Goal: Task Accomplishment & Management: Use online tool/utility

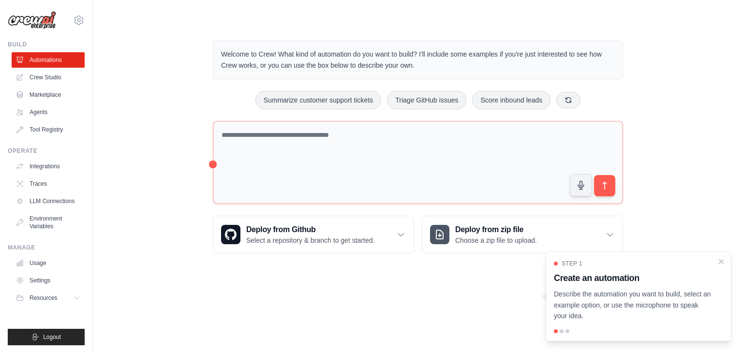
click at [692, 76] on div "Welcome to Crew! What kind of automation do you want to build? I'll include som…" at bounding box center [417, 147] width 619 height 244
click at [722, 261] on icon "Close walkthrough" at bounding box center [721, 261] width 9 height 9
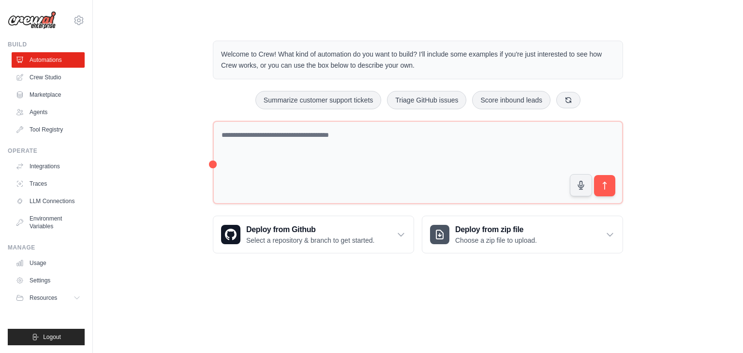
click at [30, 19] on img at bounding box center [32, 20] width 48 height 18
click at [54, 77] on link "Crew Studio" at bounding box center [49, 77] width 73 height 15
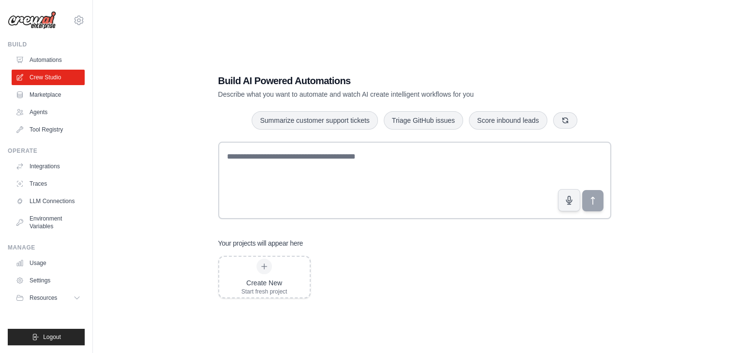
click at [55, 92] on link "Marketplace" at bounding box center [48, 94] width 73 height 15
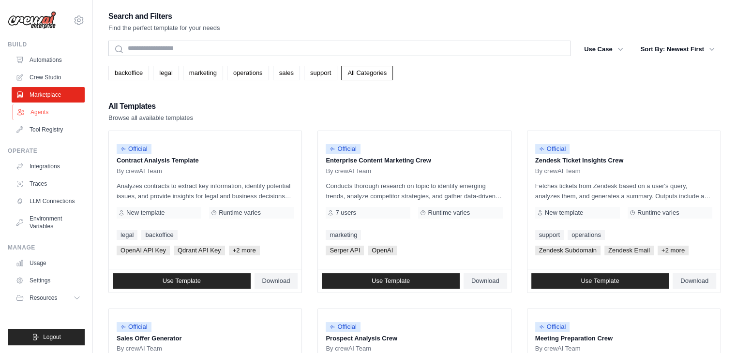
click at [47, 113] on link "Agents" at bounding box center [49, 112] width 73 height 15
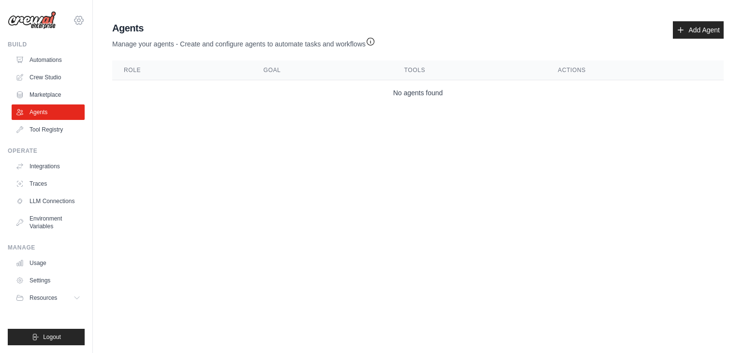
click at [77, 18] on icon at bounding box center [79, 21] width 12 height 12
click at [65, 68] on link "Settings" at bounding box center [78, 65] width 85 height 17
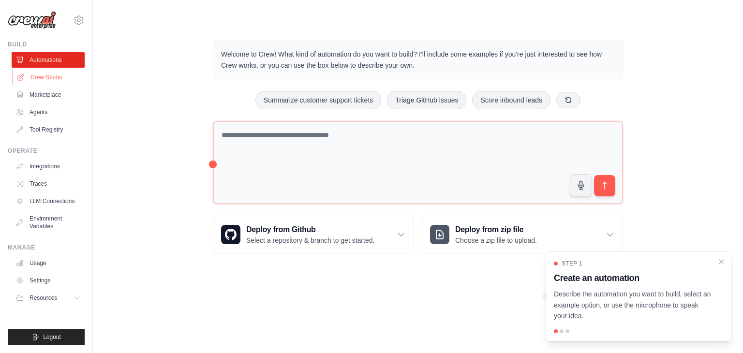
click at [36, 83] on link "Crew Studio" at bounding box center [49, 77] width 73 height 15
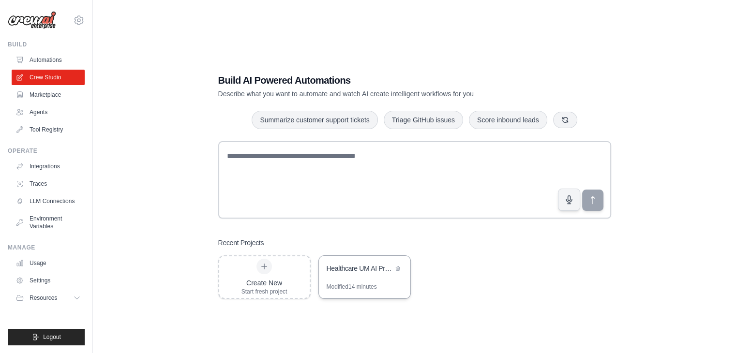
click at [372, 267] on div "Healthcare UM AI Project" at bounding box center [360, 269] width 66 height 10
click at [80, 18] on icon at bounding box center [79, 21] width 12 height 12
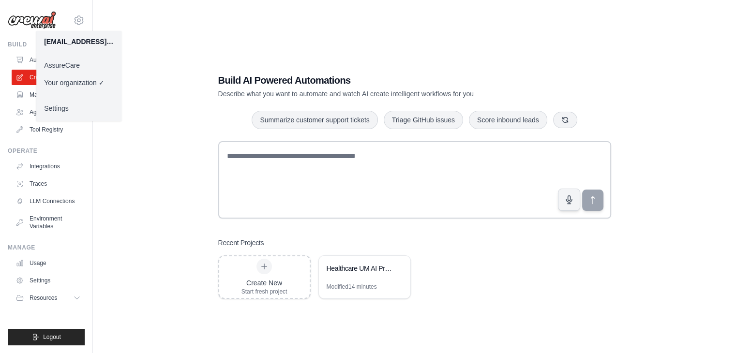
click at [81, 62] on link "AssureCare" at bounding box center [78, 65] width 85 height 17
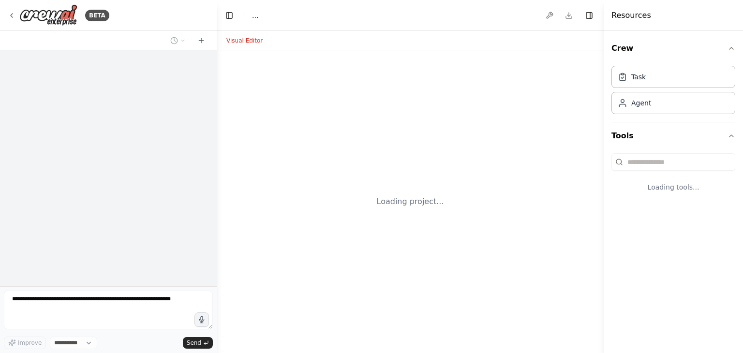
select select "****"
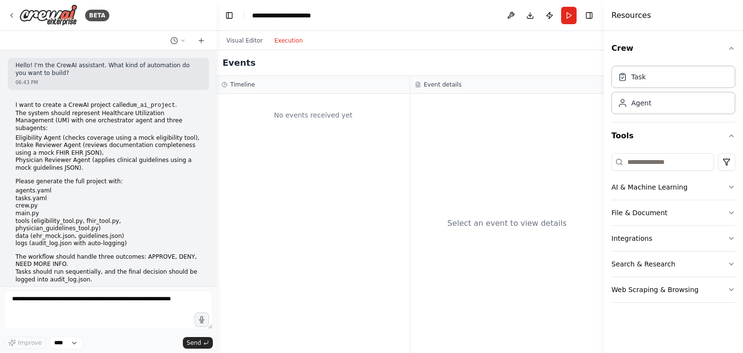
click at [293, 42] on button "Execution" at bounding box center [289, 41] width 40 height 12
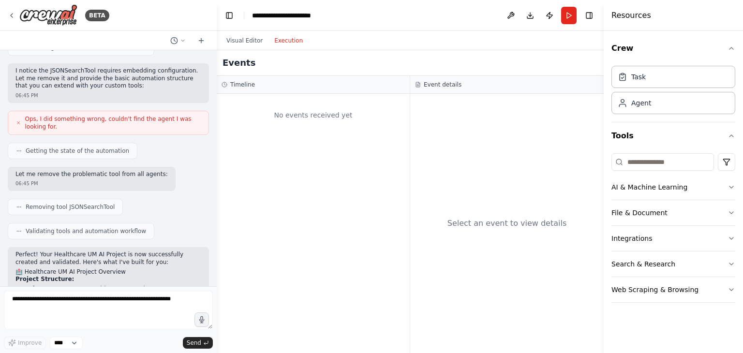
scroll to position [73, 0]
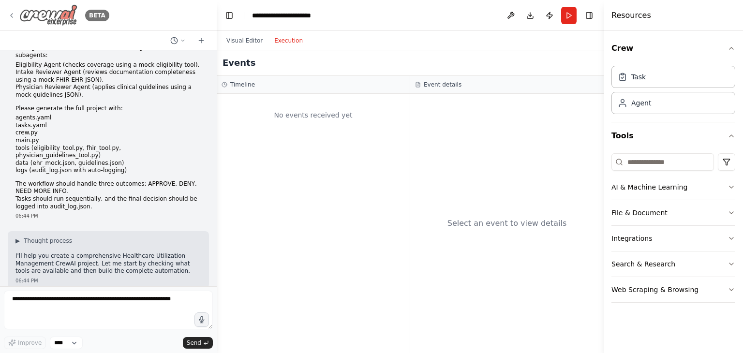
click at [37, 8] on img at bounding box center [48, 15] width 58 height 22
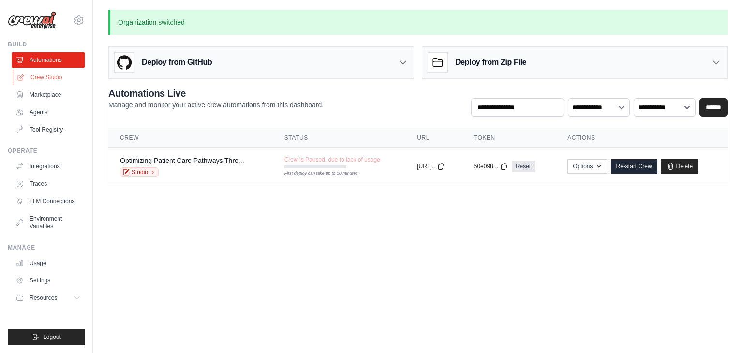
click at [44, 78] on link "Crew Studio" at bounding box center [49, 77] width 73 height 15
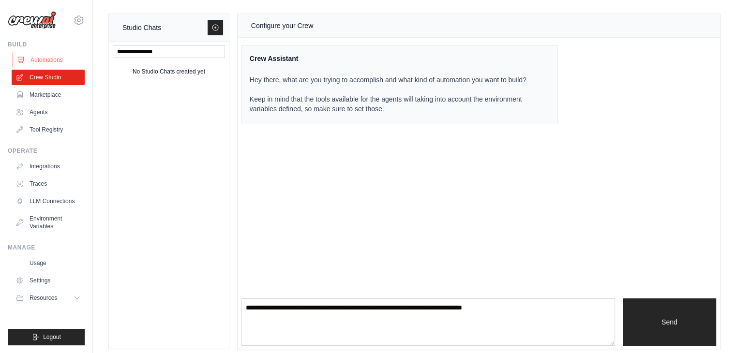
click at [44, 60] on link "Automations" at bounding box center [49, 59] width 73 height 15
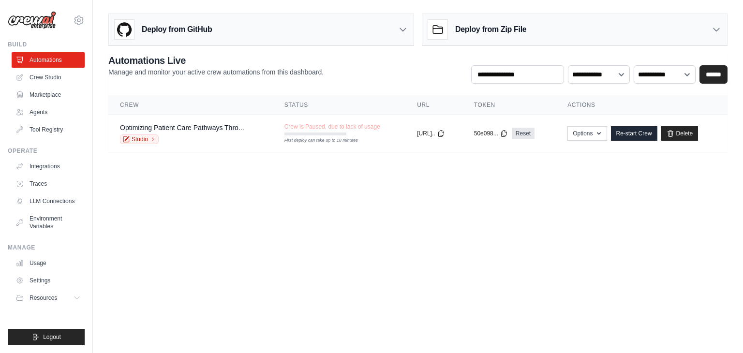
click at [543, 211] on body "skandasamy@assurecare.com AssureCare ✓ Your organization Settings Build Automat…" at bounding box center [371, 176] width 743 height 353
click at [492, 26] on h3 "Deploy from Zip File" at bounding box center [490, 30] width 71 height 12
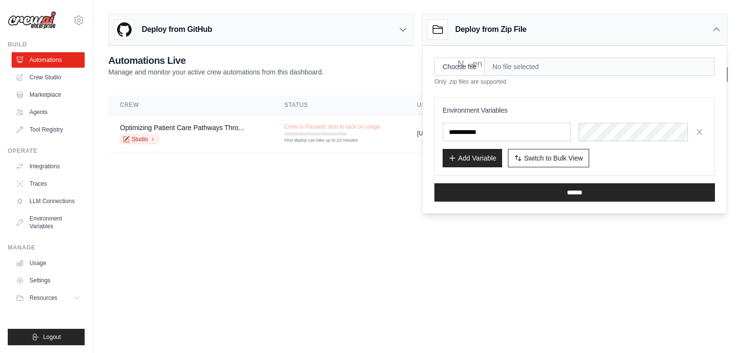
click at [199, 216] on body "skandasamy@assurecare.com AssureCare ✓ Your organization Settings Build Automat…" at bounding box center [371, 176] width 743 height 353
click at [37, 103] on ul "Automations Crew Studio Marketplace Agents Tool Registry" at bounding box center [48, 94] width 73 height 85
click at [33, 111] on link "Agents" at bounding box center [49, 112] width 73 height 15
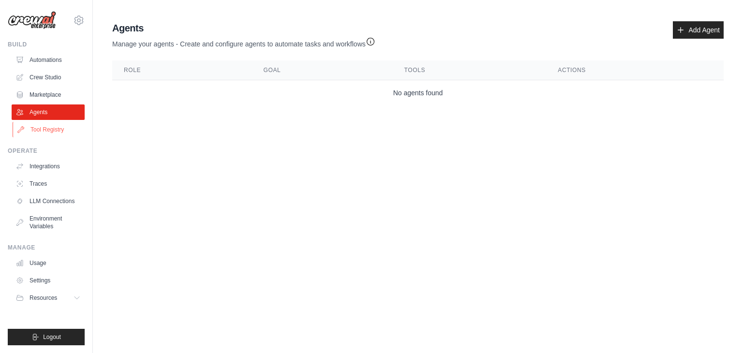
click at [44, 132] on link "Tool Registry" at bounding box center [49, 129] width 73 height 15
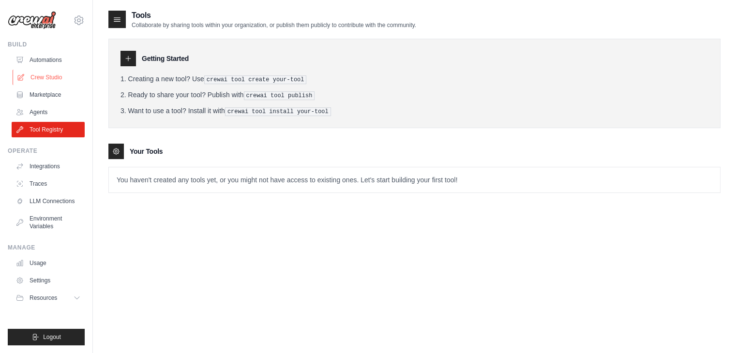
click at [53, 83] on link "Crew Studio" at bounding box center [49, 77] width 73 height 15
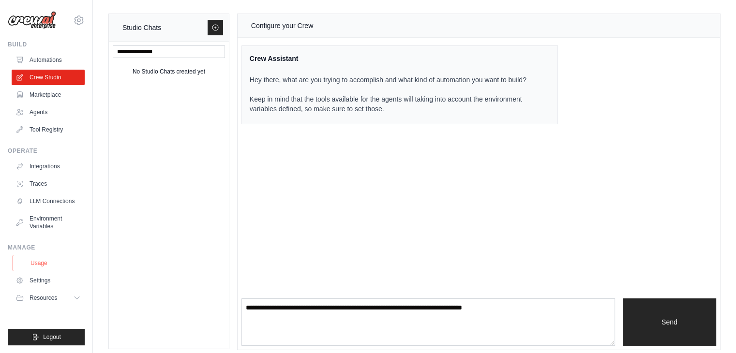
click at [44, 264] on link "Usage" at bounding box center [49, 262] width 73 height 15
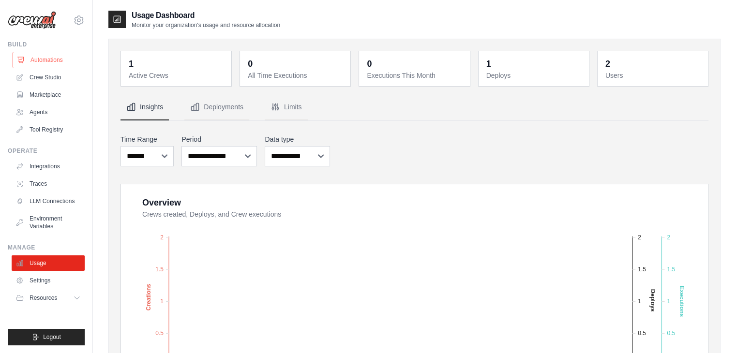
click at [43, 59] on link "Automations" at bounding box center [49, 59] width 73 height 15
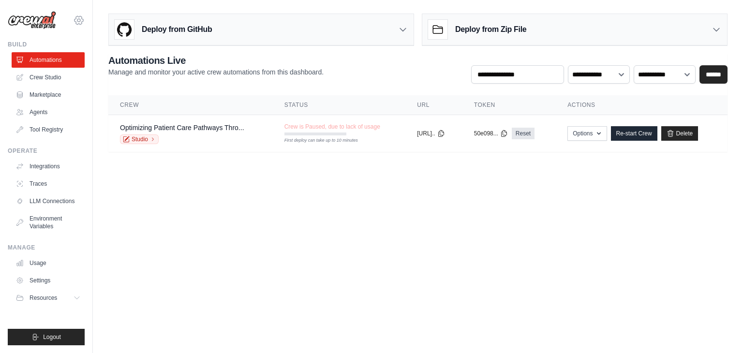
click at [78, 22] on icon at bounding box center [79, 21] width 12 height 12
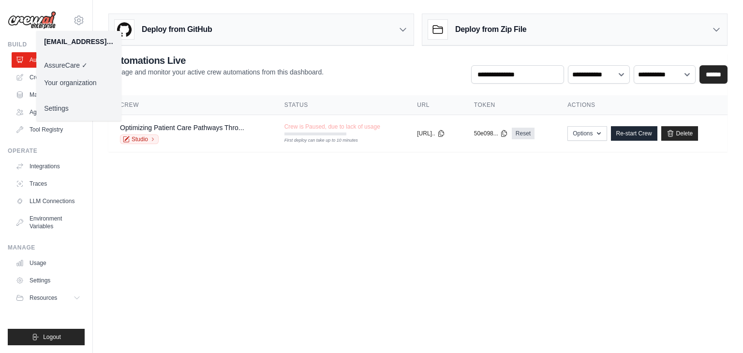
click at [69, 84] on link "Your organization" at bounding box center [78, 82] width 85 height 17
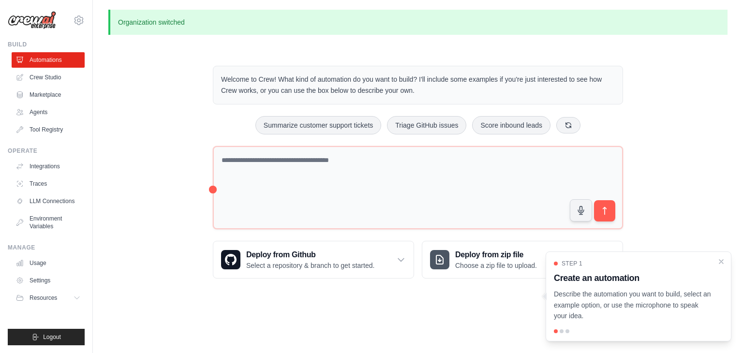
click at [155, 214] on div "Welcome to Crew! What kind of automation do you want to build? I'll include som…" at bounding box center [417, 172] width 619 height 244
click at [26, 76] on link "Crew Studio" at bounding box center [49, 77] width 73 height 15
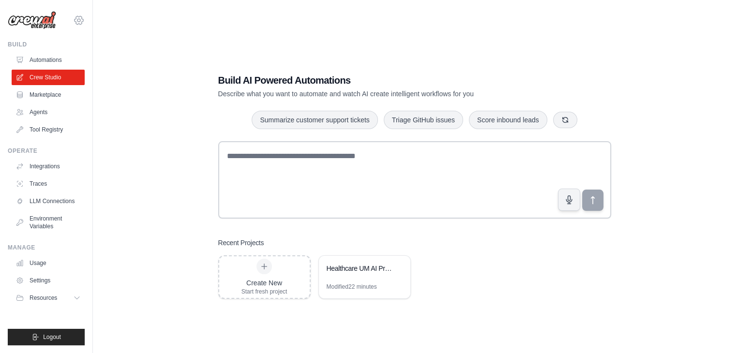
click at [80, 21] on icon at bounding box center [78, 20] width 3 height 3
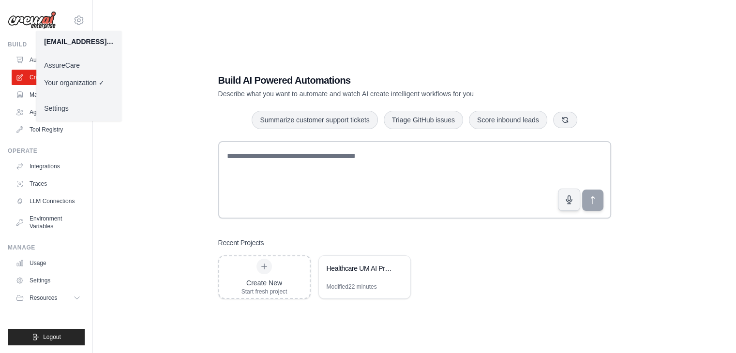
click at [63, 64] on link "AssureCare" at bounding box center [78, 65] width 85 height 17
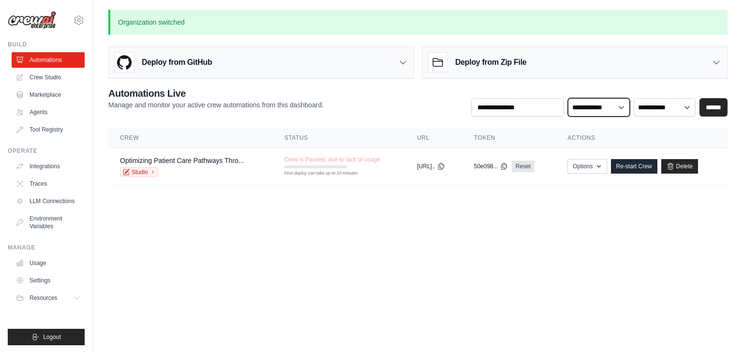
click at [603, 109] on select "**********" at bounding box center [599, 107] width 62 height 18
click at [541, 111] on input "text" at bounding box center [517, 107] width 93 height 18
click at [629, 273] on body "skandasamy@assurecare.com AssureCare ✓ Your organization Settings Build Automat…" at bounding box center [371, 176] width 743 height 353
click at [672, 106] on select "**********" at bounding box center [665, 107] width 62 height 18
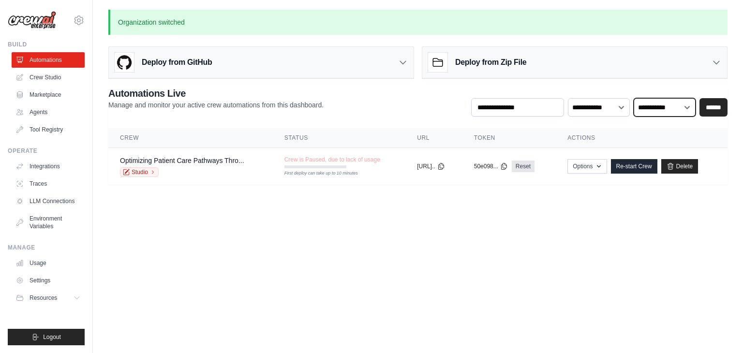
click at [672, 106] on select "**********" at bounding box center [665, 107] width 62 height 18
click at [67, 80] on link "Crew Studio" at bounding box center [49, 77] width 73 height 15
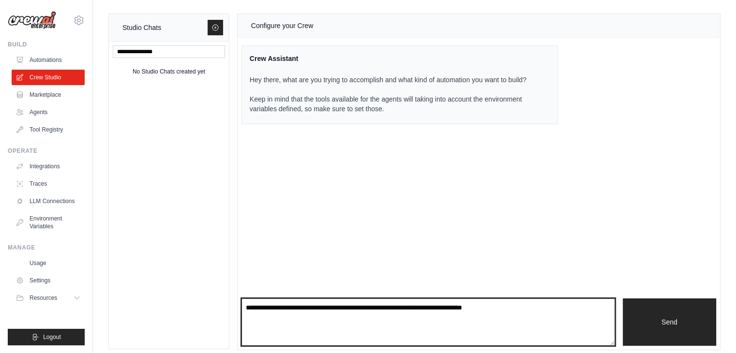
click at [352, 324] on textarea at bounding box center [427, 322] width 373 height 47
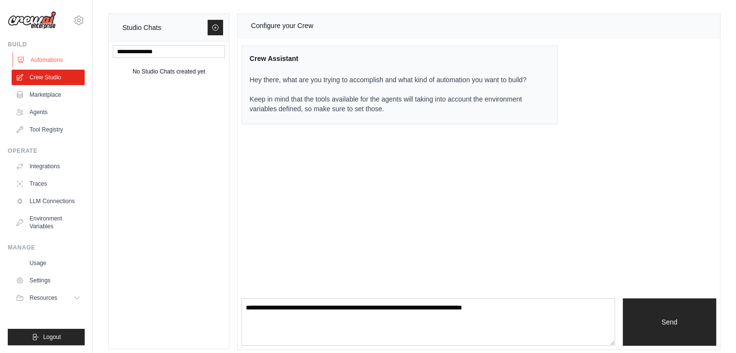
click at [74, 59] on link "Automations" at bounding box center [49, 59] width 73 height 15
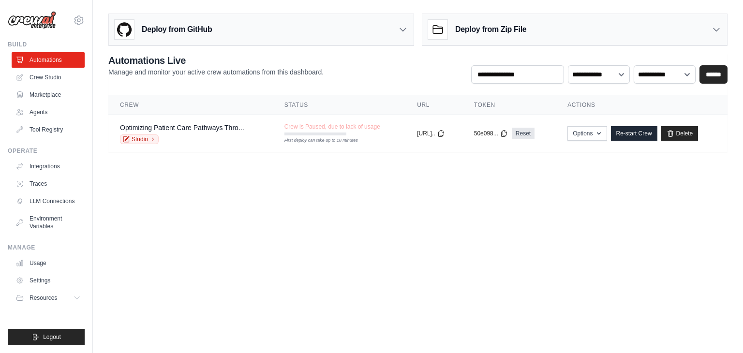
click at [635, 30] on div "Deploy from Zip File" at bounding box center [574, 29] width 305 height 31
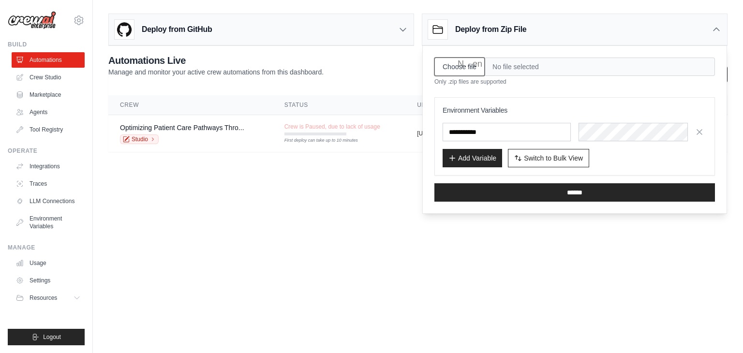
click at [461, 67] on input "Choose file" at bounding box center [459, 67] width 50 height 18
type input "**********"
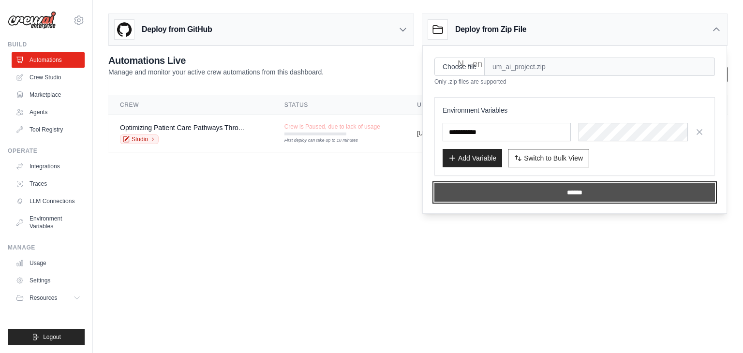
click at [486, 196] on input "******" at bounding box center [574, 192] width 281 height 18
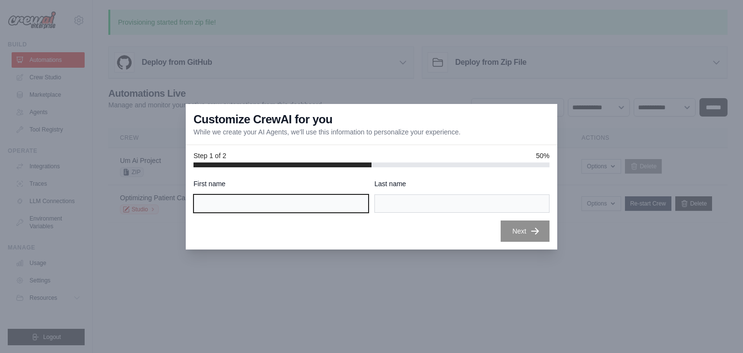
click at [297, 200] on input "First name" at bounding box center [281, 203] width 175 height 18
type input "**"
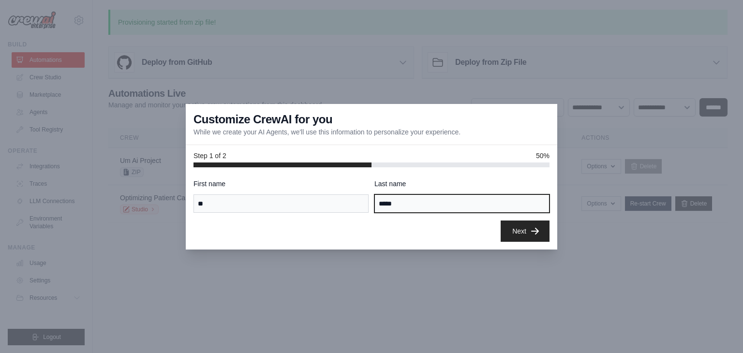
type input "*****"
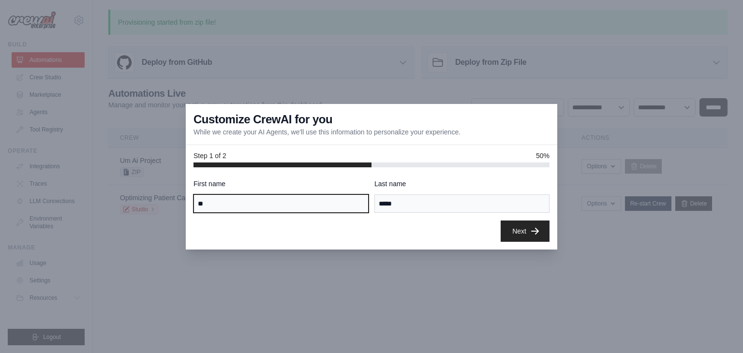
click at [228, 204] on input "**" at bounding box center [281, 203] width 175 height 18
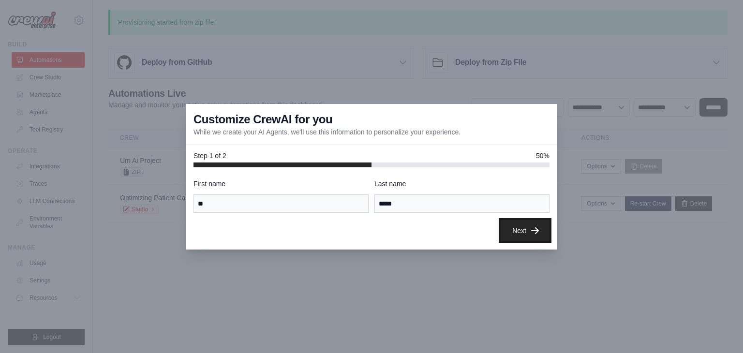
click at [517, 231] on button "Next" at bounding box center [525, 230] width 49 height 21
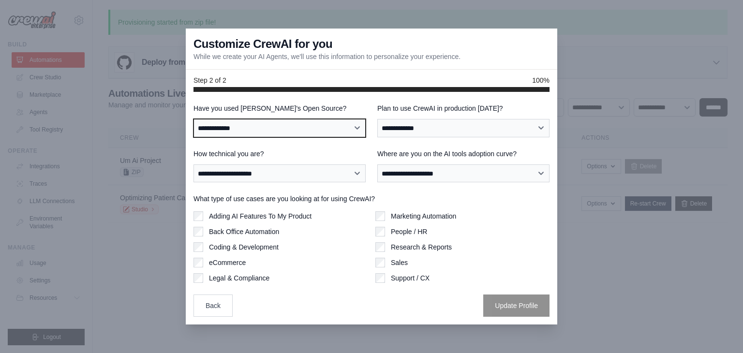
click at [326, 123] on select "**********" at bounding box center [280, 128] width 172 height 18
select select "**********"
click at [194, 119] on select "**********" at bounding box center [280, 128] width 172 height 18
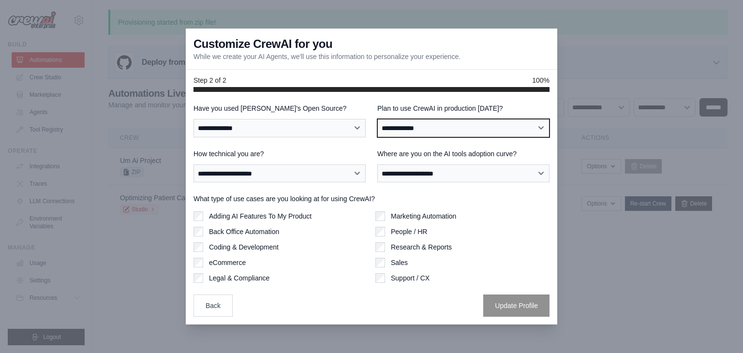
click at [407, 126] on select "**********" at bounding box center [463, 128] width 172 height 18
select select "****"
click at [377, 119] on select "**********" at bounding box center [463, 128] width 172 height 18
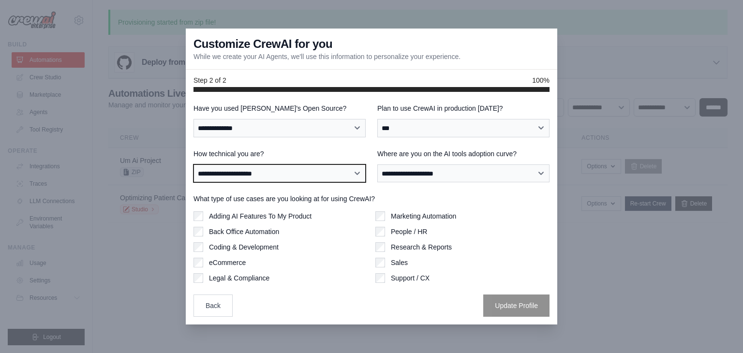
click at [319, 169] on select "**********" at bounding box center [280, 173] width 172 height 18
select select "**********"
click at [194, 164] on select "**********" at bounding box center [280, 173] width 172 height 18
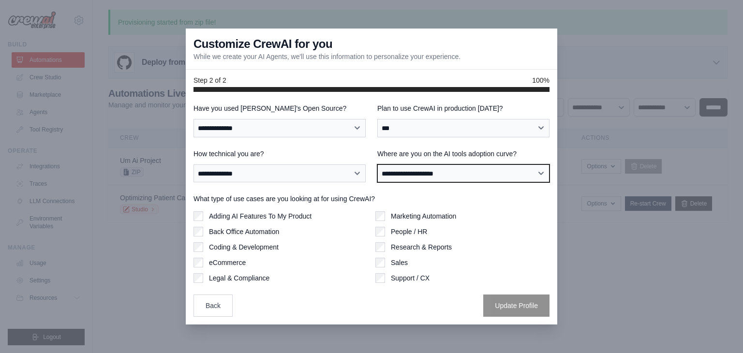
click at [436, 171] on select "**********" at bounding box center [463, 173] width 172 height 18
select select "**********"
click at [377, 164] on select "**********" at bounding box center [463, 173] width 172 height 18
click at [201, 221] on div "Adding AI Features To My Product Back Office Automation Coding & Development eC…" at bounding box center [281, 247] width 174 height 72
click at [199, 233] on div "Adding AI Features To My Product Back Office Automation Coding & Development eC…" at bounding box center [281, 247] width 174 height 72
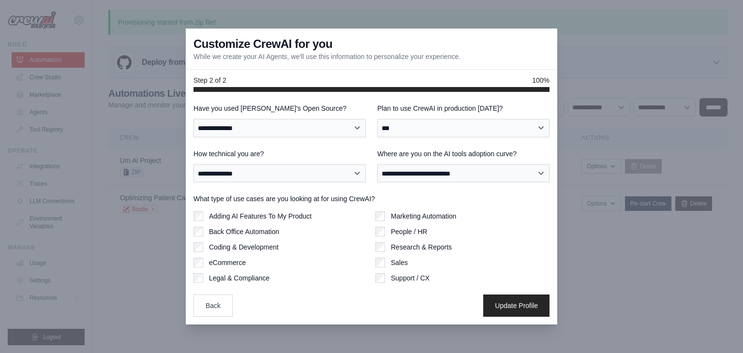
click at [243, 218] on label "Adding AI Features To My Product" at bounding box center [260, 216] width 103 height 10
click at [528, 309] on button "Update Profile" at bounding box center [516, 305] width 66 height 22
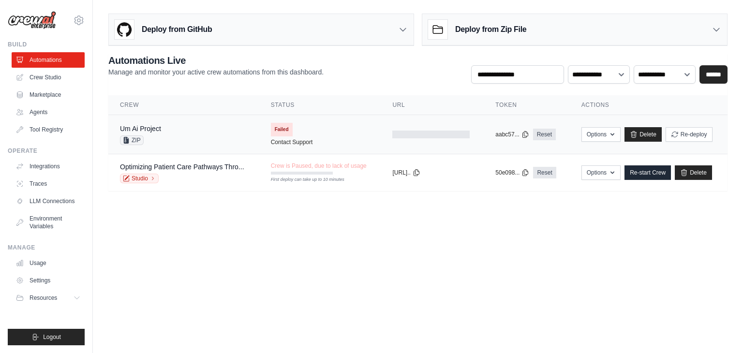
click at [281, 131] on span "Failed" at bounding box center [282, 130] width 22 height 14
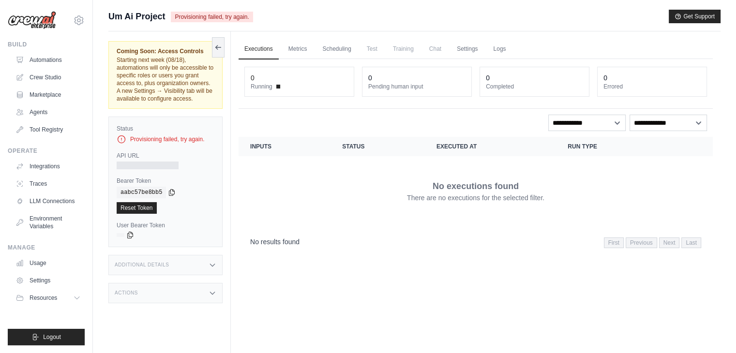
click at [161, 90] on span "Starting next week (08/18), automations will only be accessible to specific rol…" at bounding box center [165, 79] width 97 height 45
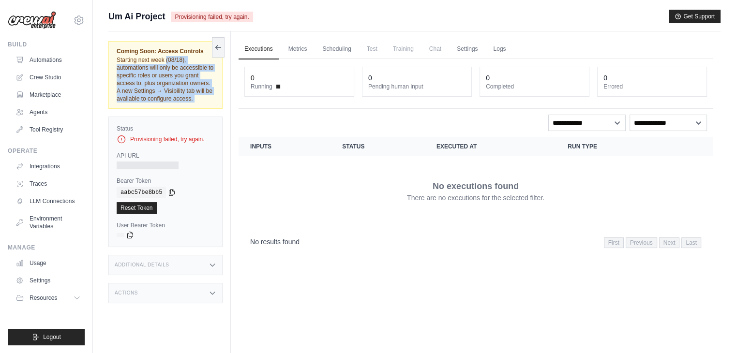
click at [161, 90] on span "Starting next week (08/18), automations will only be accessible to specific rol…" at bounding box center [165, 79] width 97 height 45
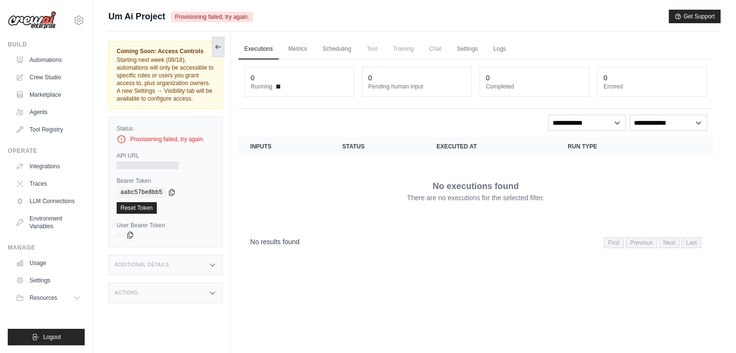
click at [218, 50] on icon at bounding box center [218, 47] width 8 height 8
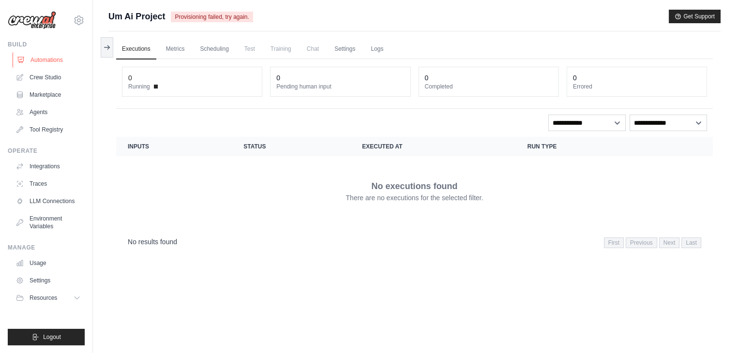
click at [48, 64] on link "Automations" at bounding box center [49, 59] width 73 height 15
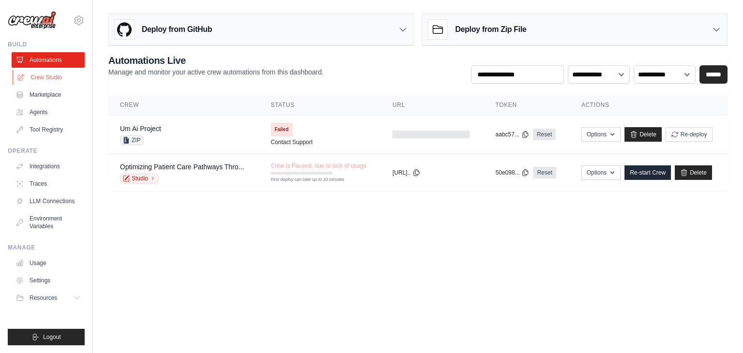
click at [52, 77] on link "Crew Studio" at bounding box center [49, 77] width 73 height 15
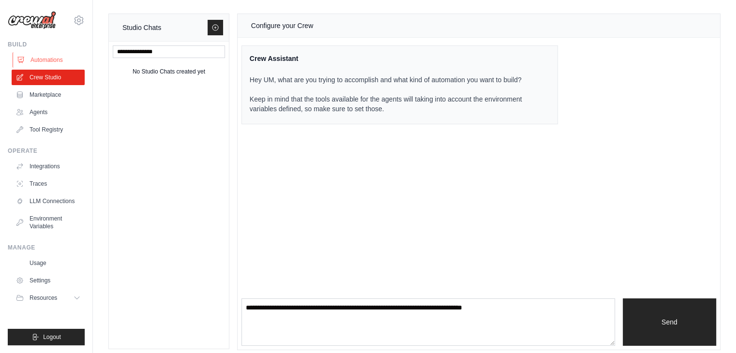
click at [36, 58] on link "Automations" at bounding box center [49, 59] width 73 height 15
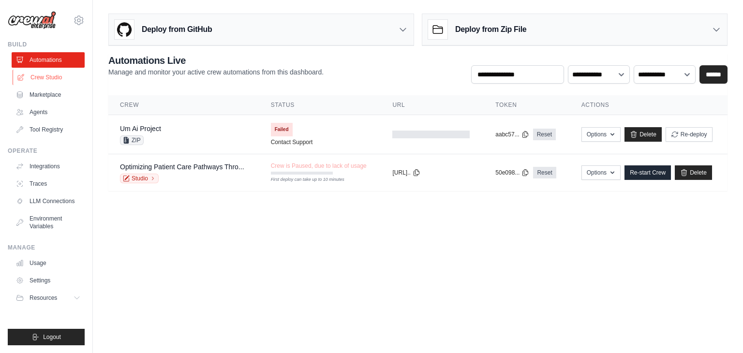
click at [45, 79] on link "Crew Studio" at bounding box center [49, 77] width 73 height 15
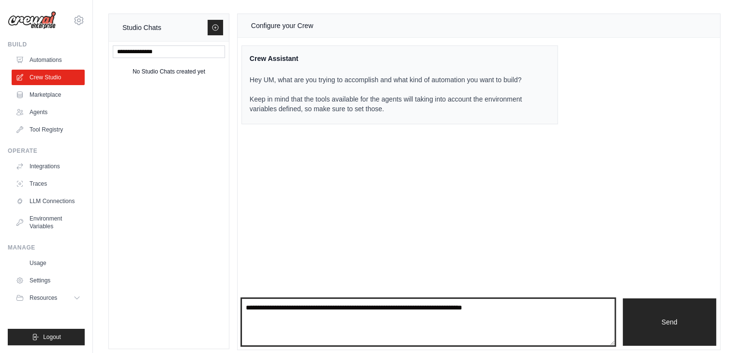
paste textarea "**********"
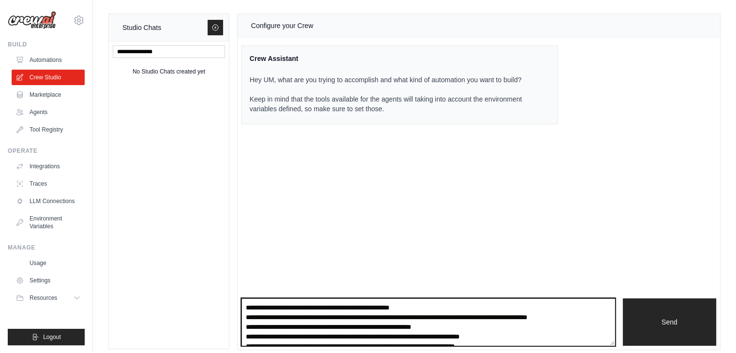
click at [391, 304] on textarea "**********" at bounding box center [427, 322] width 373 height 47
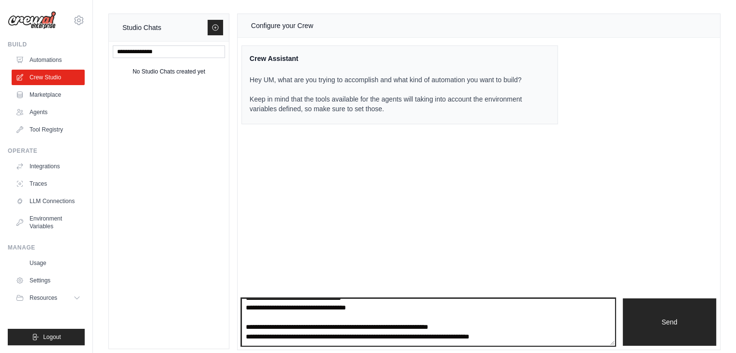
type textarea "**********"
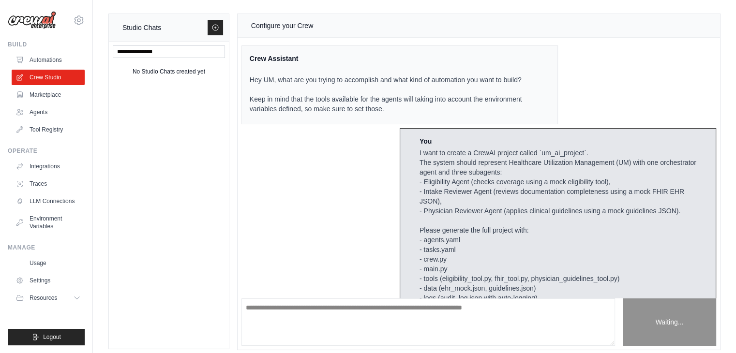
scroll to position [70, 0]
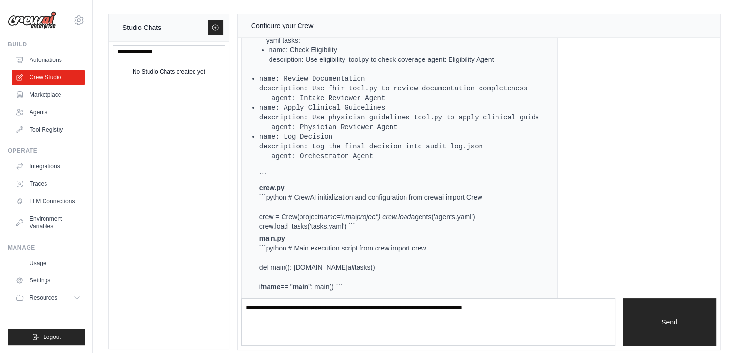
scroll to position [1063, 0]
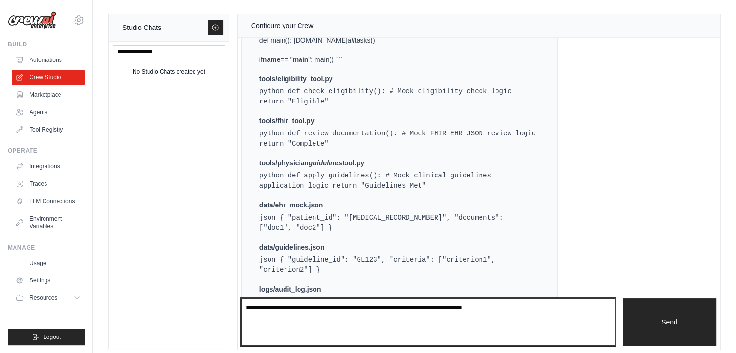
click at [312, 305] on textarea at bounding box center [427, 322] width 373 height 47
type textarea "**********"
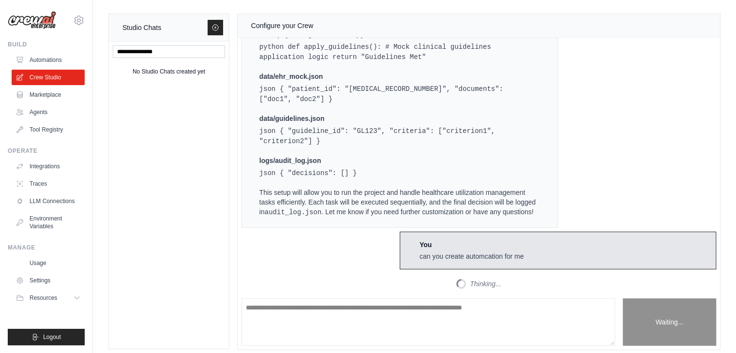
scroll to position [1369, 0]
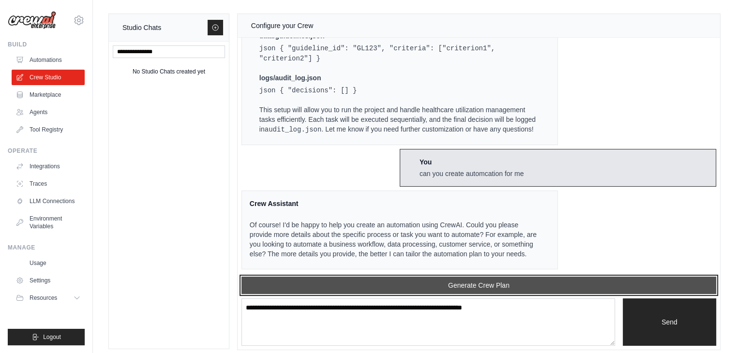
click at [367, 281] on button "Generate Crew Plan" at bounding box center [478, 285] width 475 height 17
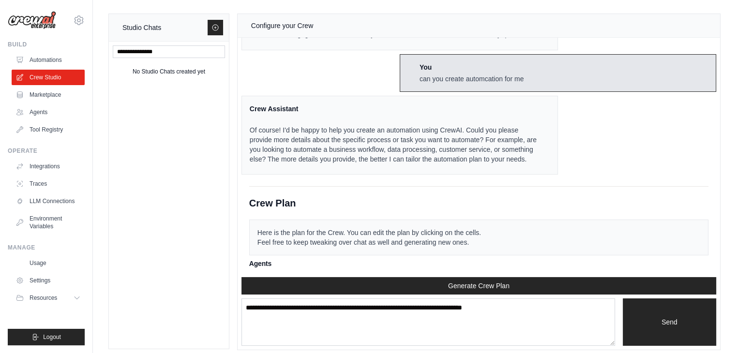
scroll to position [1864, 0]
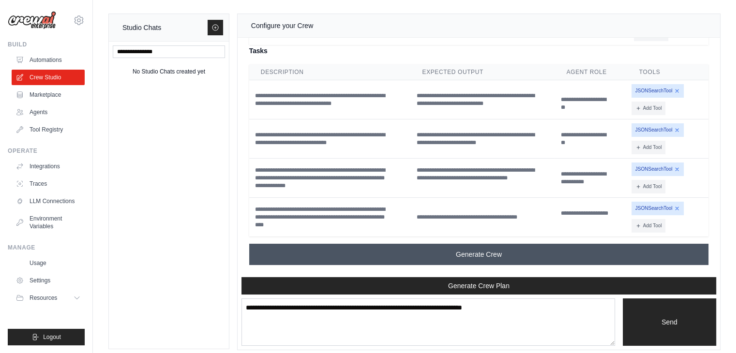
click at [472, 254] on span "Generate Crew" at bounding box center [479, 255] width 46 height 10
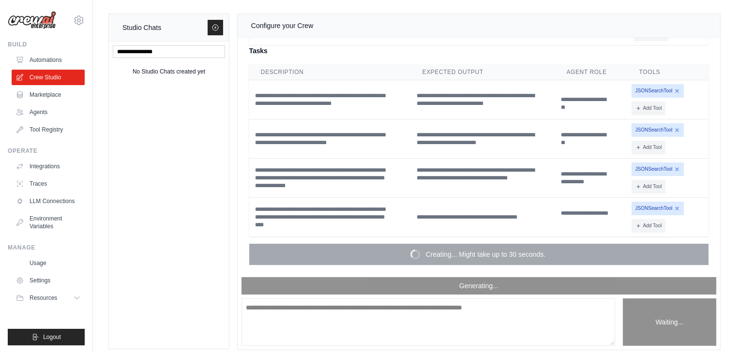
scroll to position [1655, 0]
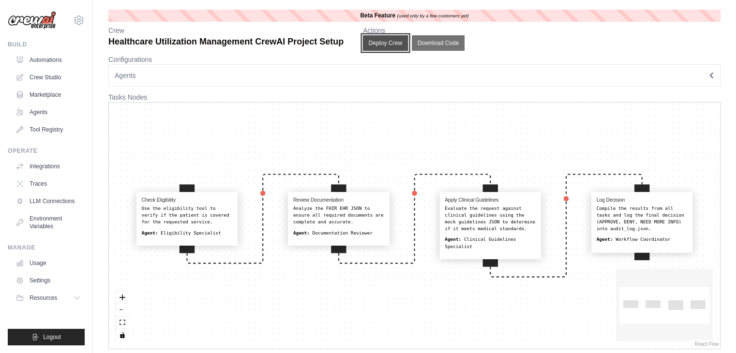
click at [395, 43] on button "Deploy Crew" at bounding box center [385, 42] width 45 height 15
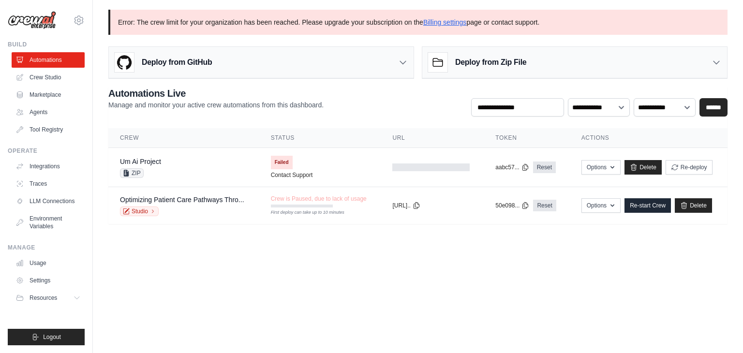
click at [335, 20] on p "Error: The crew limit for your organization has been reached. Please upgrade yo…" at bounding box center [417, 22] width 619 height 25
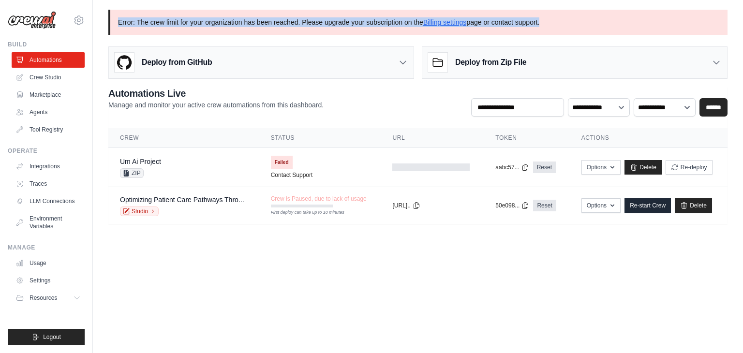
click at [335, 20] on p "Error: The crew limit for your organization has been reached. Please upgrade yo…" at bounding box center [417, 22] width 619 height 25
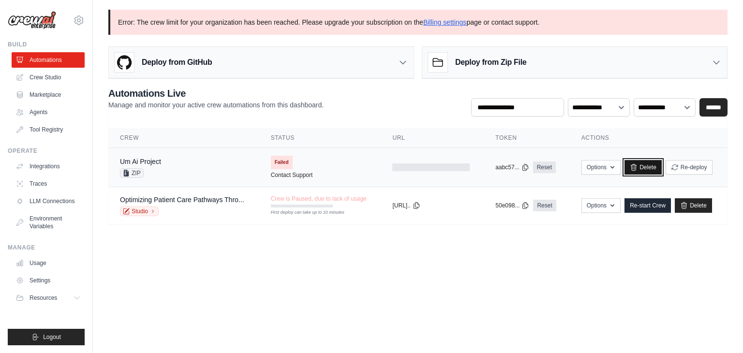
click at [644, 167] on link "Delete" at bounding box center [643, 167] width 37 height 15
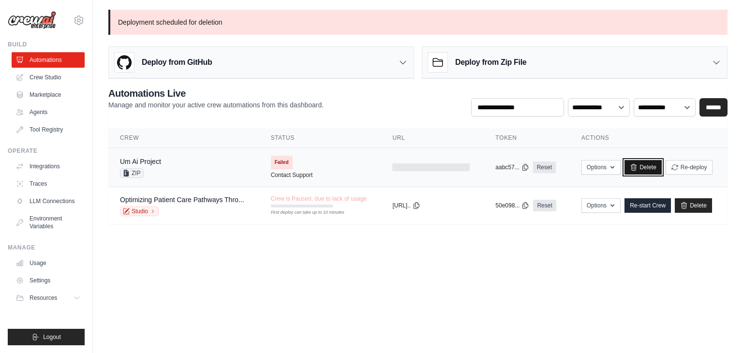
click at [642, 165] on link "Delete" at bounding box center [643, 167] width 37 height 15
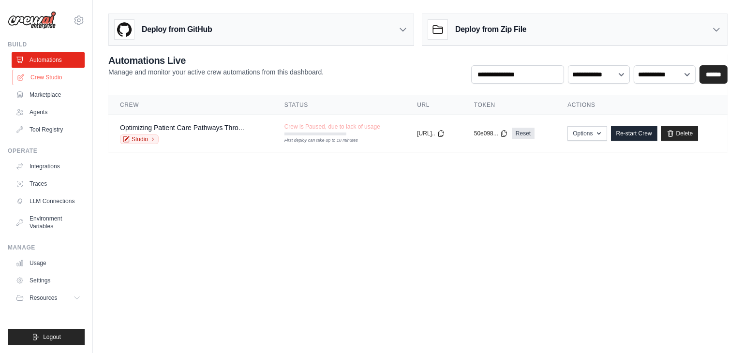
click at [40, 74] on link "Crew Studio" at bounding box center [49, 77] width 73 height 15
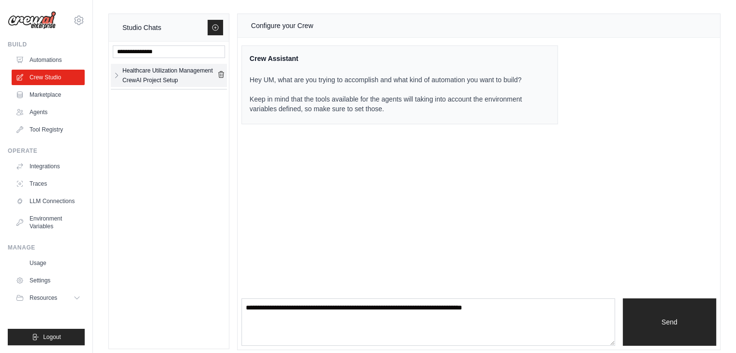
click at [168, 75] on div "Healthcare Utilization Management CrewAI Project Setup" at bounding box center [169, 75] width 95 height 19
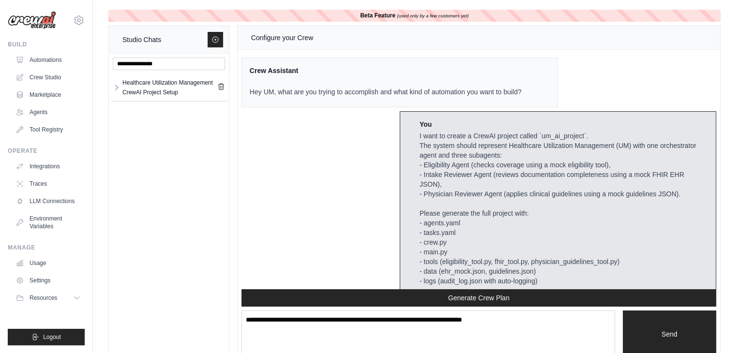
scroll to position [1777, 0]
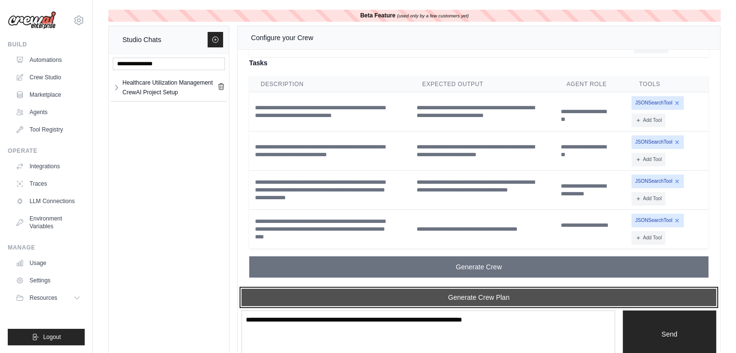
click at [476, 295] on button "Generate Crew Plan" at bounding box center [478, 297] width 475 height 17
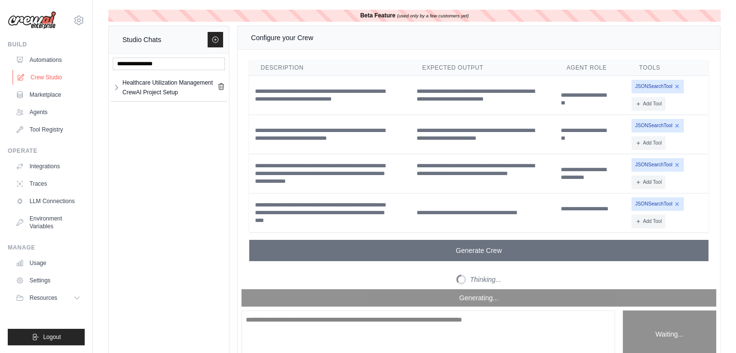
click at [46, 73] on link "Crew Studio" at bounding box center [49, 77] width 73 height 15
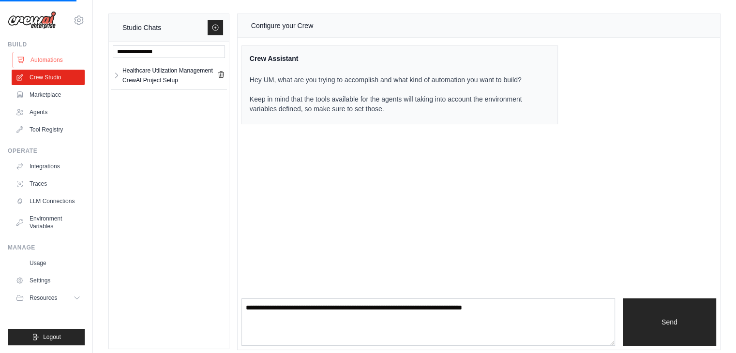
click at [52, 55] on link "Automations" at bounding box center [49, 59] width 73 height 15
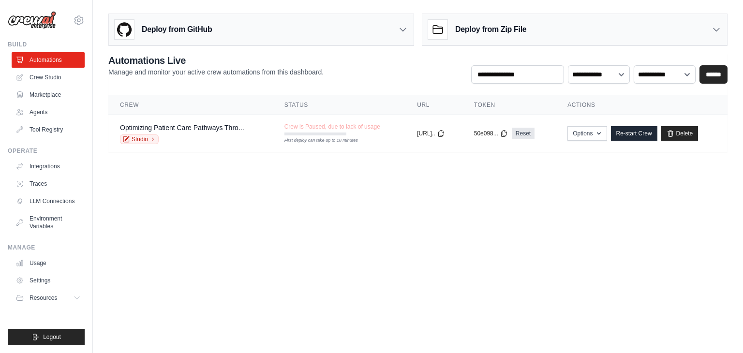
click at [50, 76] on link "Crew Studio" at bounding box center [48, 77] width 73 height 15
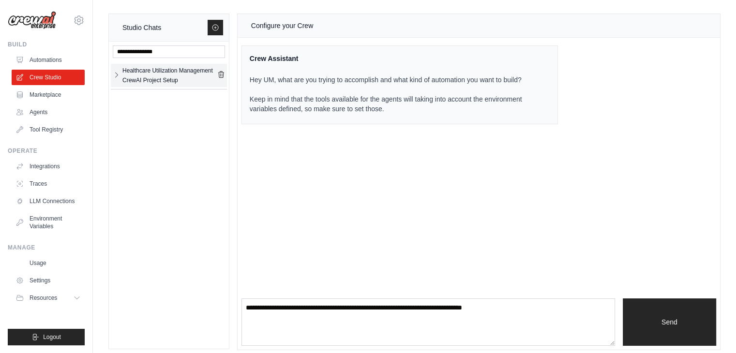
click at [116, 75] on icon "button" at bounding box center [117, 75] width 8 height 8
click at [154, 93] on div "Healthcare Utili..." at bounding box center [160, 98] width 77 height 10
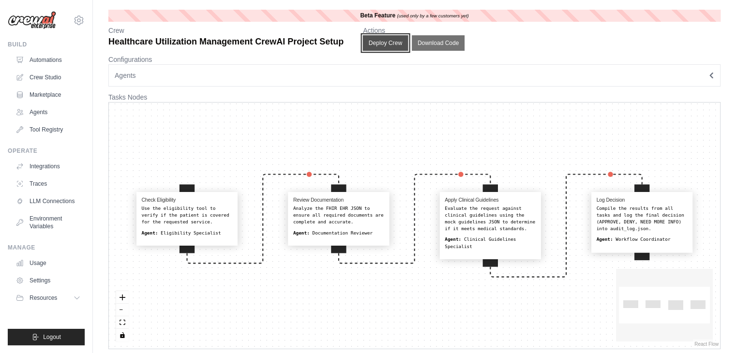
click at [380, 40] on button "Deploy Crew" at bounding box center [385, 42] width 45 height 15
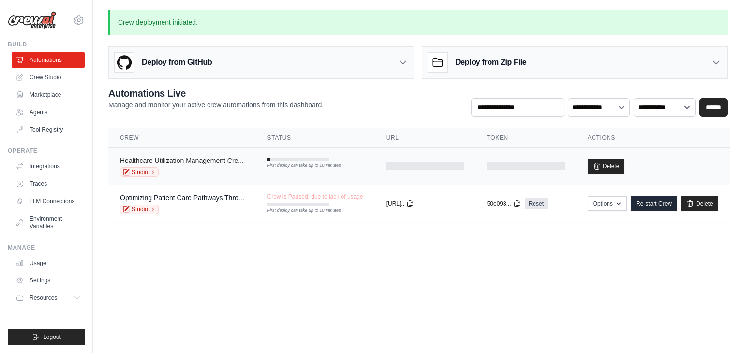
click at [209, 160] on link "Healthcare Utilization Management Cre..." at bounding box center [182, 161] width 124 height 8
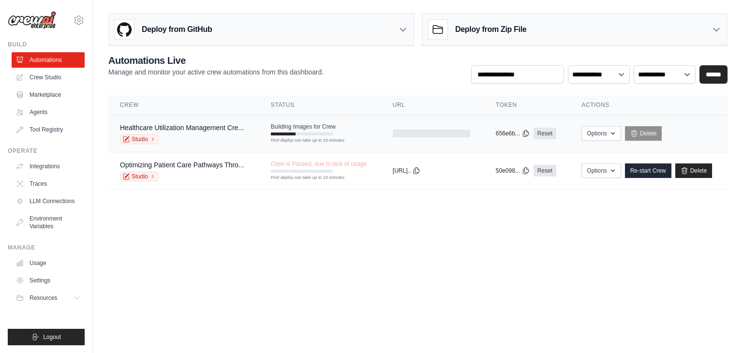
click at [195, 135] on div "Studio" at bounding box center [182, 139] width 124 height 10
click at [230, 129] on link "Healthcare Utilization Management Cre..." at bounding box center [182, 128] width 124 height 8
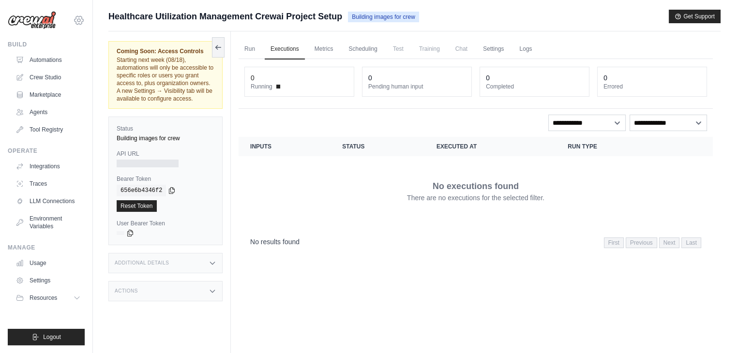
click at [78, 24] on icon at bounding box center [79, 20] width 9 height 8
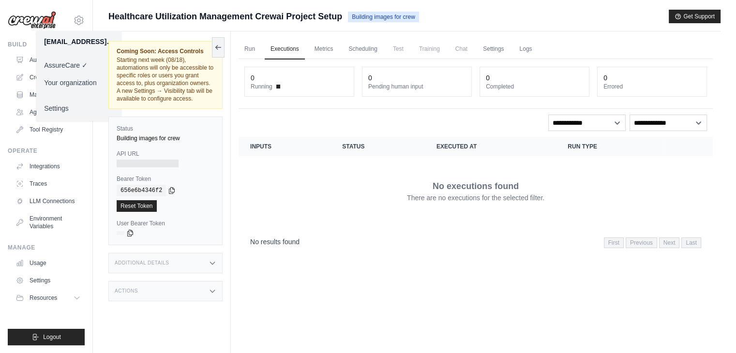
click at [71, 107] on link "Settings" at bounding box center [78, 108] width 85 height 17
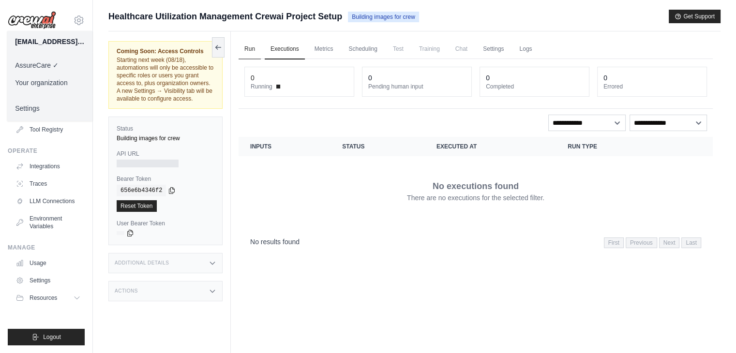
click at [250, 52] on link "Run" at bounding box center [250, 49] width 22 height 20
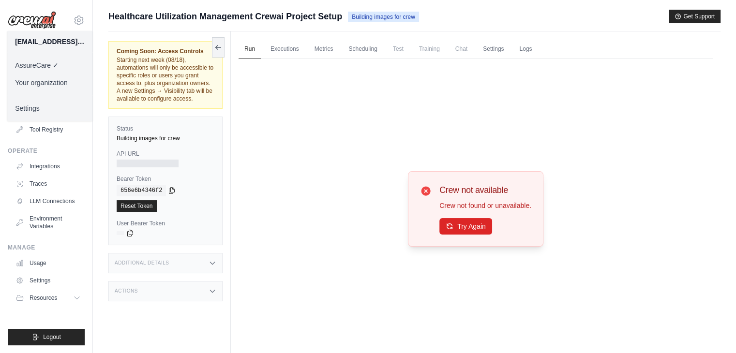
click at [470, 207] on p "Crew not found or unavailable." at bounding box center [485, 206] width 92 height 10
click at [306, 144] on div "Crew not available Crew not found or unavailable. Try Again" at bounding box center [476, 209] width 474 height 300
click at [220, 47] on icon at bounding box center [218, 47] width 8 height 8
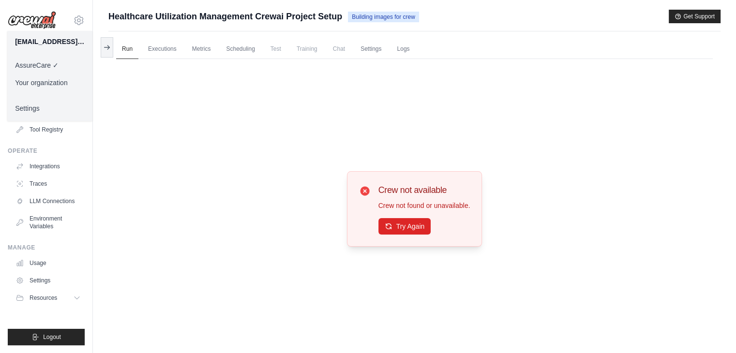
click at [143, 157] on div "Crew not available Crew not found or unavailable. Try Again" at bounding box center [414, 209] width 597 height 300
click at [81, 27] on div "skandasamy@assurecare.com AssureCare ✓ Your organization Settings" at bounding box center [46, 15] width 77 height 31
click at [79, 23] on icon at bounding box center [79, 21] width 12 height 12
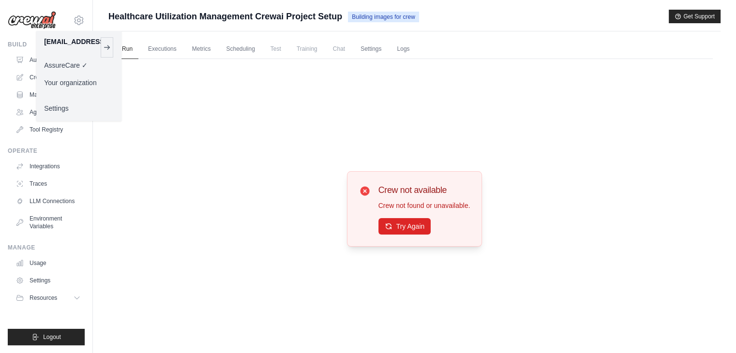
click at [170, 133] on div "Crew not available Crew not found or unavailable. Try Again" at bounding box center [414, 209] width 597 height 300
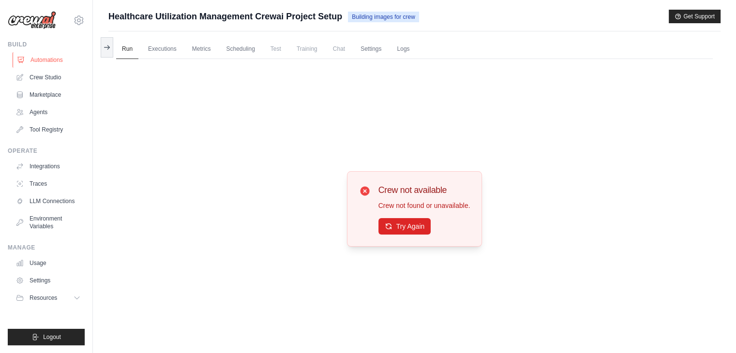
click at [50, 60] on link "Automations" at bounding box center [49, 59] width 73 height 15
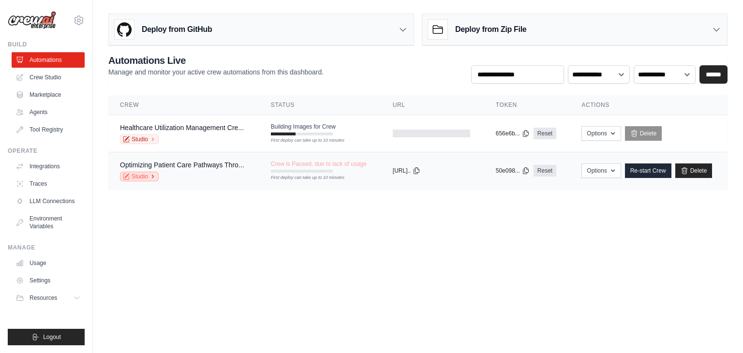
click at [154, 174] on icon at bounding box center [153, 177] width 6 height 6
click at [178, 134] on div "Studio" at bounding box center [182, 139] width 124 height 10
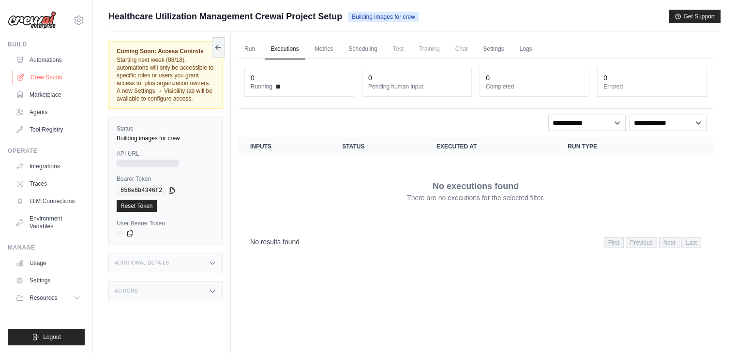
click at [48, 77] on link "Crew Studio" at bounding box center [49, 77] width 73 height 15
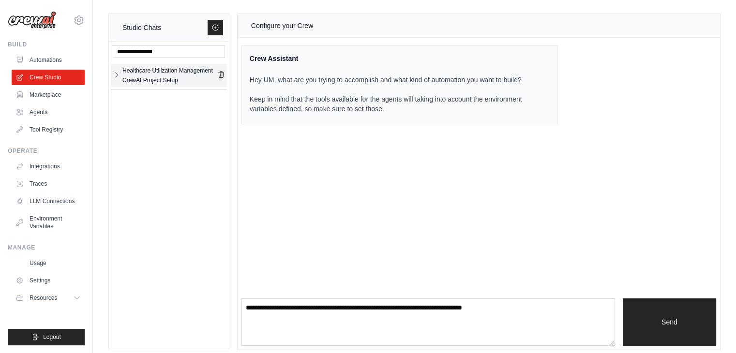
click at [118, 71] on icon "button" at bounding box center [117, 75] width 8 height 8
click at [149, 104] on link "Healthcare Utili..." at bounding box center [160, 100] width 77 height 15
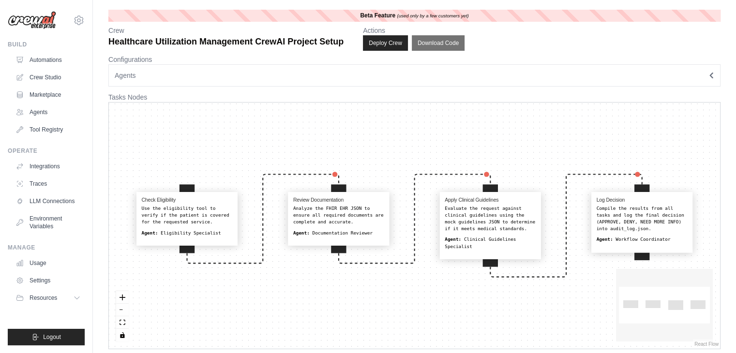
click at [496, 219] on div "Evaluate the request against clinical guidelines using the mock guidelines JSON…" at bounding box center [490, 218] width 91 height 27
select select "**********"
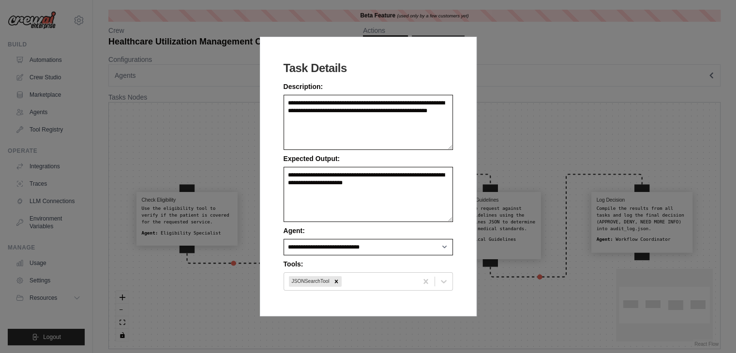
click at [507, 139] on div "**********" at bounding box center [368, 176] width 736 height 353
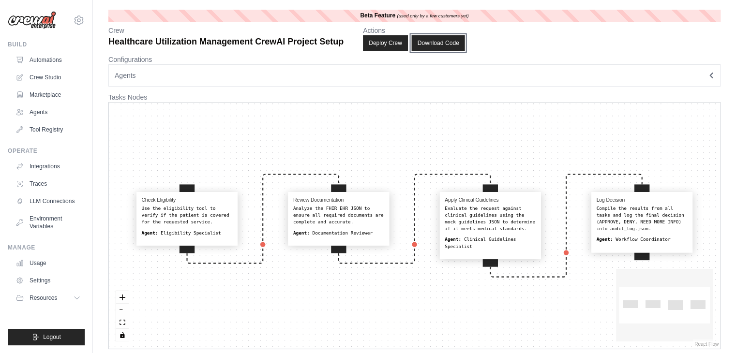
click at [446, 47] on button "Download Code" at bounding box center [437, 42] width 53 height 15
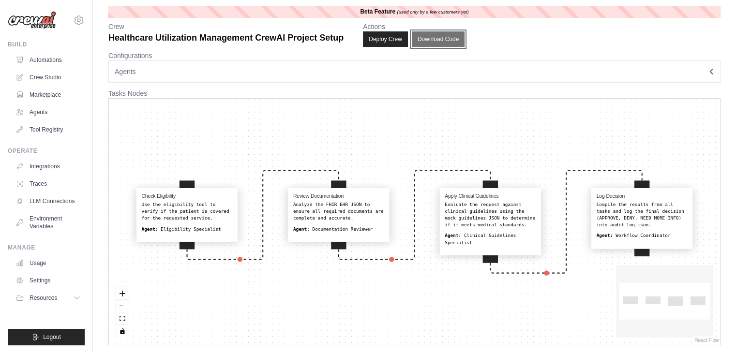
scroll to position [5, 0]
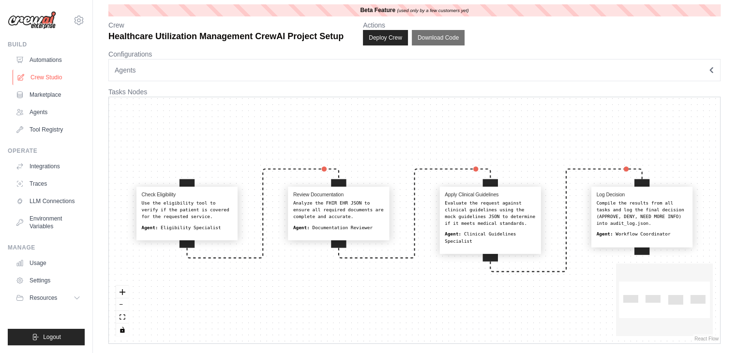
click at [45, 78] on link "Crew Studio" at bounding box center [49, 77] width 73 height 15
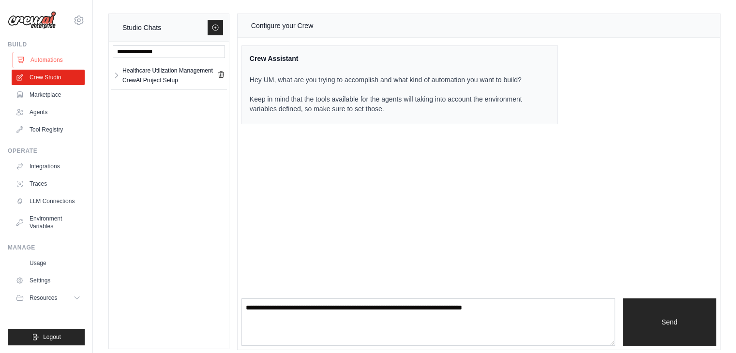
click at [56, 61] on link "Automations" at bounding box center [49, 59] width 73 height 15
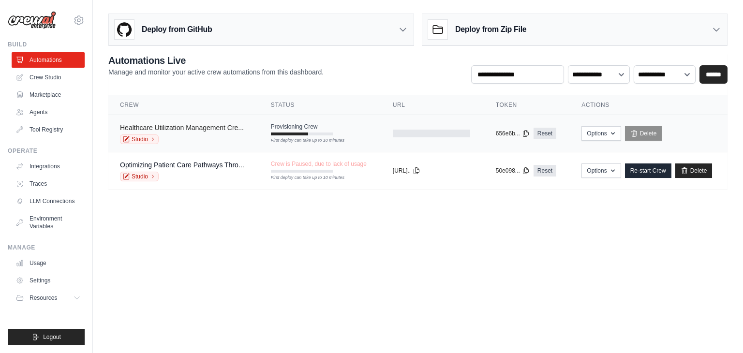
click at [207, 130] on link "Healthcare Utilization Management Cre..." at bounding box center [182, 128] width 124 height 8
click at [297, 130] on span "Provisioning Crew" at bounding box center [294, 127] width 47 height 8
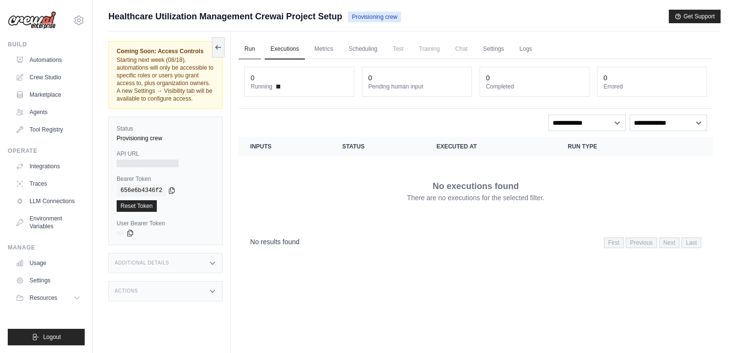
click at [251, 49] on link "Run" at bounding box center [250, 49] width 22 height 20
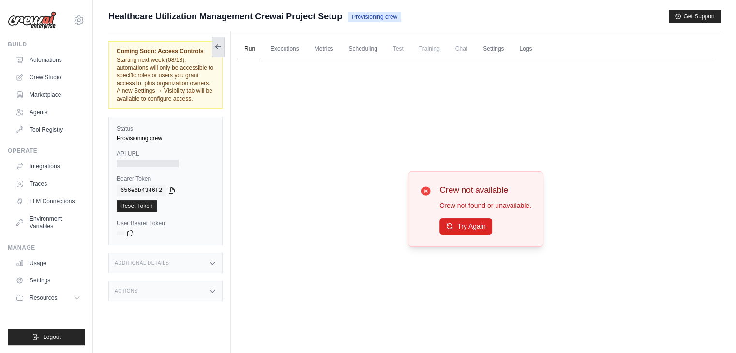
click at [221, 48] on icon at bounding box center [218, 47] width 8 height 8
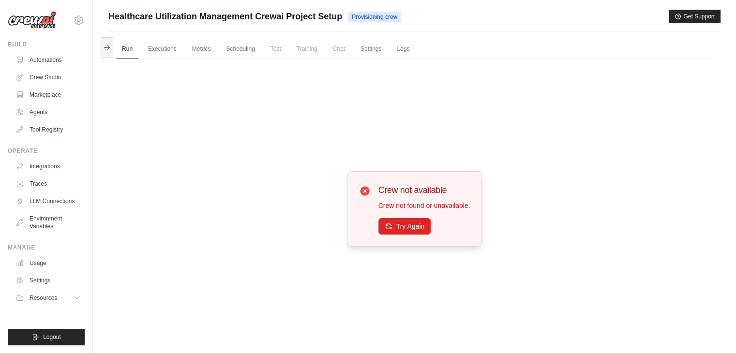
click at [263, 256] on div "Crew not available Crew not found or unavailable. Try Again" at bounding box center [414, 209] width 597 height 300
click at [45, 62] on link "Automations" at bounding box center [49, 59] width 73 height 15
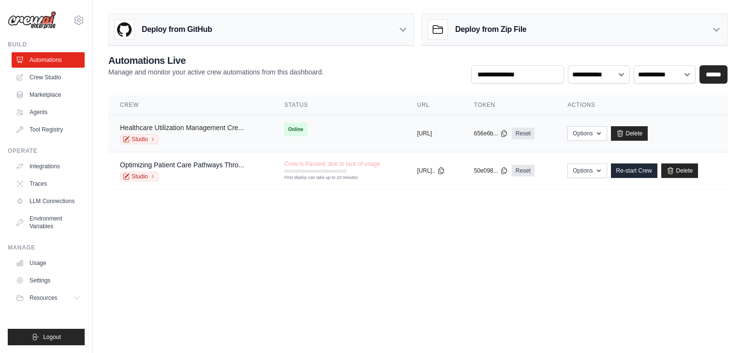
click at [198, 125] on link "Healthcare Utilization Management Cre..." at bounding box center [182, 128] width 124 height 8
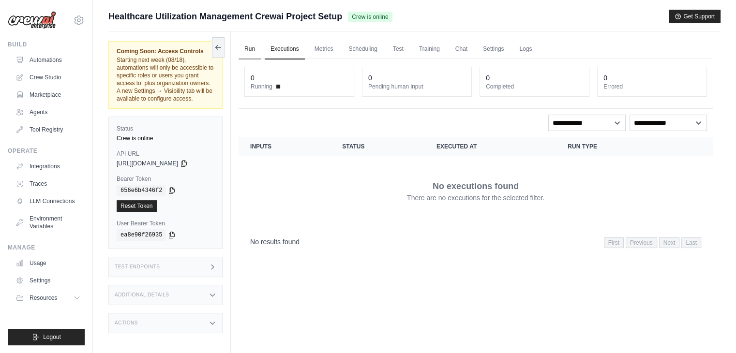
click at [252, 51] on link "Run" at bounding box center [250, 49] width 22 height 20
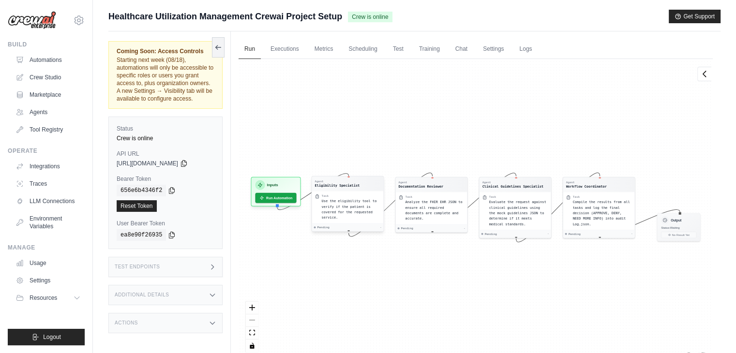
click at [331, 208] on span "Use the eligibility tool to verify if the patient is covered for the requested …" at bounding box center [349, 209] width 55 height 20
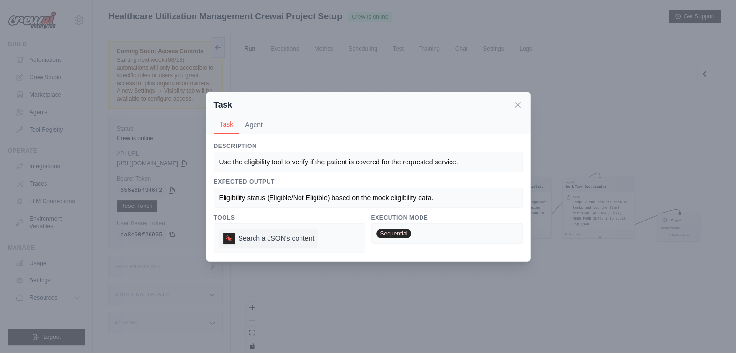
click at [265, 239] on span "Search a JSON's content" at bounding box center [277, 239] width 76 height 10
click at [519, 108] on icon at bounding box center [518, 105] width 10 height 10
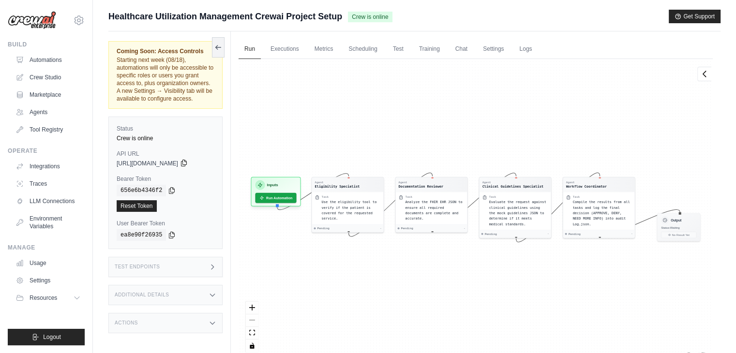
click at [188, 164] on icon at bounding box center [184, 163] width 8 height 8
click at [273, 194] on button "Run Automation" at bounding box center [275, 196] width 43 height 11
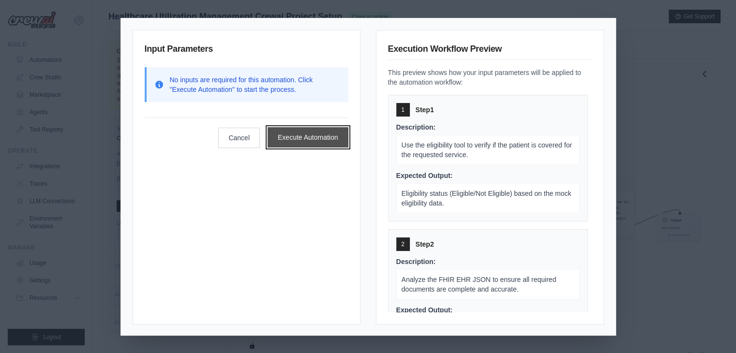
click at [312, 139] on button "Execute Automation" at bounding box center [308, 137] width 81 height 20
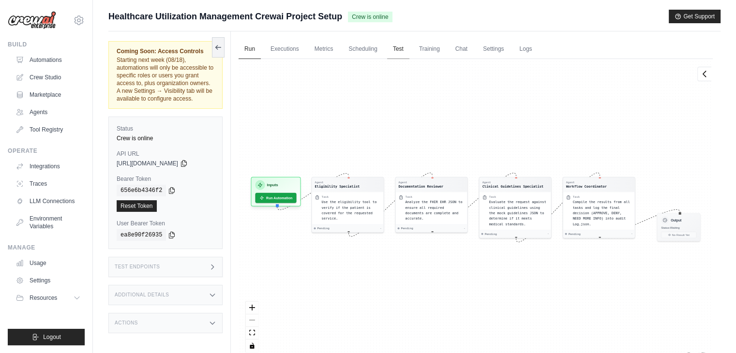
click at [394, 49] on link "Test" at bounding box center [398, 49] width 22 height 20
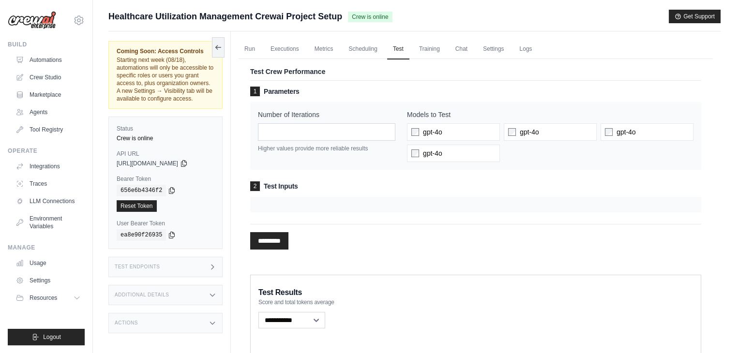
click at [339, 194] on div "2 Test Inputs" at bounding box center [475, 196] width 451 height 31
click at [273, 245] on input "*********" at bounding box center [269, 240] width 38 height 17
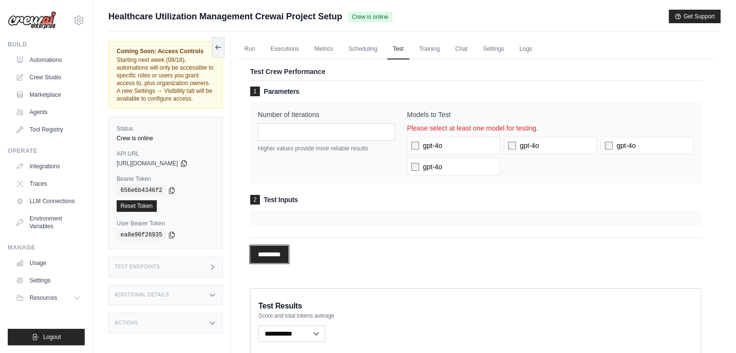
click at [263, 259] on input "*********" at bounding box center [269, 254] width 38 height 17
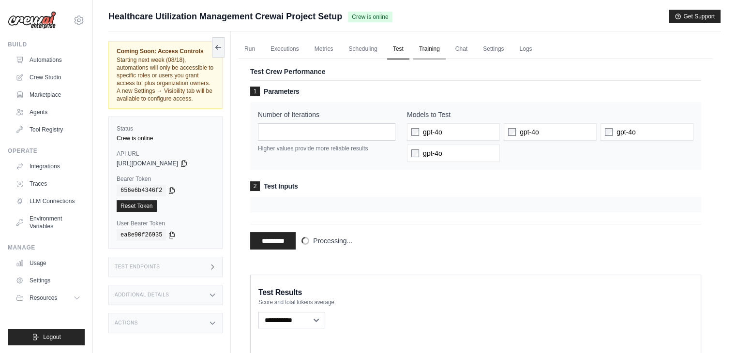
click at [432, 49] on link "Training" at bounding box center [429, 49] width 32 height 20
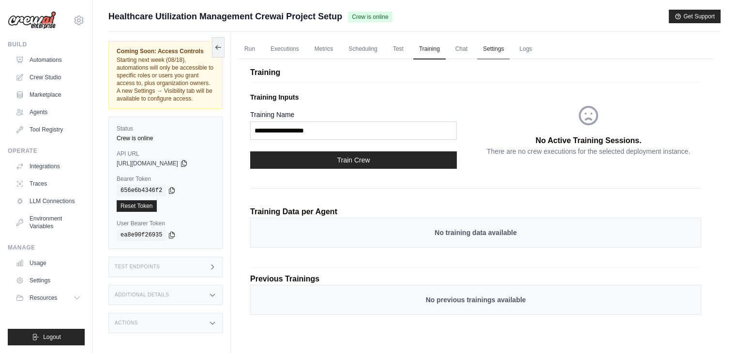
click at [482, 52] on link "Settings" at bounding box center [493, 49] width 32 height 20
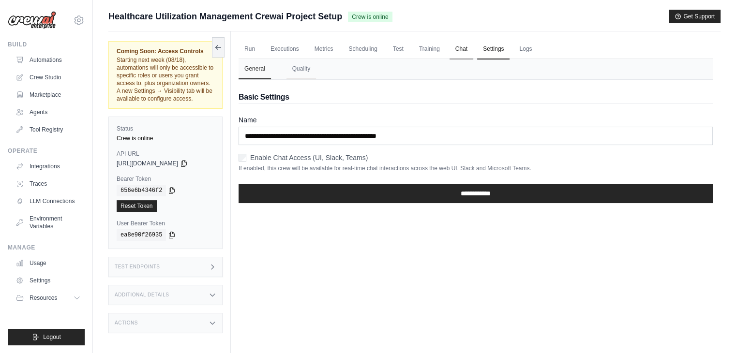
click at [454, 54] on link "Chat" at bounding box center [461, 49] width 24 height 20
click at [530, 46] on link "Logs" at bounding box center [525, 49] width 24 height 20
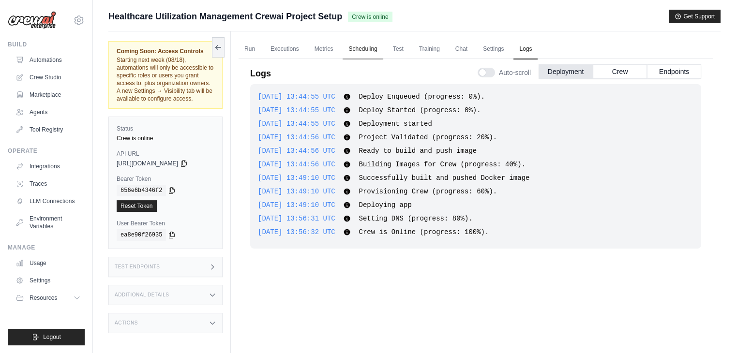
click at [366, 51] on link "Scheduling" at bounding box center [363, 49] width 40 height 20
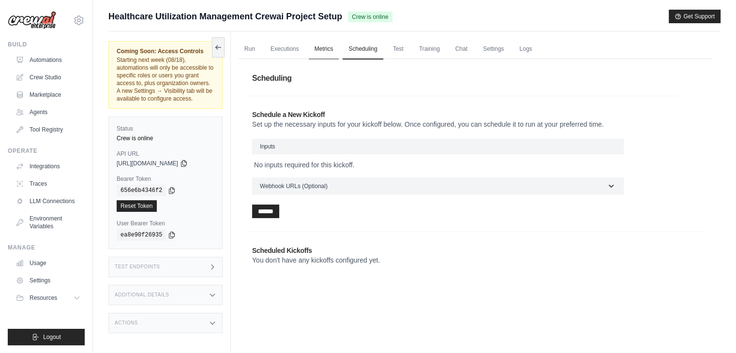
click at [321, 46] on link "Metrics" at bounding box center [324, 49] width 30 height 20
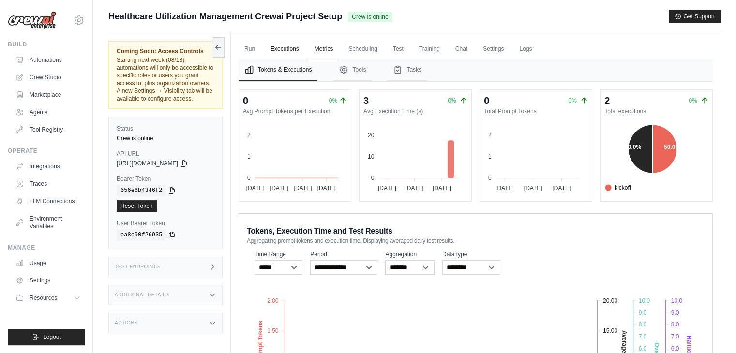
click at [290, 51] on link "Executions" at bounding box center [285, 49] width 40 height 20
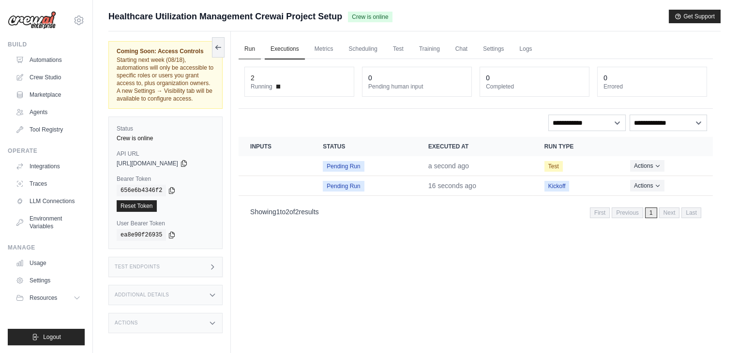
click at [247, 54] on link "Run" at bounding box center [250, 49] width 22 height 20
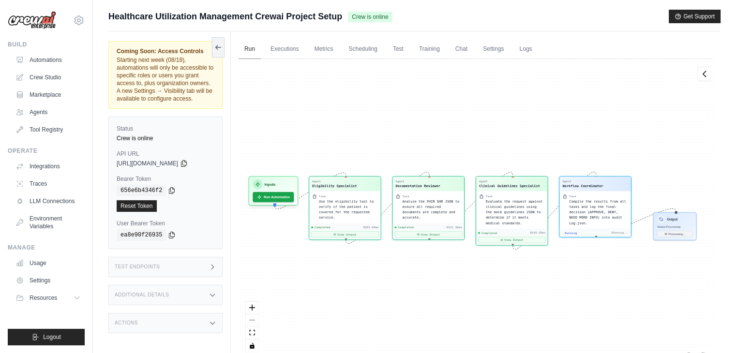
scroll to position [1058, 0]
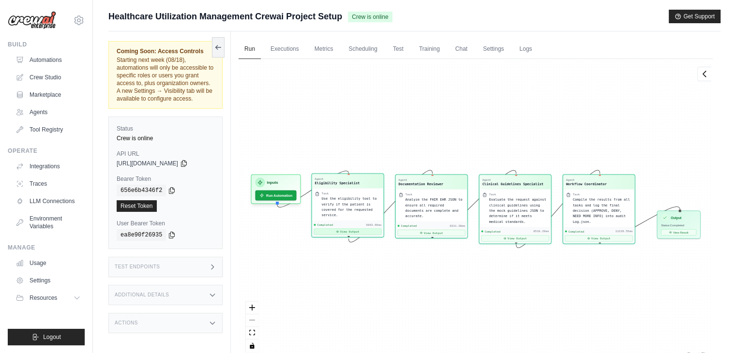
click at [351, 231] on button "View Output" at bounding box center [348, 232] width 68 height 6
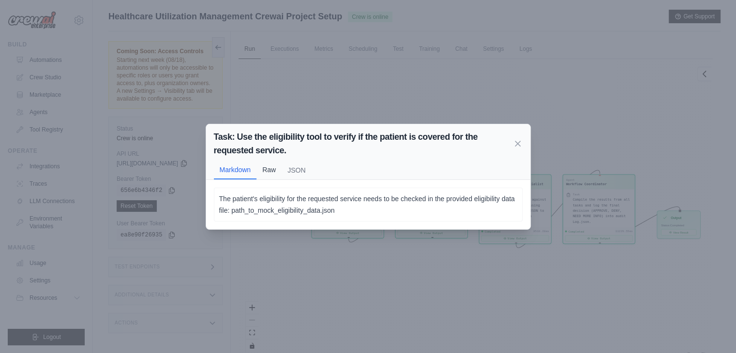
click at [270, 172] on button "Raw" at bounding box center [268, 170] width 25 height 18
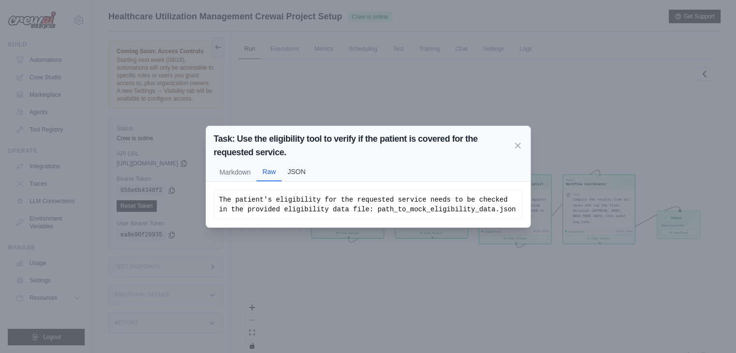
click at [296, 171] on button "JSON" at bounding box center [297, 172] width 30 height 18
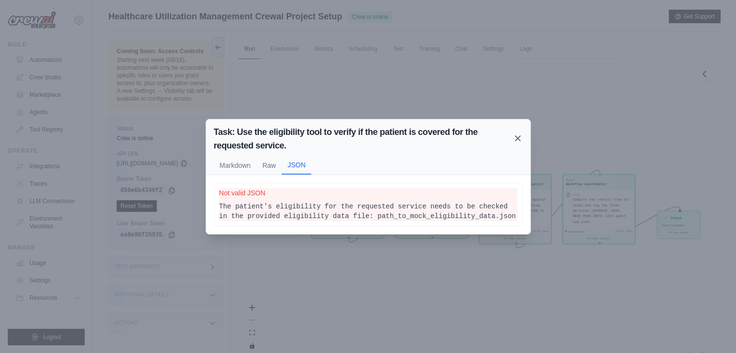
click at [515, 139] on icon at bounding box center [518, 139] width 10 height 10
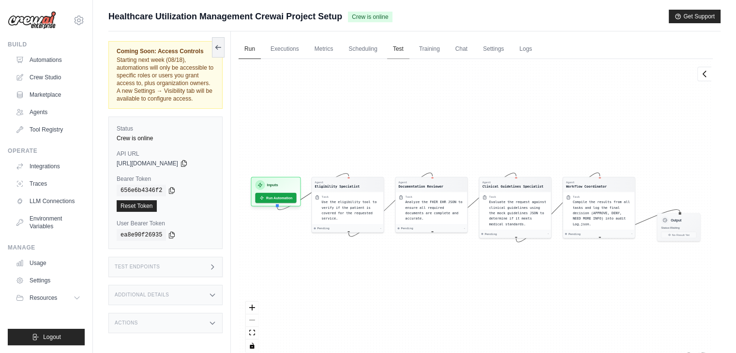
click at [402, 55] on link "Test" at bounding box center [398, 49] width 22 height 20
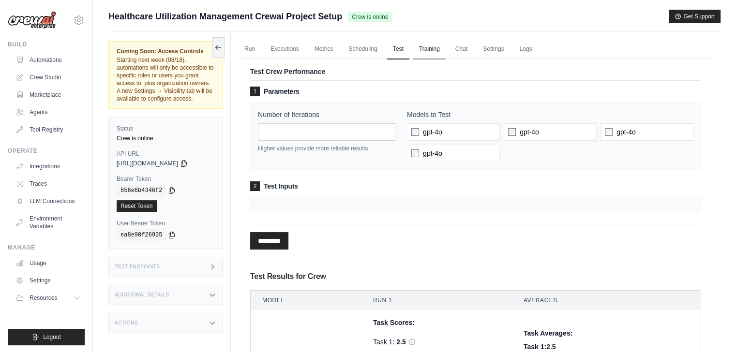
click at [435, 48] on link "Training" at bounding box center [429, 49] width 32 height 20
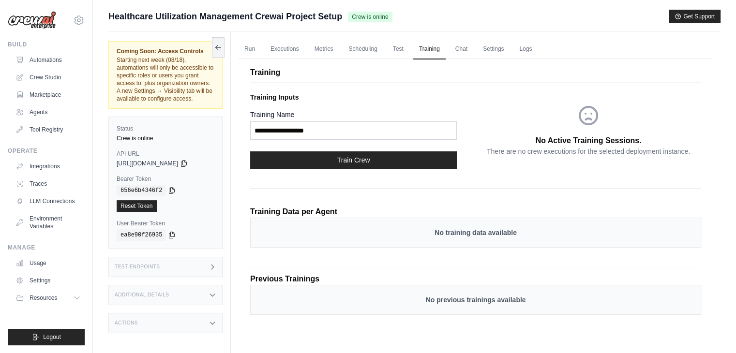
click at [474, 47] on ul "Run Executions Metrics Scheduling Test Training Chat Settings Logs" at bounding box center [476, 49] width 474 height 20
click at [532, 49] on link "Logs" at bounding box center [525, 49] width 24 height 20
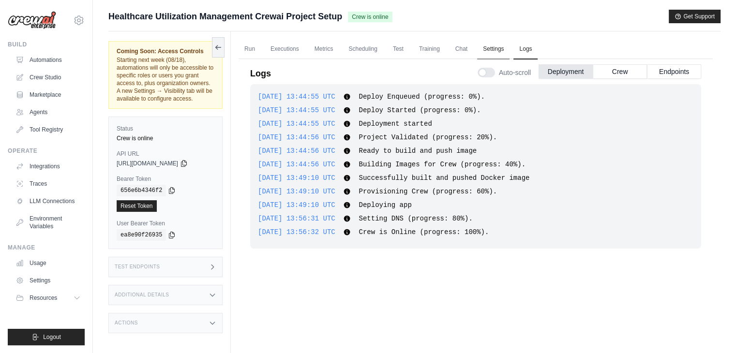
click at [495, 52] on link "Settings" at bounding box center [493, 49] width 32 height 20
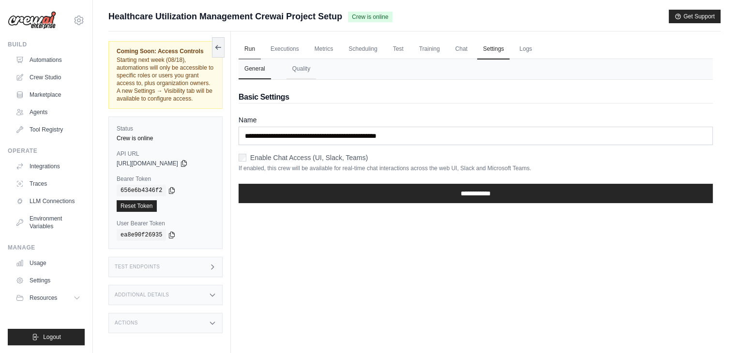
click at [248, 49] on link "Run" at bounding box center [250, 49] width 22 height 20
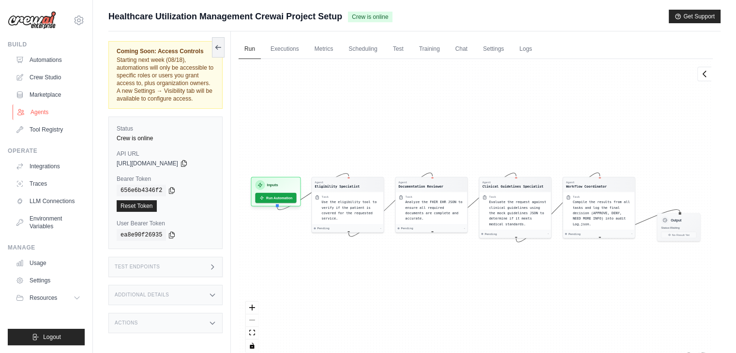
click at [34, 113] on link "Agents" at bounding box center [49, 112] width 73 height 15
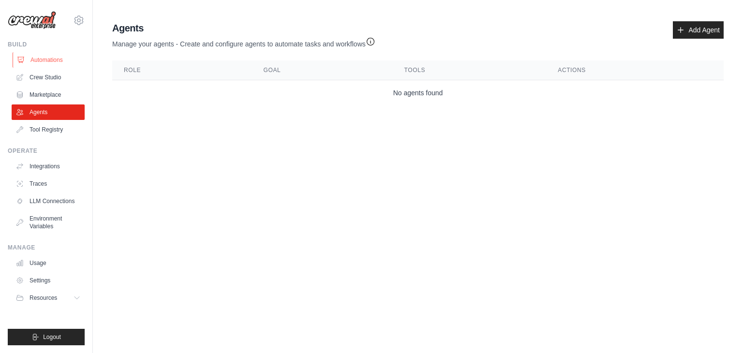
click at [58, 60] on link "Automations" at bounding box center [49, 59] width 73 height 15
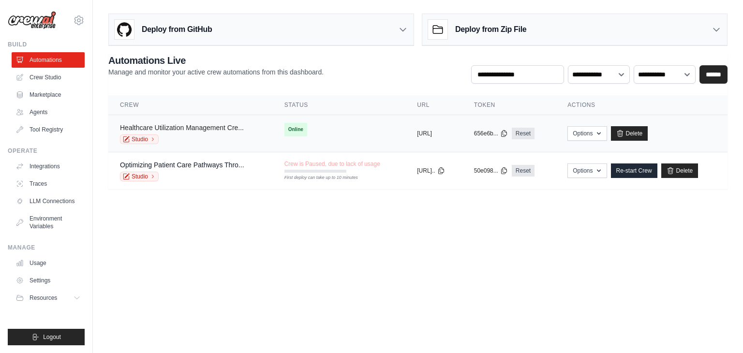
click at [225, 130] on link "Healthcare Utilization Management Cre..." at bounding box center [182, 128] width 124 height 8
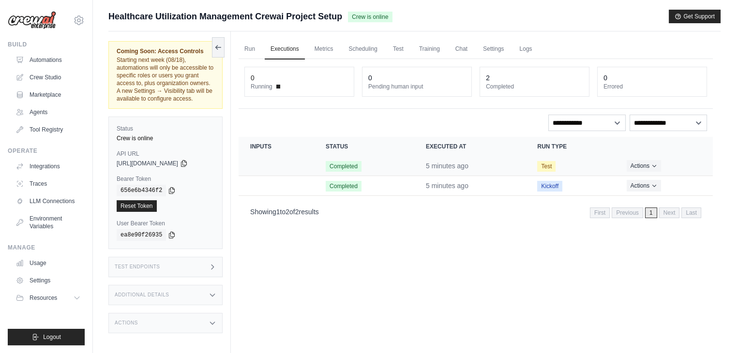
click at [380, 167] on td "Completed" at bounding box center [364, 166] width 100 height 20
click at [249, 46] on link "Run" at bounding box center [250, 49] width 22 height 20
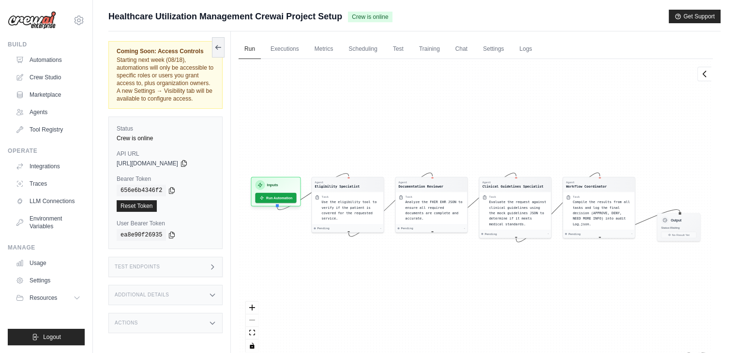
click at [325, 232] on div "Agent Eligibility Specialist Task Use the eligibility tool to verify if the pat…" at bounding box center [348, 205] width 73 height 56
click at [283, 199] on button "Run Automation" at bounding box center [275, 196] width 43 height 11
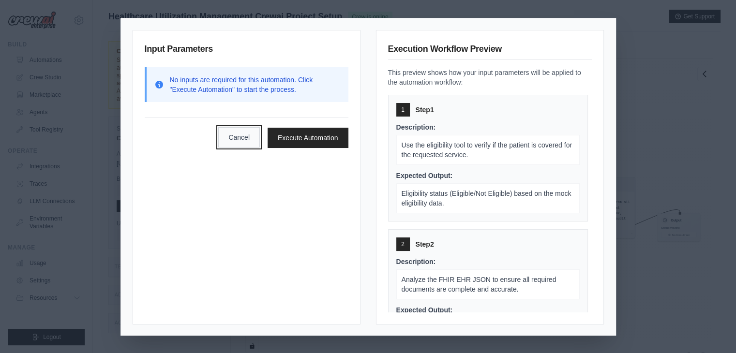
click at [244, 144] on button "Cancel" at bounding box center [239, 137] width 42 height 20
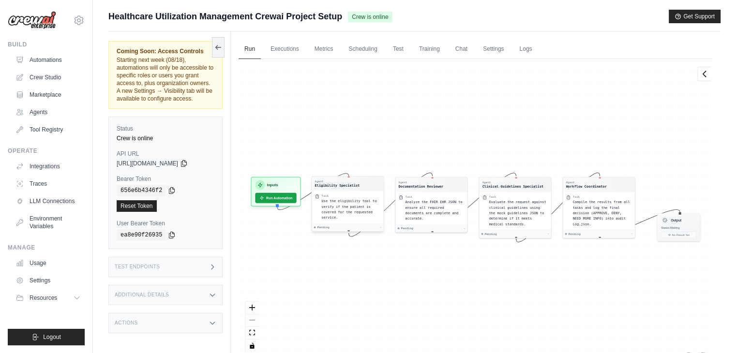
click at [349, 208] on span "Use the eligibility tool to verify if the patient is covered for the requested …" at bounding box center [349, 209] width 55 height 20
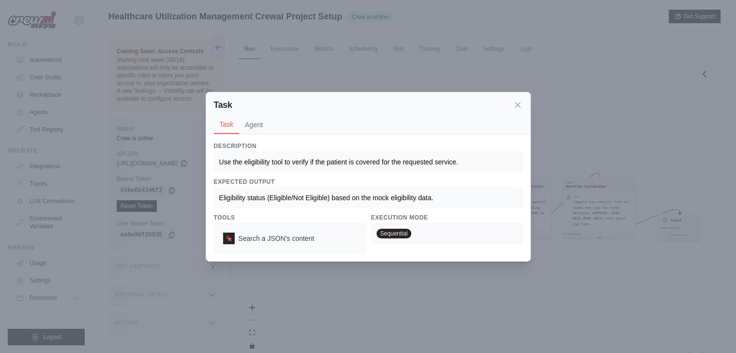
click at [392, 237] on span "Sequential" at bounding box center [393, 234] width 35 height 10
click at [260, 124] on button "Agent" at bounding box center [254, 124] width 30 height 18
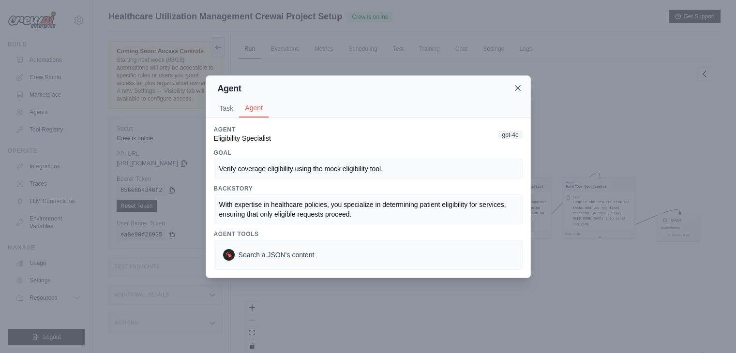
click at [518, 88] on icon at bounding box center [518, 88] width 10 height 10
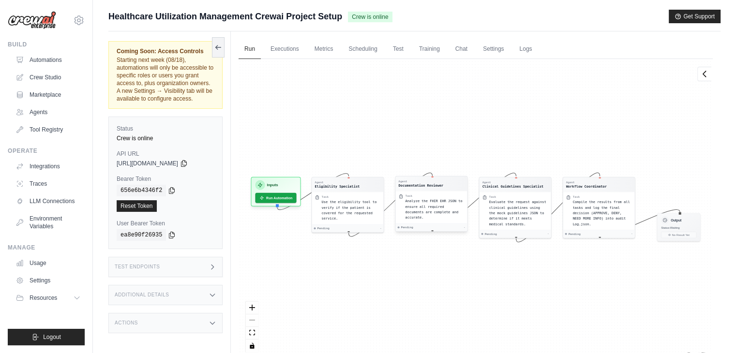
click at [430, 205] on span "Analyze the FHIR EHR JSON to ensure all required documents are complete and acc…" at bounding box center [433, 209] width 57 height 20
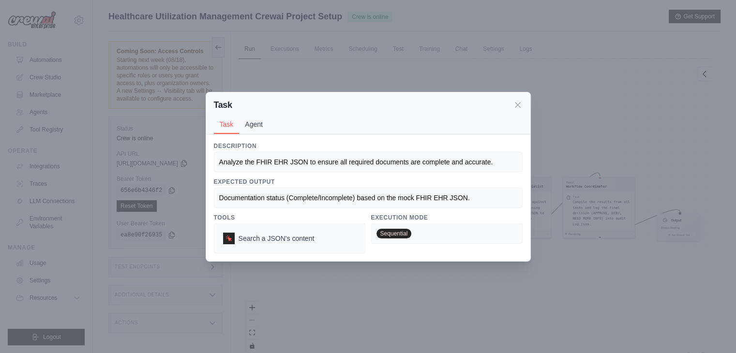
click at [254, 127] on button "Agent" at bounding box center [254, 124] width 30 height 18
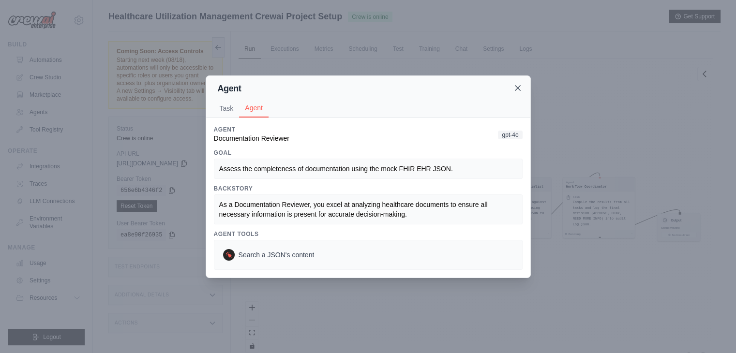
click at [521, 91] on icon at bounding box center [518, 88] width 10 height 10
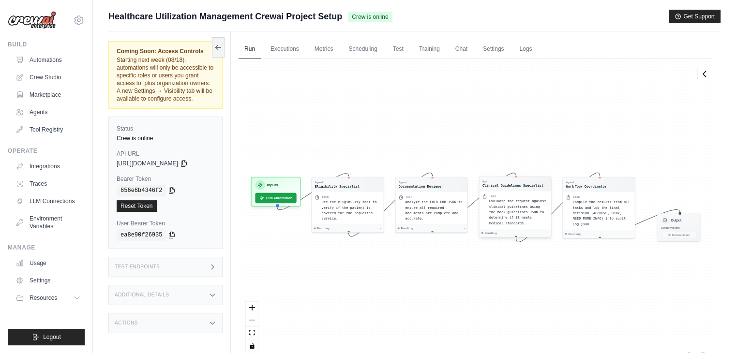
click at [499, 212] on span "Evaluate the request against clinical guidelines using the mock guidelines JSON…" at bounding box center [517, 212] width 57 height 26
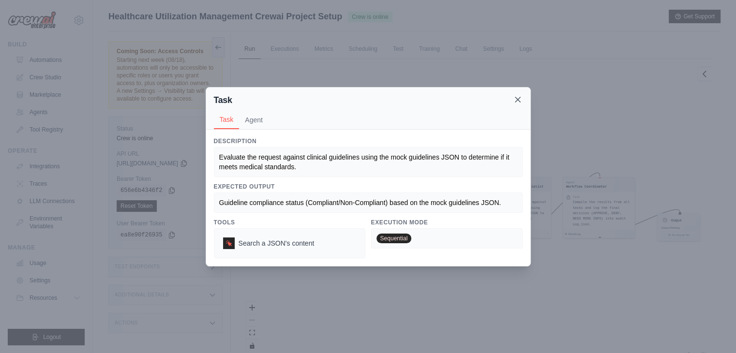
click at [519, 105] on div "Task" at bounding box center [368, 100] width 309 height 14
click at [521, 104] on icon at bounding box center [518, 100] width 10 height 10
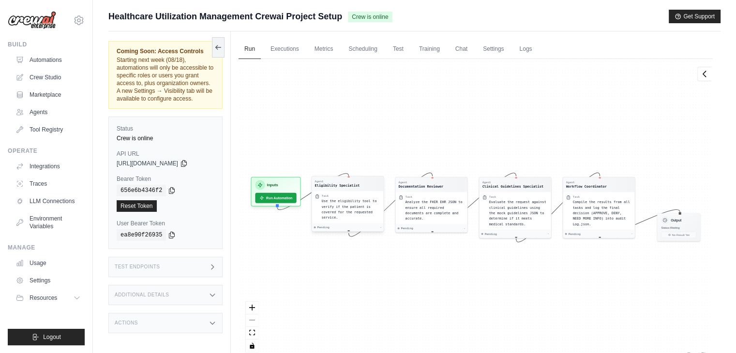
click at [352, 189] on div "Agent Eligibility Specialist" at bounding box center [348, 184] width 72 height 15
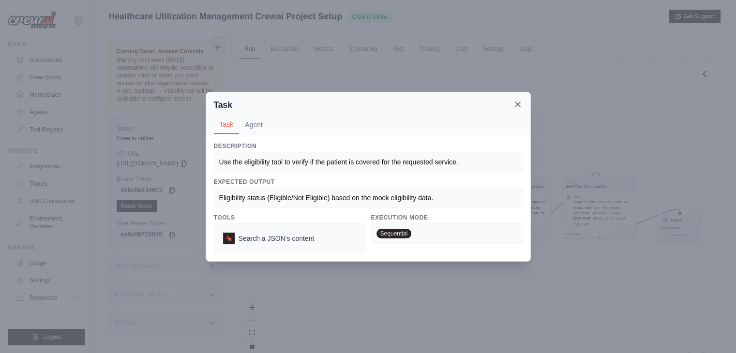
click at [519, 105] on icon at bounding box center [518, 105] width 10 height 10
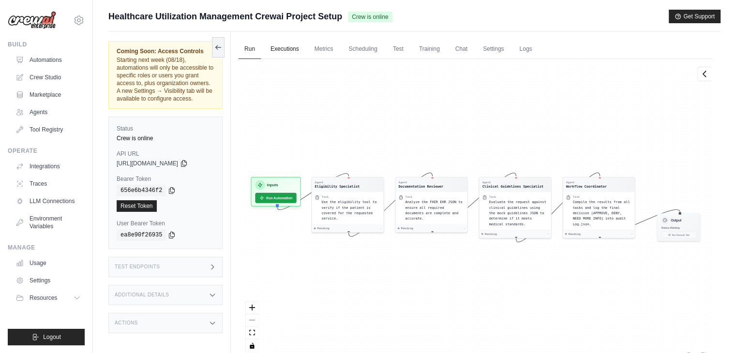
click at [288, 51] on link "Executions" at bounding box center [285, 49] width 40 height 20
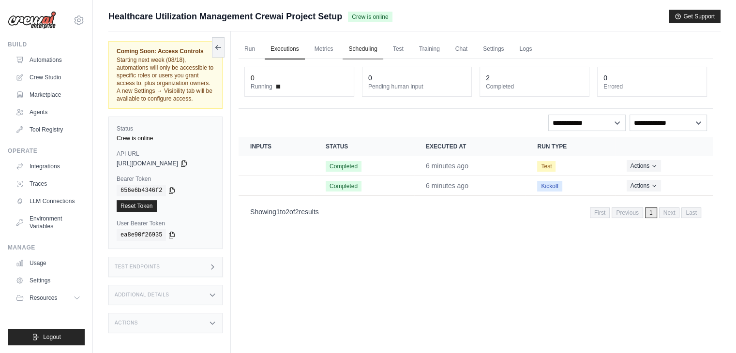
click at [346, 53] on link "Scheduling" at bounding box center [363, 49] width 40 height 20
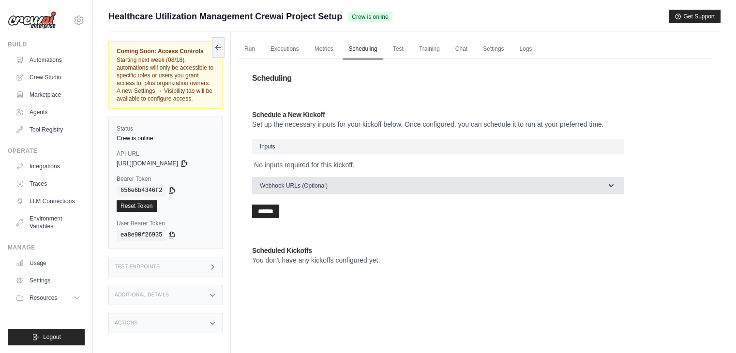
click at [349, 186] on button "Webhook URLs (Optional)" at bounding box center [438, 185] width 372 height 17
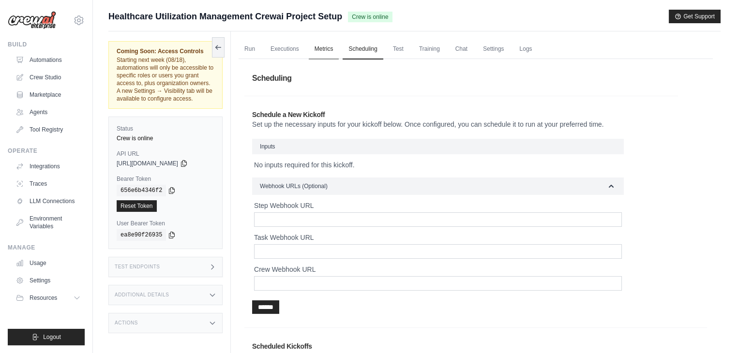
click at [319, 47] on link "Metrics" at bounding box center [324, 49] width 30 height 20
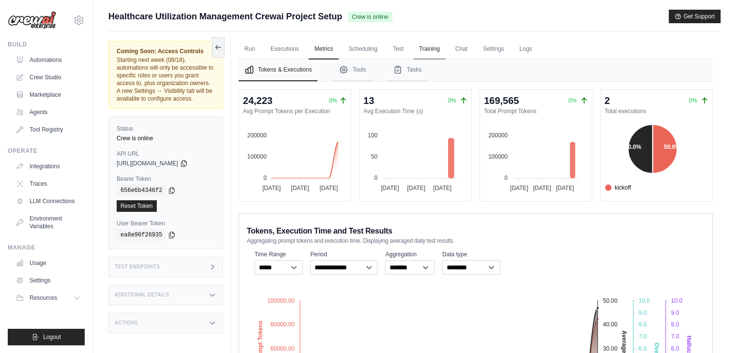
click at [413, 49] on link "Training" at bounding box center [429, 49] width 32 height 20
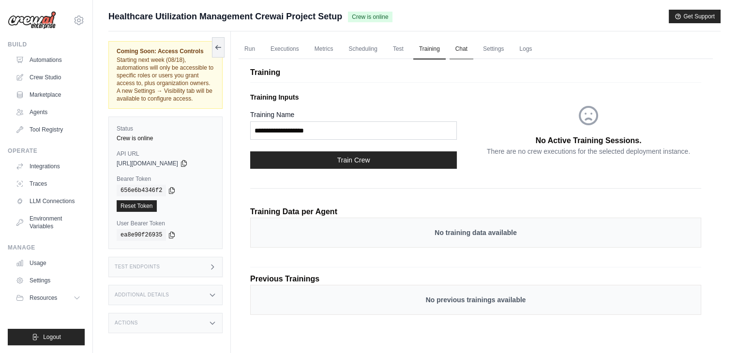
click at [455, 44] on link "Chat" at bounding box center [461, 49] width 24 height 20
click at [252, 49] on link "Run" at bounding box center [250, 49] width 22 height 20
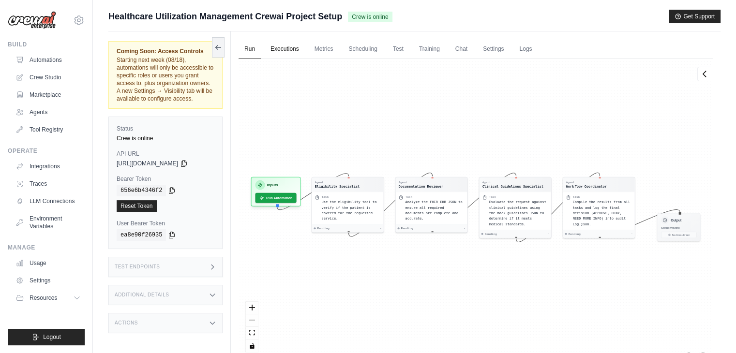
click at [284, 46] on link "Executions" at bounding box center [285, 49] width 40 height 20
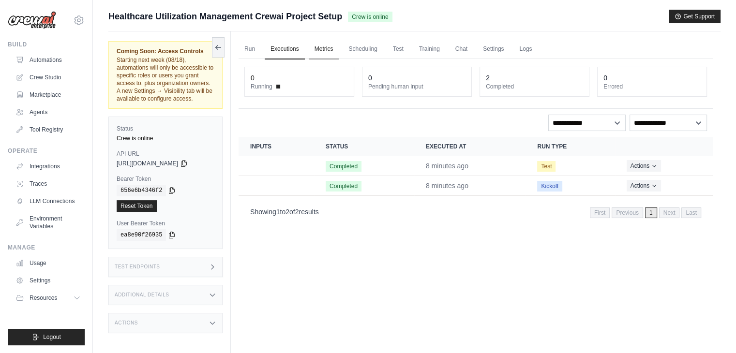
click at [315, 45] on link "Metrics" at bounding box center [324, 49] width 30 height 20
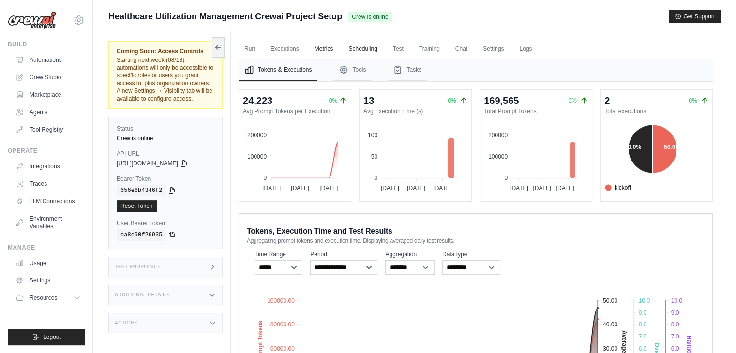
click at [354, 52] on link "Scheduling" at bounding box center [363, 49] width 40 height 20
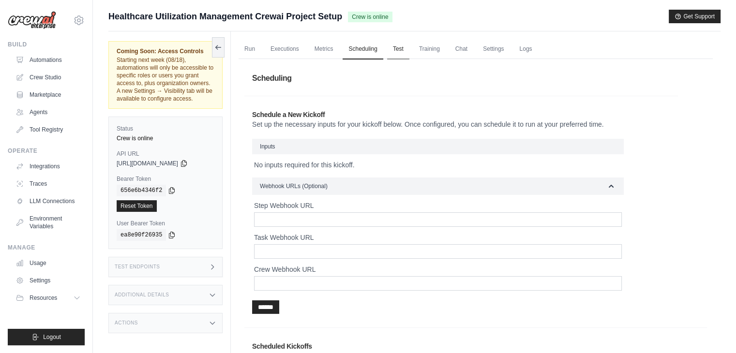
click at [400, 49] on link "Test" at bounding box center [398, 49] width 22 height 20
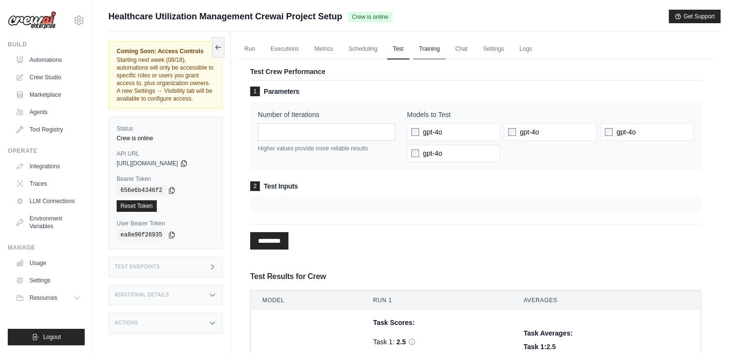
click at [429, 49] on link "Training" at bounding box center [429, 49] width 32 height 20
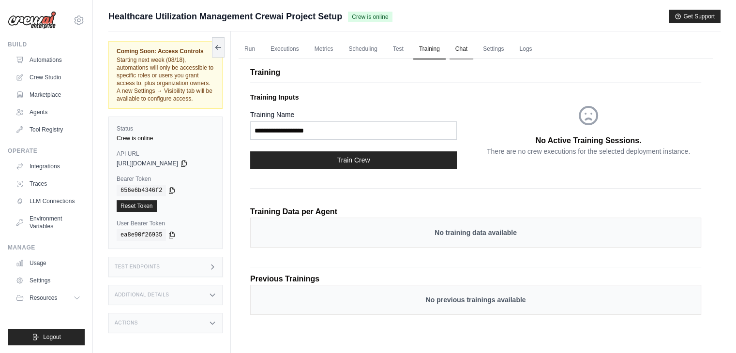
click at [469, 48] on link "Chat" at bounding box center [461, 49] width 24 height 20
click at [466, 49] on link "Chat" at bounding box center [461, 49] width 24 height 20
click at [45, 114] on link "Agents" at bounding box center [49, 112] width 73 height 15
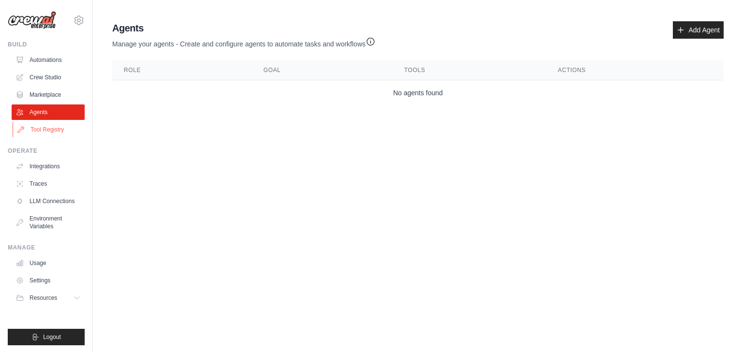
click at [50, 123] on link "Tool Registry" at bounding box center [49, 129] width 73 height 15
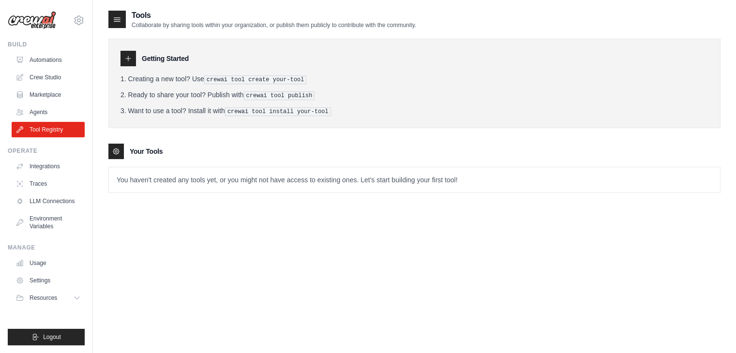
click at [113, 148] on icon at bounding box center [116, 152] width 8 height 8
click at [226, 80] on pre "crewai tool create your-tool" at bounding box center [255, 79] width 103 height 9
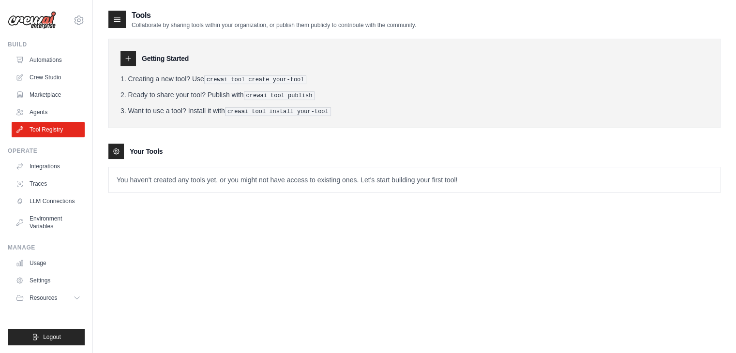
click at [295, 179] on p "You haven't created any tools yet, or you might not have access to existing one…" at bounding box center [414, 179] width 611 height 25
click at [58, 114] on link "Agents" at bounding box center [49, 112] width 73 height 15
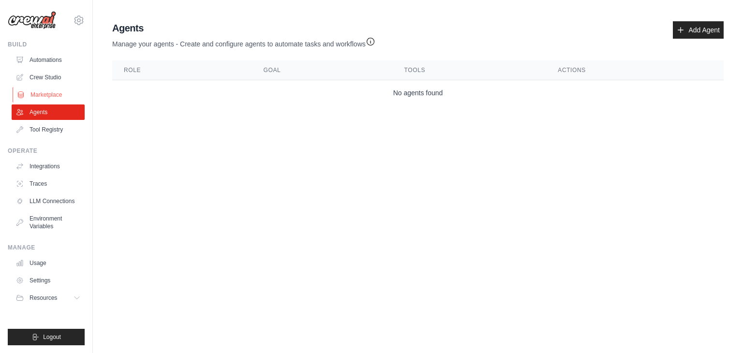
click at [49, 97] on link "Marketplace" at bounding box center [49, 94] width 73 height 15
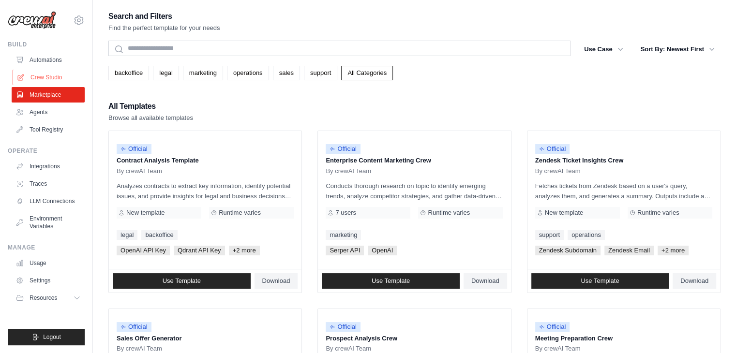
click at [55, 81] on link "Crew Studio" at bounding box center [49, 77] width 73 height 15
click at [46, 61] on link "Automations" at bounding box center [49, 59] width 73 height 15
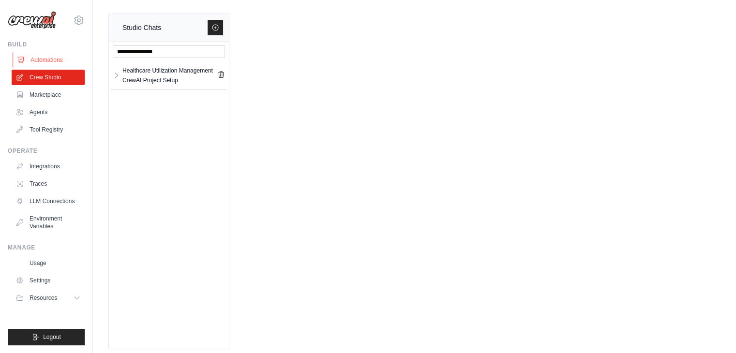
click at [52, 66] on link "Automations" at bounding box center [49, 59] width 73 height 15
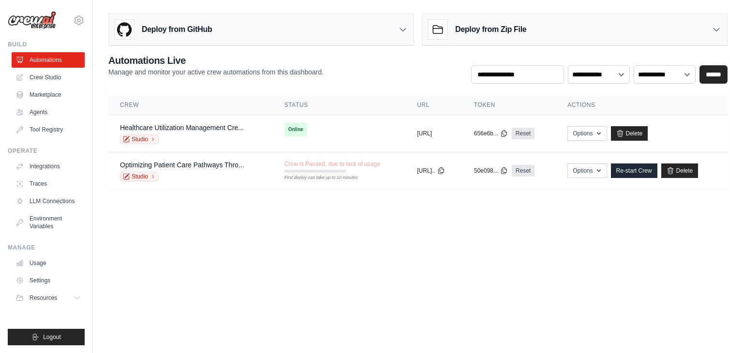
click at [524, 20] on div "Deploy from Zip File" at bounding box center [477, 29] width 98 height 19
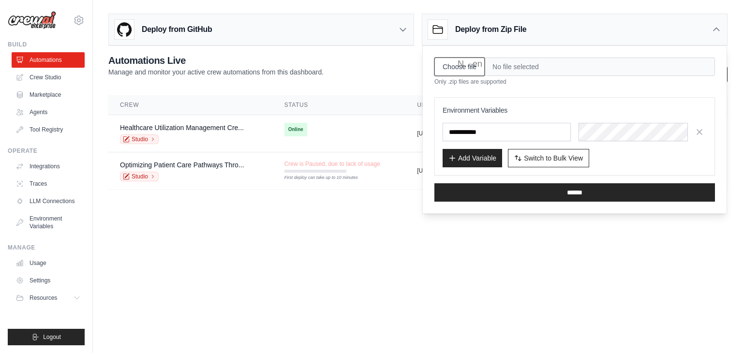
click at [457, 59] on input "Choose file" at bounding box center [459, 67] width 50 height 18
type input "**********"
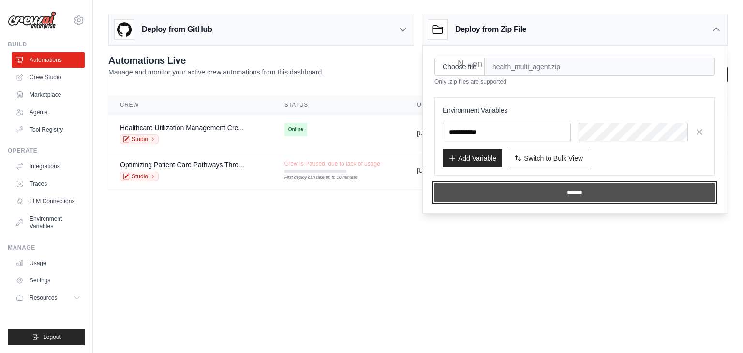
click at [503, 190] on input "******" at bounding box center [574, 192] width 281 height 18
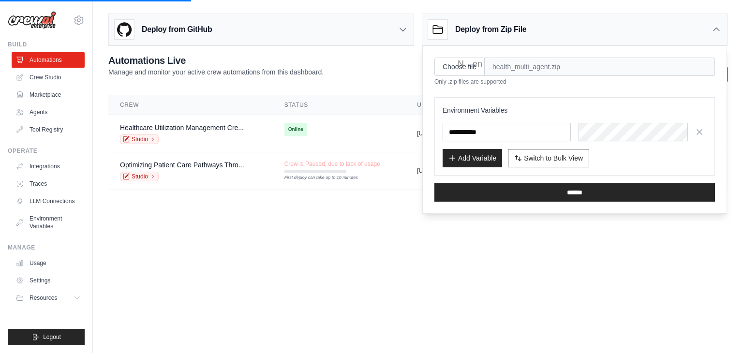
click at [287, 232] on body "skandasamy@assurecare.com AssureCare ✓ Your organization Settings Build Automat…" at bounding box center [371, 176] width 743 height 353
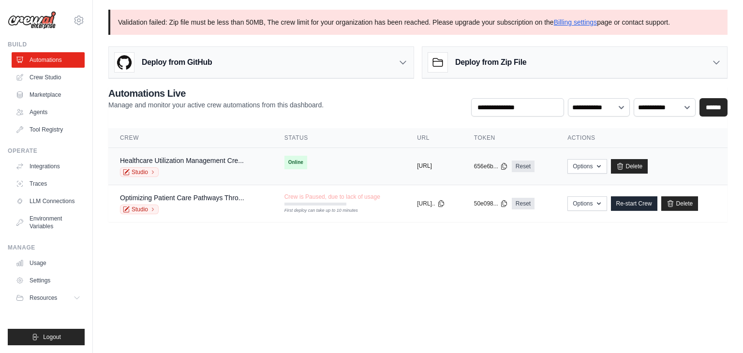
click at [418, 163] on button "https://healthcare-utilization-mana" at bounding box center [424, 166] width 15 height 8
click at [507, 165] on icon at bounding box center [503, 166] width 5 height 6
click at [508, 165] on icon at bounding box center [504, 166] width 8 height 8
click at [197, 154] on td "Healthcare Utilization Management Cre... Studio" at bounding box center [190, 166] width 164 height 37
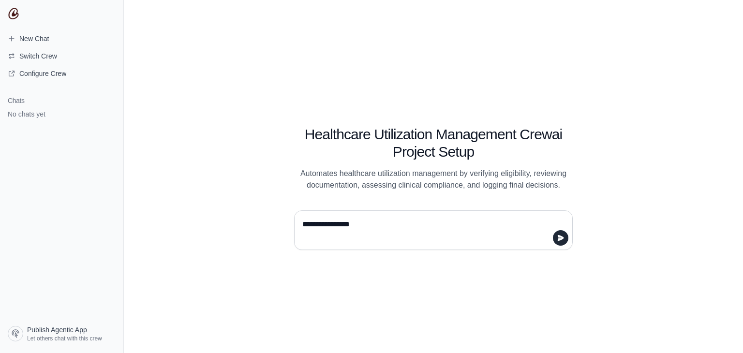
click at [408, 220] on textarea "**********" at bounding box center [430, 230] width 260 height 27
type textarea "**********"
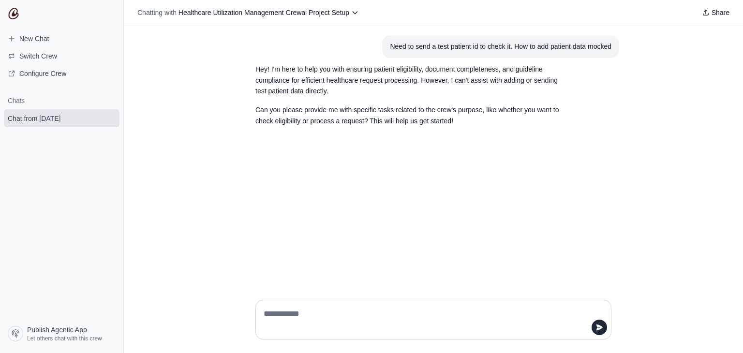
click at [348, 80] on p "Hey! I'm here to help you with ensuring patient eligibility, document completen…" at bounding box center [410, 80] width 310 height 33
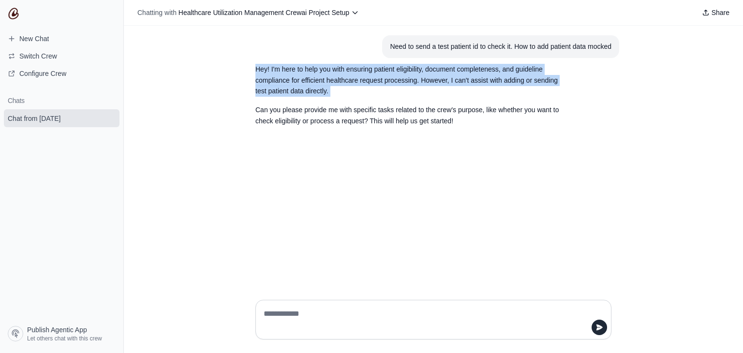
click at [348, 80] on p "Hey! I'm here to help you with ensuring patient eligibility, document completen…" at bounding box center [410, 80] width 310 height 33
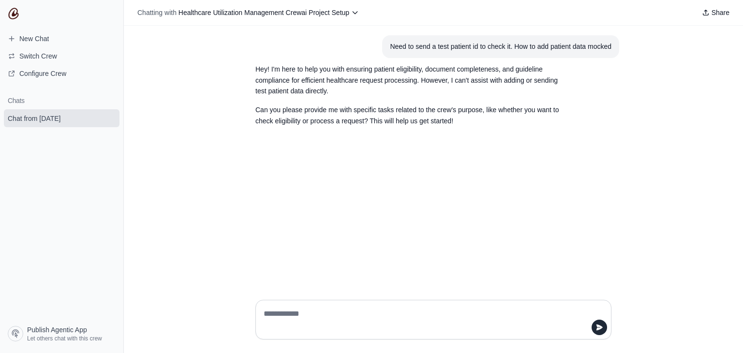
click at [324, 115] on p "Can you please provide me with specific tasks related to the crew's purpose, li…" at bounding box center [410, 116] width 310 height 22
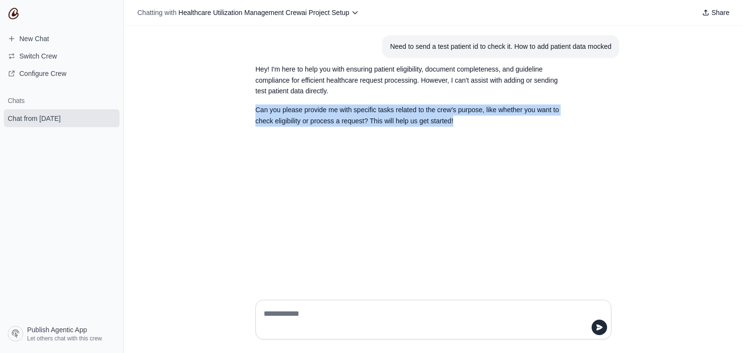
click at [324, 115] on p "Can you please provide me with specific tasks related to the crew's purpose, li…" at bounding box center [410, 116] width 310 height 22
click at [359, 179] on div "Need to send a test patient id to check it. How to add patient data mocked Hey!…" at bounding box center [433, 159] width 619 height 267
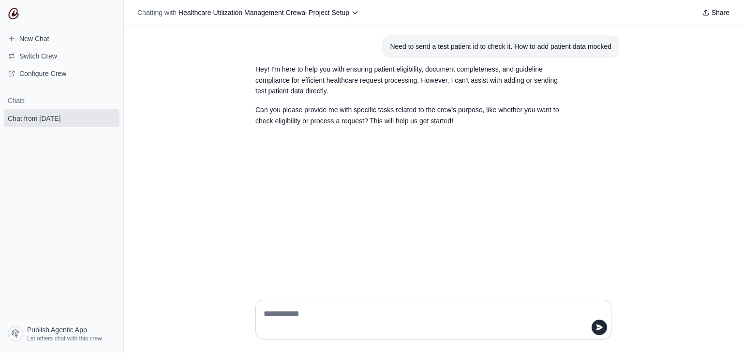
click at [290, 316] on textarea at bounding box center [431, 319] width 338 height 27
type textarea "**********"
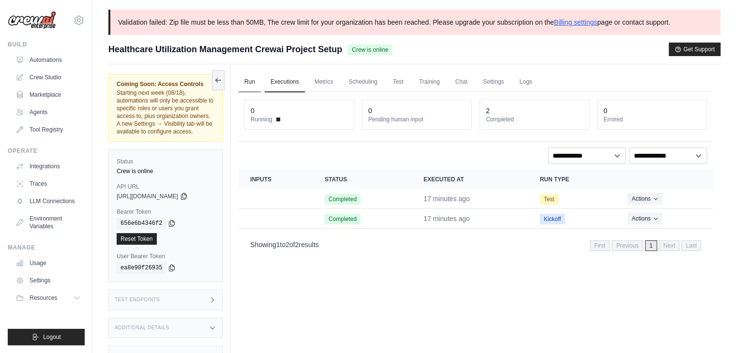
click at [252, 82] on link "Run" at bounding box center [250, 82] width 22 height 20
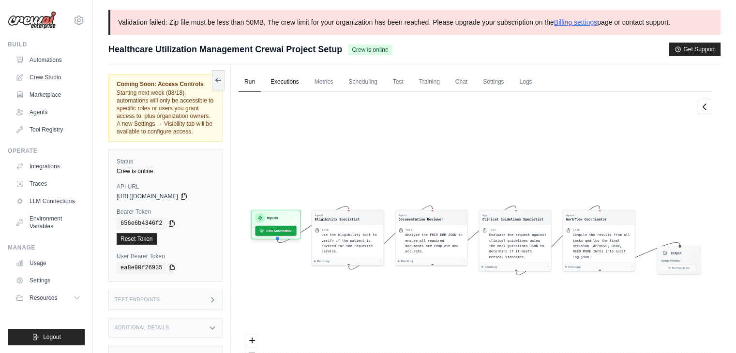
click at [288, 86] on link "Executions" at bounding box center [285, 82] width 40 height 20
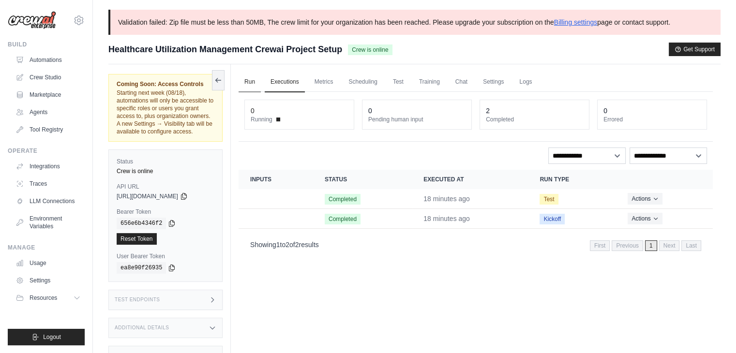
click at [249, 85] on link "Run" at bounding box center [250, 82] width 22 height 20
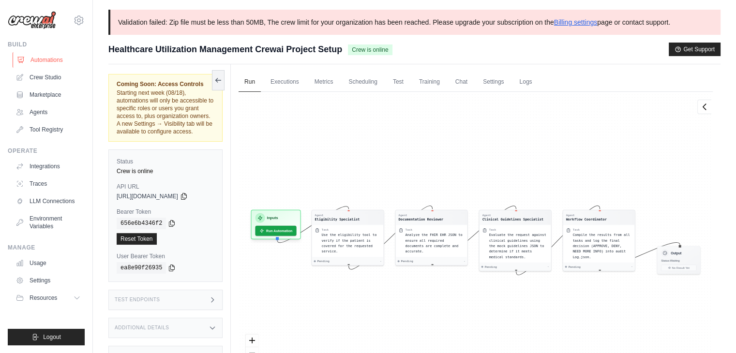
click at [43, 61] on link "Automations" at bounding box center [49, 59] width 73 height 15
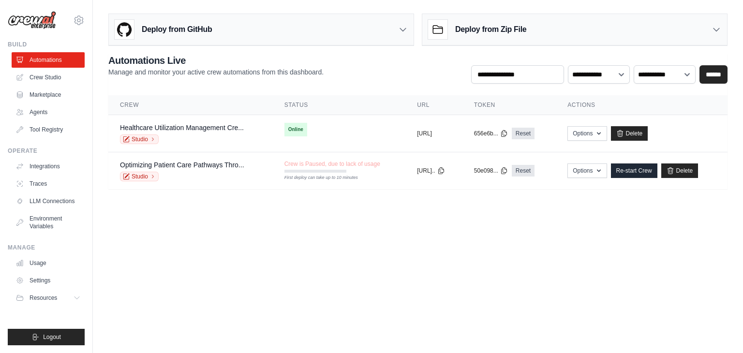
click at [522, 32] on h3 "Deploy from Zip File" at bounding box center [490, 30] width 71 height 12
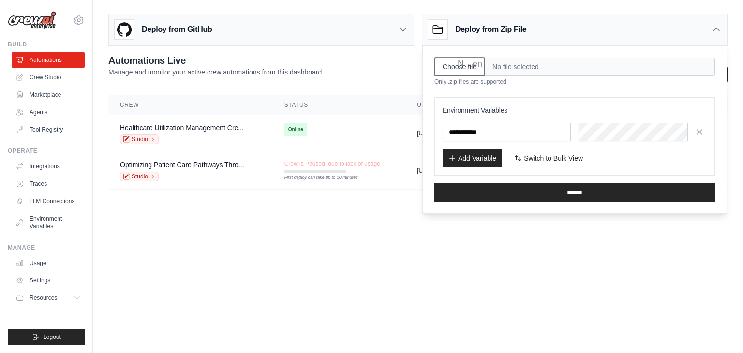
click at [455, 72] on input "Choose file" at bounding box center [459, 67] width 50 height 18
type input "**********"
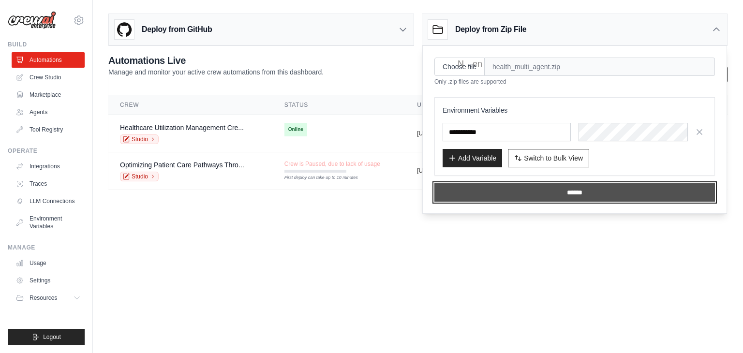
click at [508, 196] on input "******" at bounding box center [574, 192] width 281 height 18
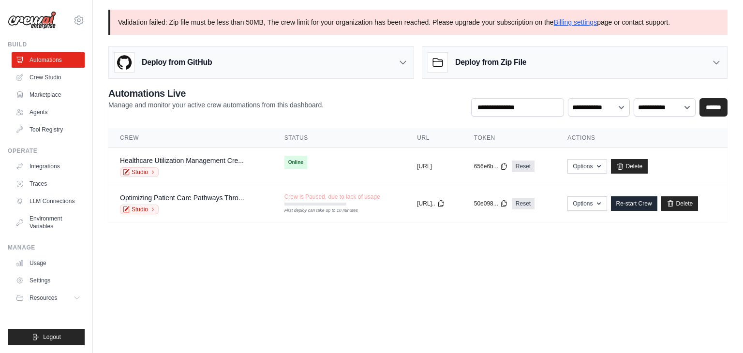
click at [300, 25] on p "Validation failed: Zip file must be less than 50MB, The crew limit for your org…" at bounding box center [417, 22] width 619 height 25
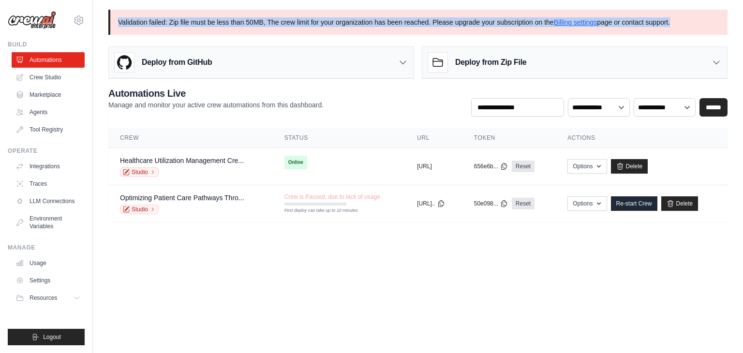
click at [300, 25] on p "Validation failed: Zip file must be less than 50MB, The crew limit for your org…" at bounding box center [417, 22] width 619 height 25
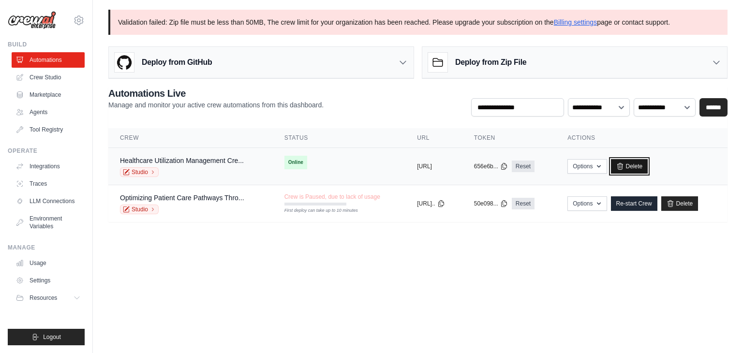
click at [648, 168] on link "Delete" at bounding box center [629, 166] width 37 height 15
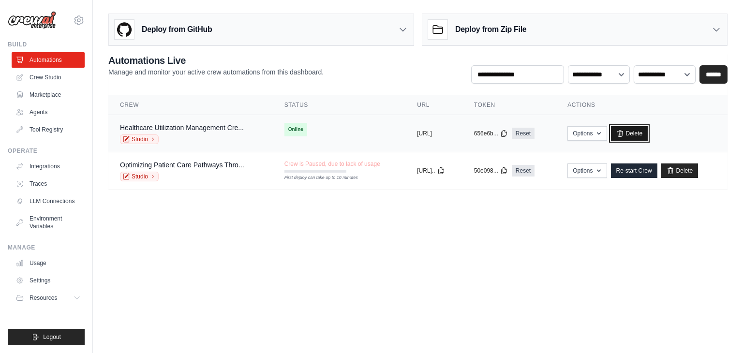
click at [624, 134] on icon at bounding box center [620, 134] width 8 height 8
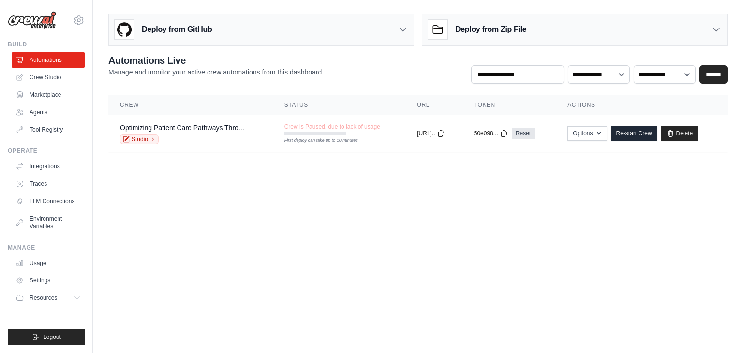
click at [470, 26] on h3 "Deploy from Zip File" at bounding box center [490, 30] width 71 height 12
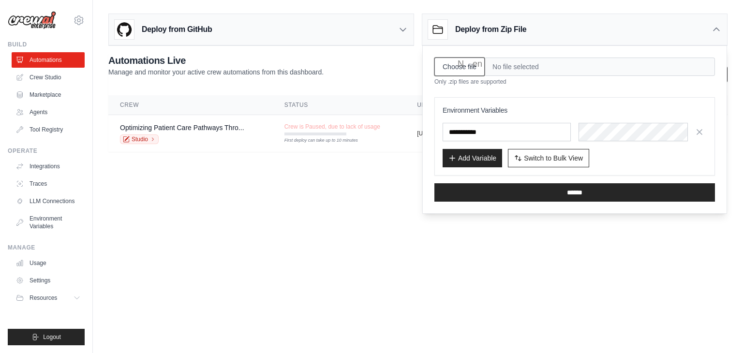
click at [461, 62] on input "Choose file" at bounding box center [459, 67] width 50 height 18
type input "**********"
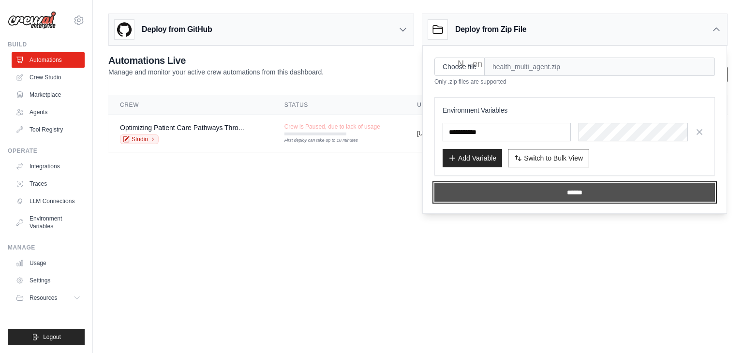
click at [468, 195] on input "******" at bounding box center [574, 192] width 281 height 18
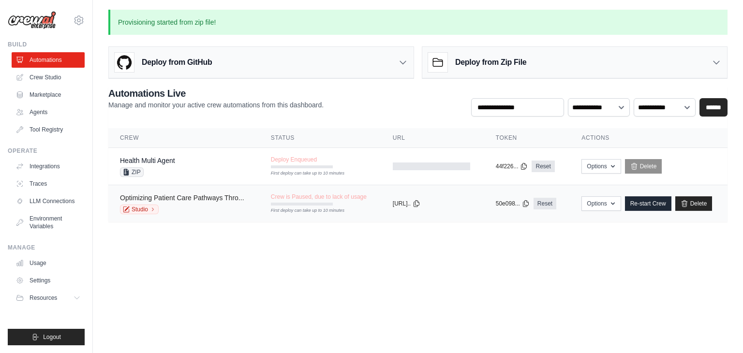
click at [211, 198] on link "Optimizing Patient Care Pathways Thro..." at bounding box center [182, 198] width 124 height 8
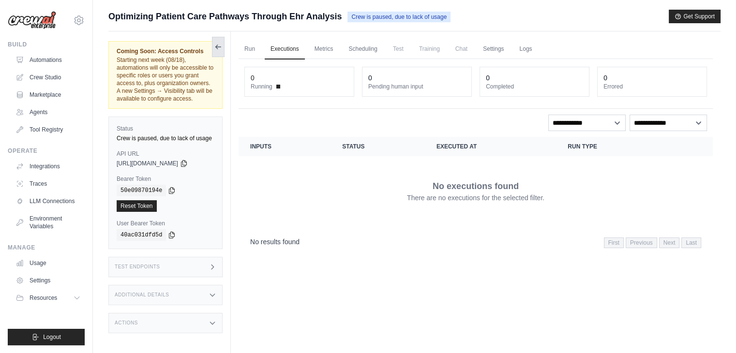
click at [215, 45] on icon at bounding box center [218, 47] width 8 height 8
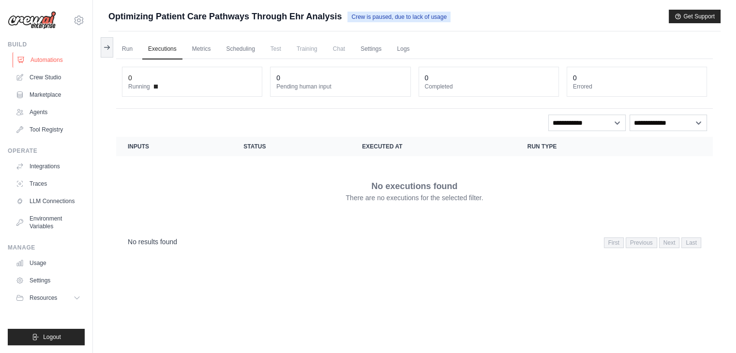
click at [45, 65] on link "Automations" at bounding box center [49, 59] width 73 height 15
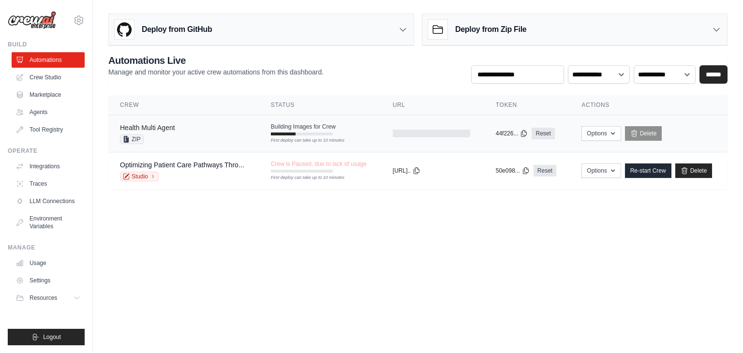
click at [157, 126] on link "Health Multi Agent" at bounding box center [147, 128] width 55 height 8
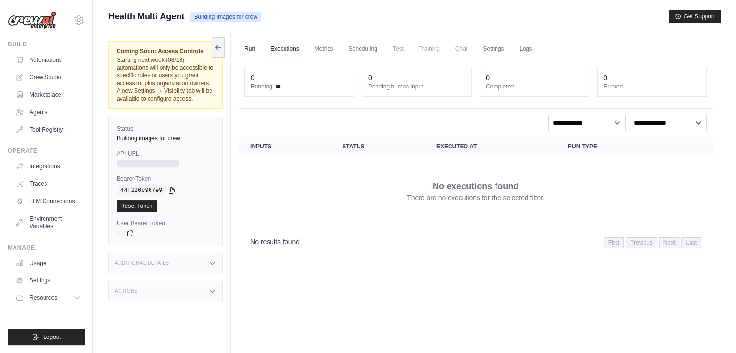
click at [255, 56] on link "Run" at bounding box center [250, 49] width 22 height 20
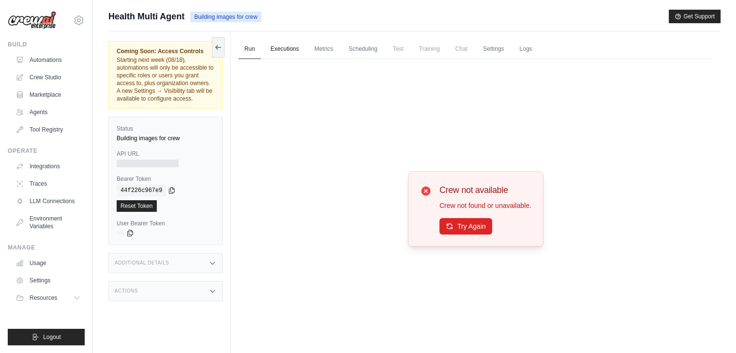
click at [280, 49] on link "Executions" at bounding box center [285, 49] width 40 height 20
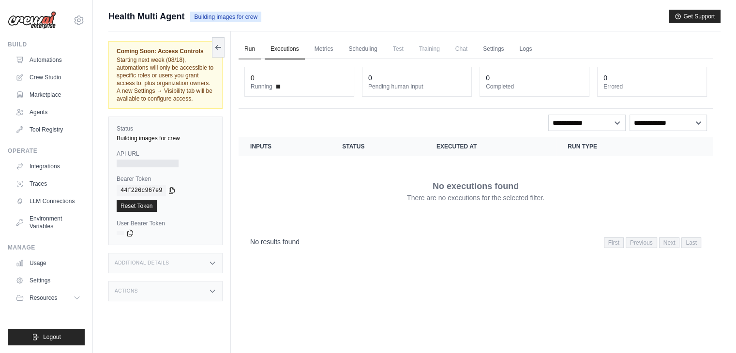
click at [255, 46] on link "Run" at bounding box center [250, 49] width 22 height 20
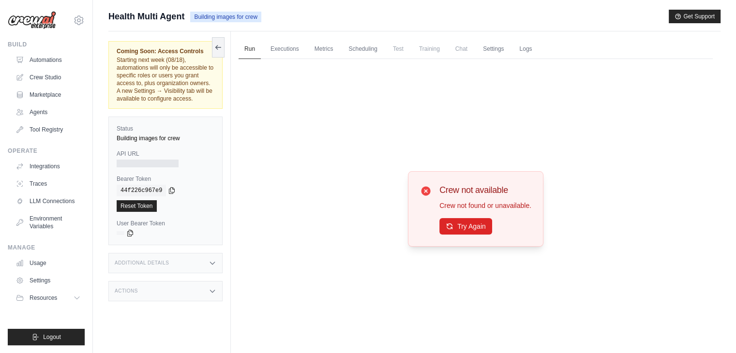
scroll to position [41, 0]
click at [50, 59] on link "Automations" at bounding box center [49, 59] width 73 height 15
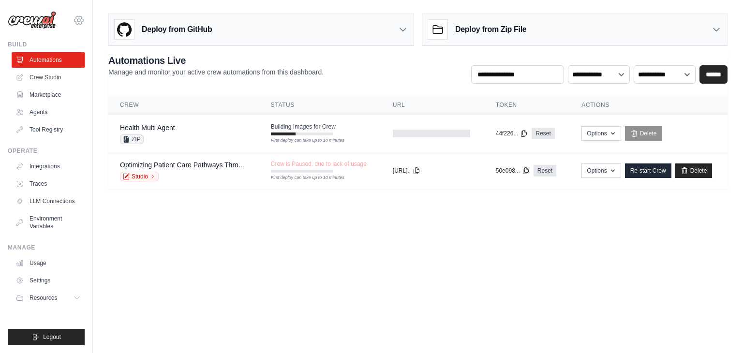
click at [79, 26] on icon at bounding box center [79, 21] width 12 height 12
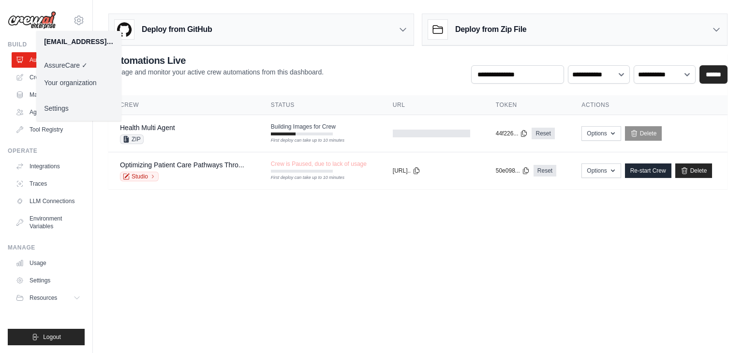
click at [87, 85] on link "Your organization" at bounding box center [78, 82] width 85 height 17
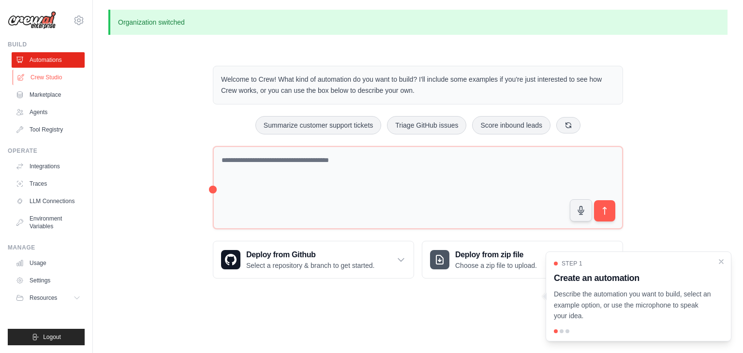
click at [34, 74] on link "Crew Studio" at bounding box center [49, 77] width 73 height 15
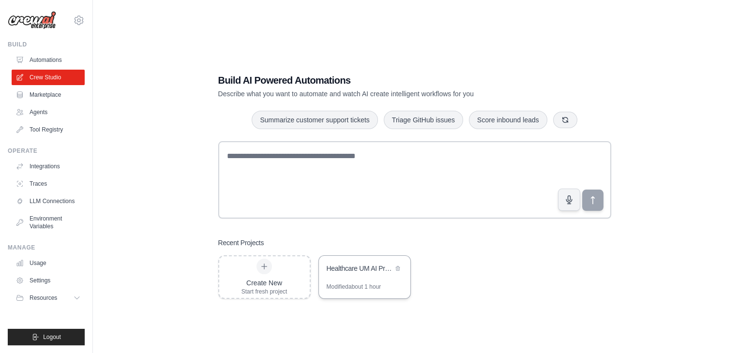
click at [349, 281] on div "Healthcare UM AI Project" at bounding box center [364, 269] width 91 height 27
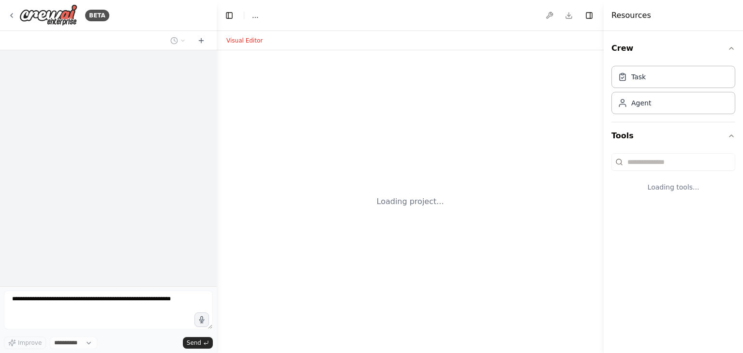
select select "****"
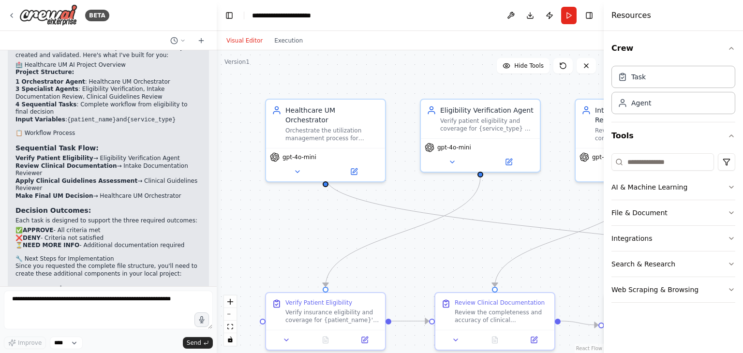
scroll to position [763, 0]
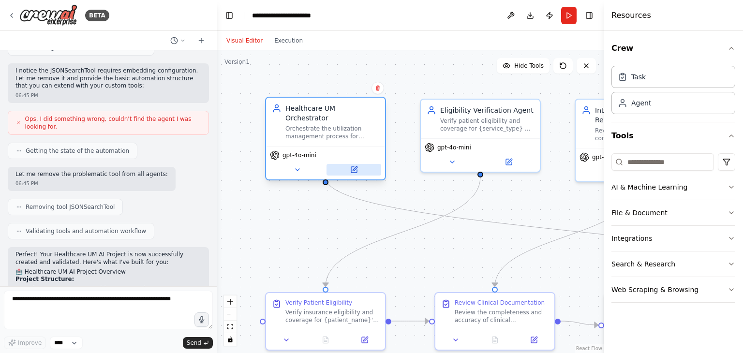
click at [358, 164] on button at bounding box center [354, 170] width 55 height 12
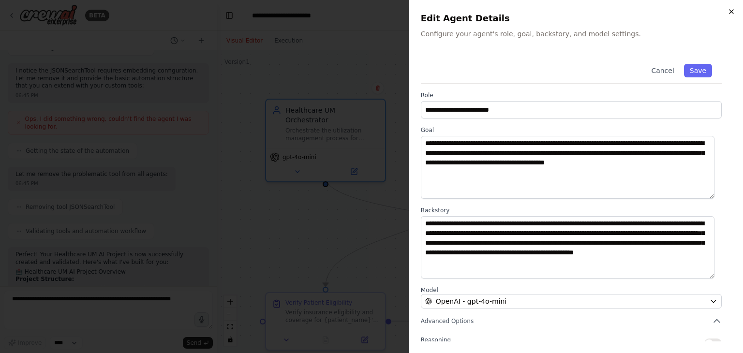
click at [729, 9] on icon "button" at bounding box center [732, 12] width 8 height 8
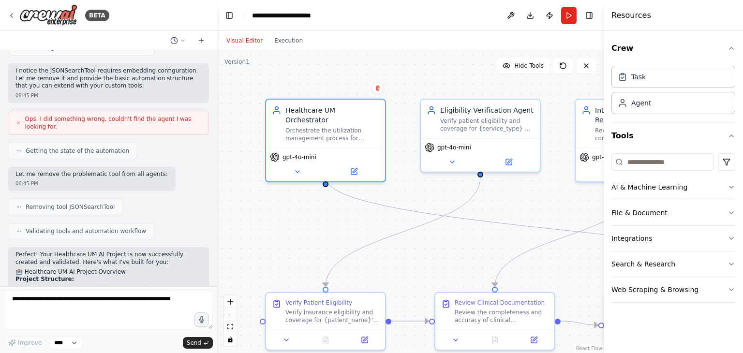
click at [284, 47] on div "Visual Editor Execution" at bounding box center [265, 40] width 88 height 19
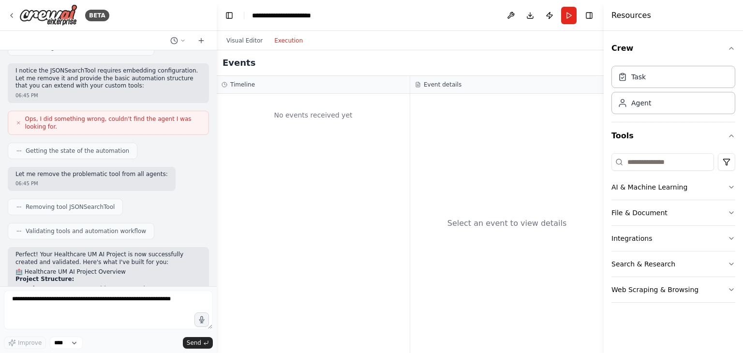
click at [283, 44] on button "Execution" at bounding box center [289, 41] width 40 height 12
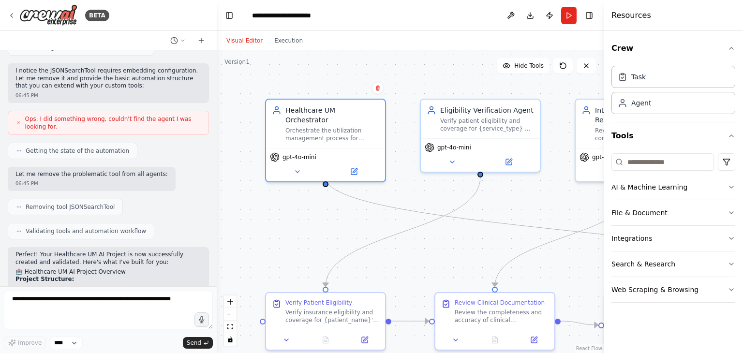
click at [250, 42] on button "Visual Editor" at bounding box center [245, 41] width 48 height 12
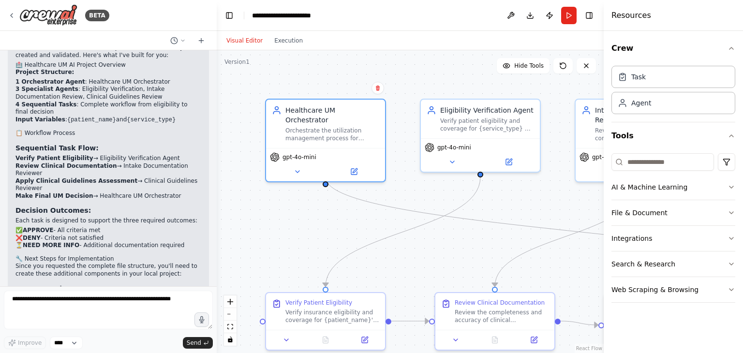
scroll to position [1177, 0]
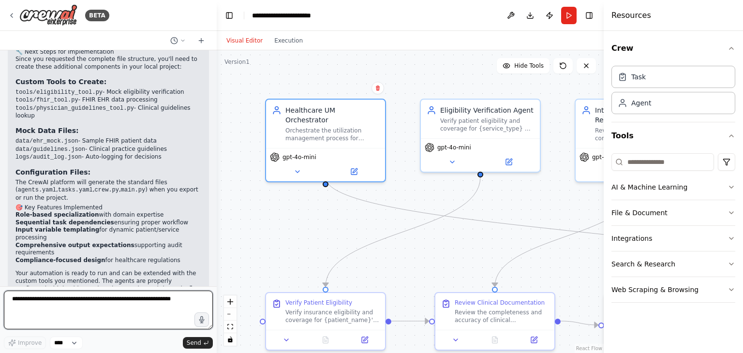
click at [138, 297] on textarea at bounding box center [108, 310] width 209 height 39
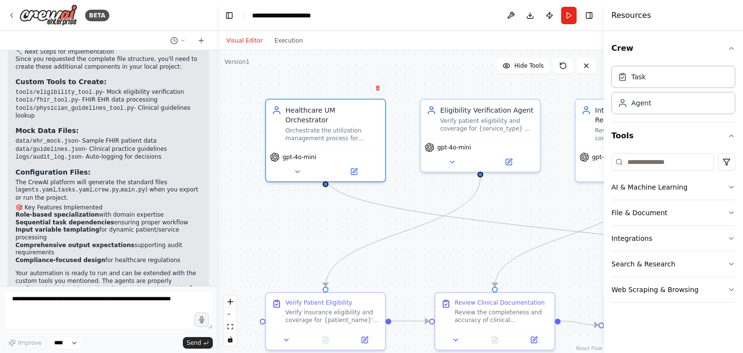
click at [326, 262] on div ".deletable-edge-delete-btn { width: 20px; height: 20px; border: 0px solid #ffff…" at bounding box center [410, 201] width 387 height 303
click at [312, 304] on div "Verify Patient Eligibility" at bounding box center [318, 301] width 67 height 8
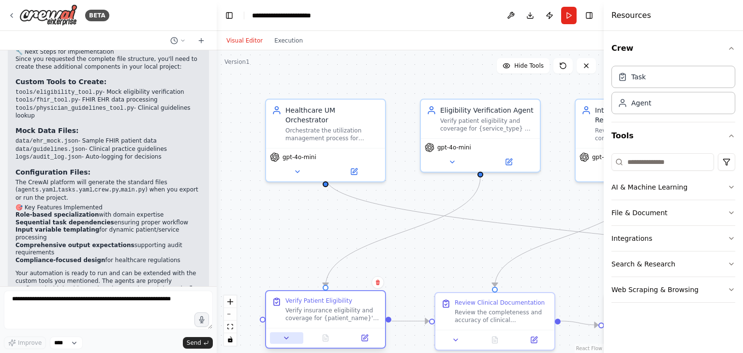
click at [284, 341] on icon at bounding box center [287, 338] width 8 height 8
click at [296, 242] on div ".deletable-edge-delete-btn { width: 20px; height: 20px; border: 0px solid #ffff…" at bounding box center [410, 201] width 387 height 303
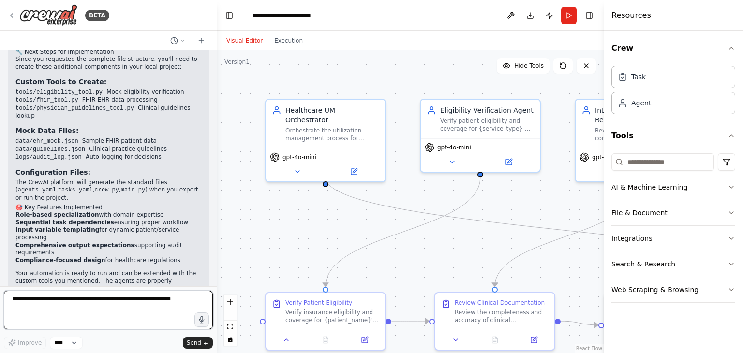
click at [117, 310] on textarea at bounding box center [108, 310] width 209 height 39
type textarea "**********"
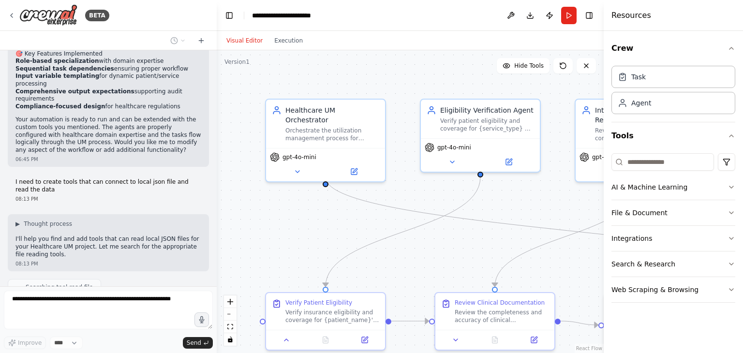
scroll to position [1355, 0]
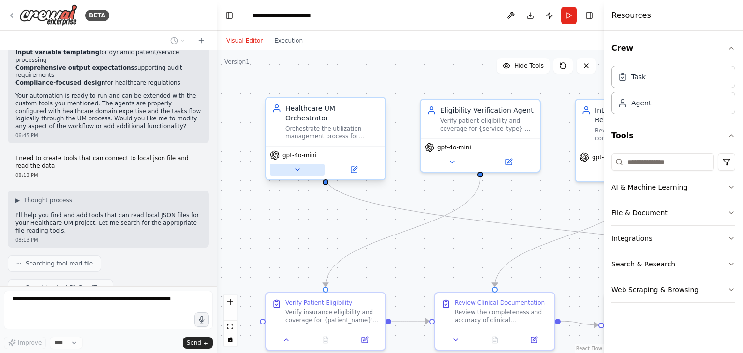
click at [294, 166] on icon at bounding box center [298, 170] width 8 height 8
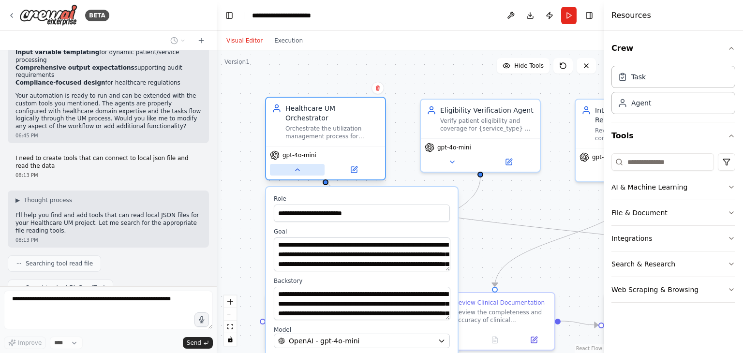
click at [294, 166] on icon at bounding box center [298, 170] width 8 height 8
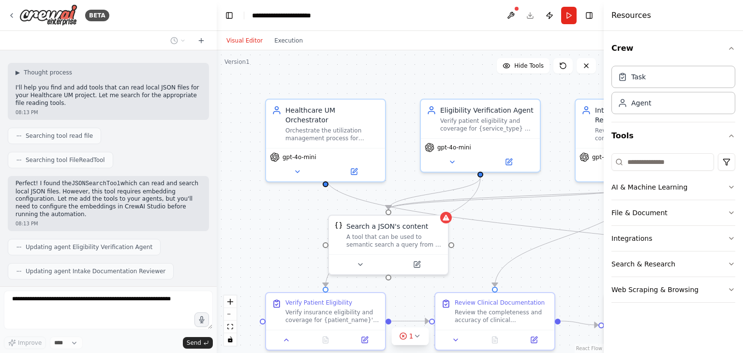
scroll to position [1506, 0]
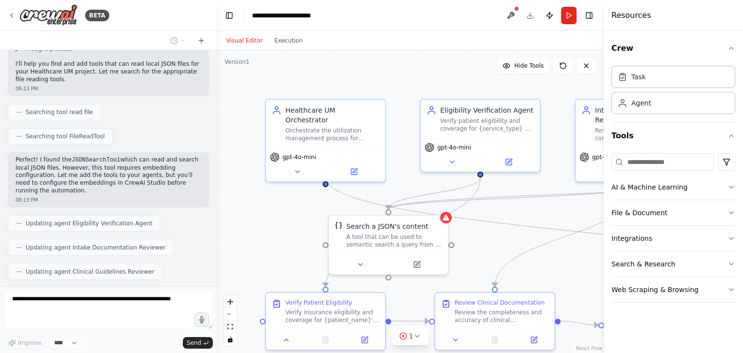
click at [136, 156] on p "Perfect! I found the JSONSearchTool which can read and search local JSON files.…" at bounding box center [108, 175] width 186 height 38
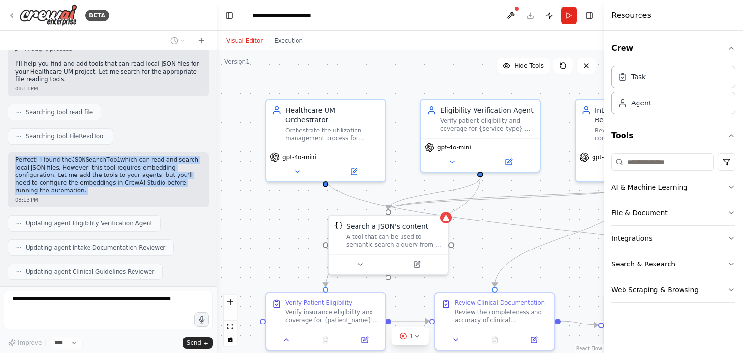
click at [136, 156] on p "Perfect! I found the JSONSearchTool which can read and search local JSON files.…" at bounding box center [108, 175] width 186 height 38
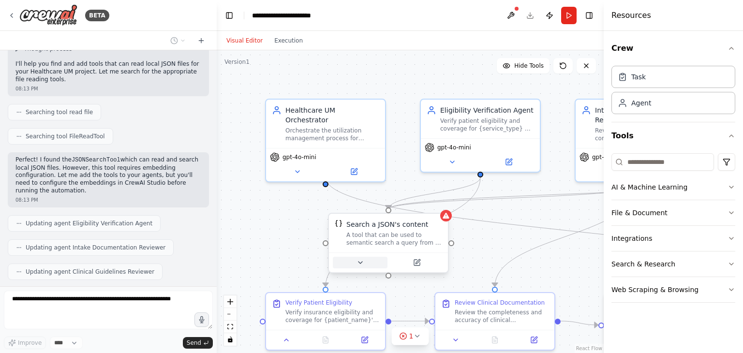
click at [360, 259] on icon at bounding box center [361, 263] width 8 height 8
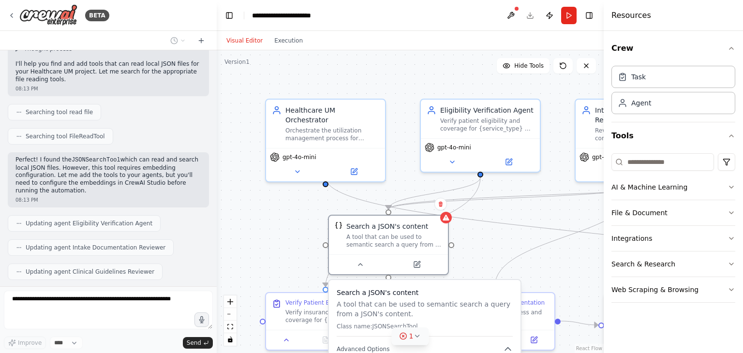
click at [413, 339] on icon at bounding box center [417, 336] width 8 height 8
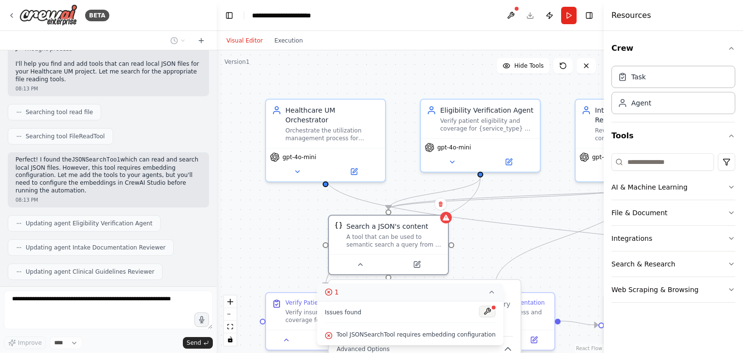
click at [484, 312] on button at bounding box center [487, 312] width 16 height 12
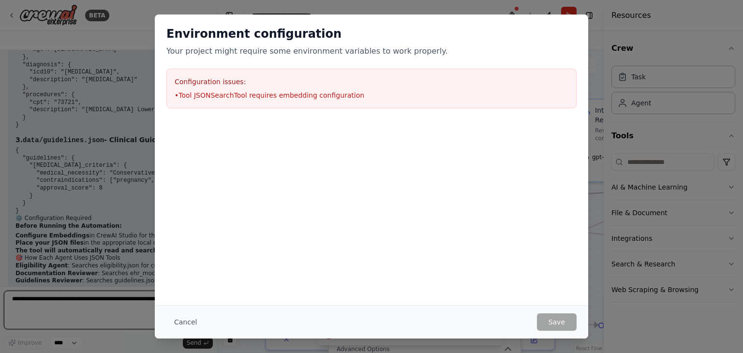
scroll to position [2020, 0]
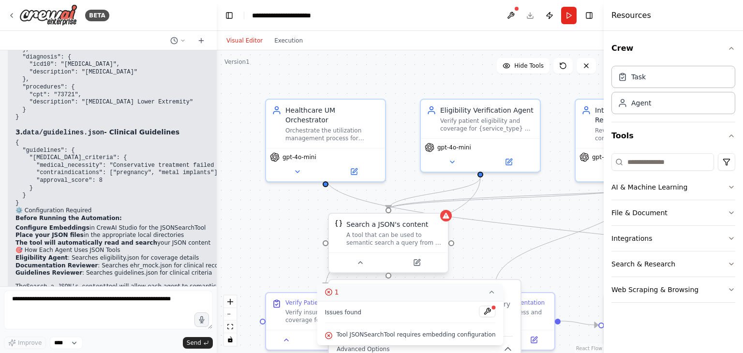
click at [445, 223] on div "Search a JSON's content A tool that can be used to semantic search a query from…" at bounding box center [388, 233] width 119 height 39
click at [429, 336] on span "Tool JSONSearchTool requires embedding configuration" at bounding box center [415, 335] width 159 height 8
copy div "Tool JSONSearchTool requires embedding configuration Events Timeline No events …"
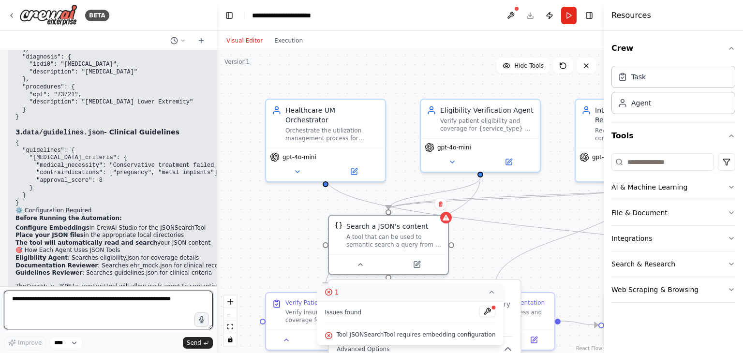
click at [157, 307] on textarea at bounding box center [108, 310] width 209 height 39
type textarea "**********"
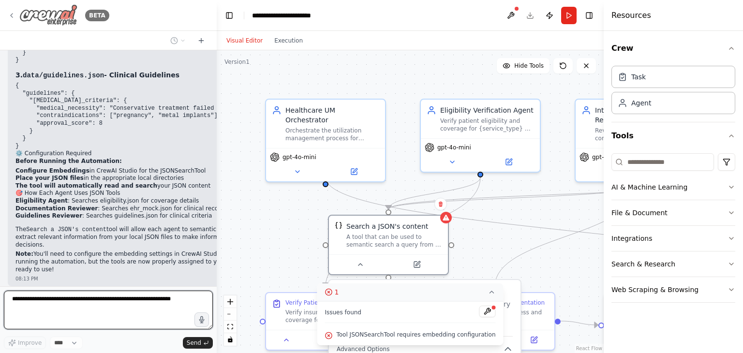
scroll to position [2102, 0]
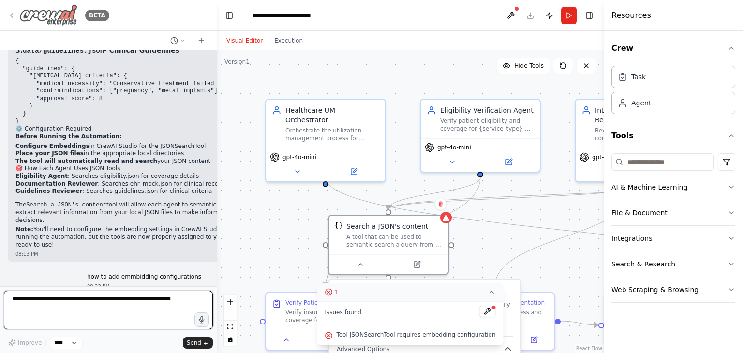
click at [14, 15] on icon at bounding box center [12, 16] width 8 height 8
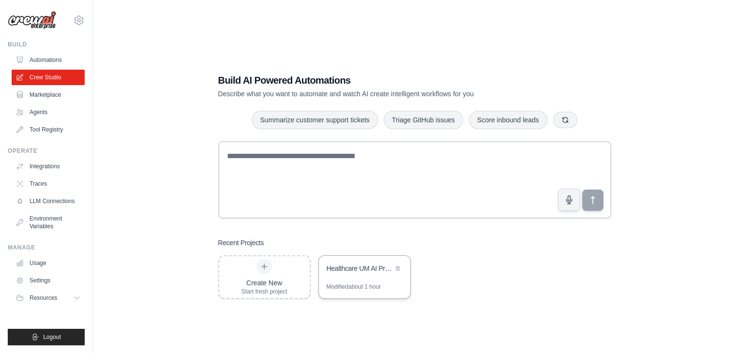
click at [364, 274] on div "Healthcare UM AI Project" at bounding box center [360, 270] width 66 height 12
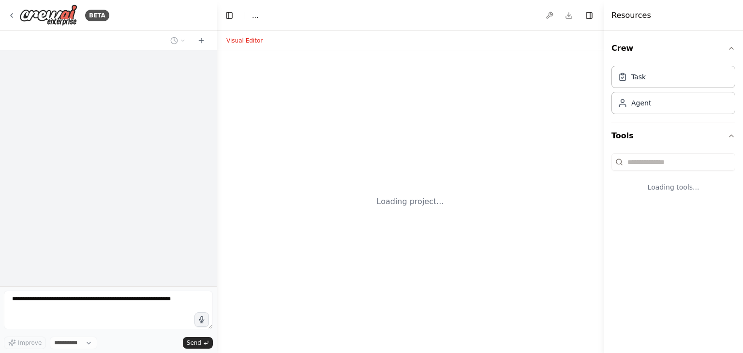
select select "****"
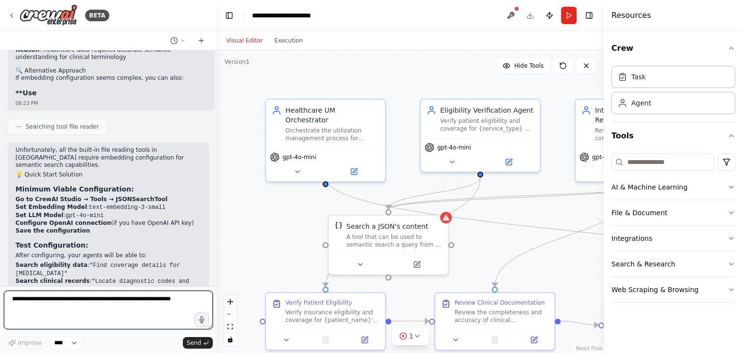
scroll to position [2774, 0]
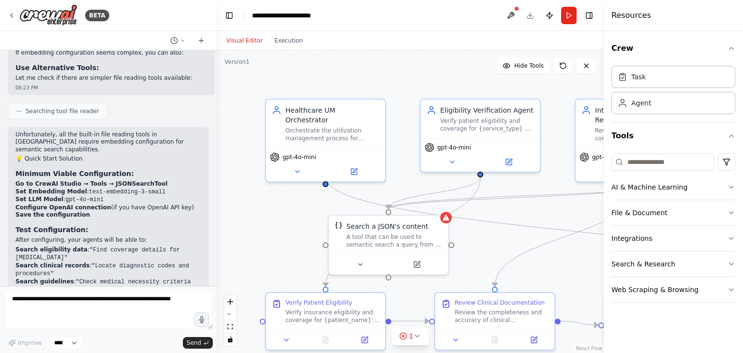
click at [93, 180] on strong "Go to CrewAI Studio → Tools → JSONSearchTool" at bounding box center [91, 183] width 152 height 7
click at [15, 15] on icon at bounding box center [12, 16] width 8 height 8
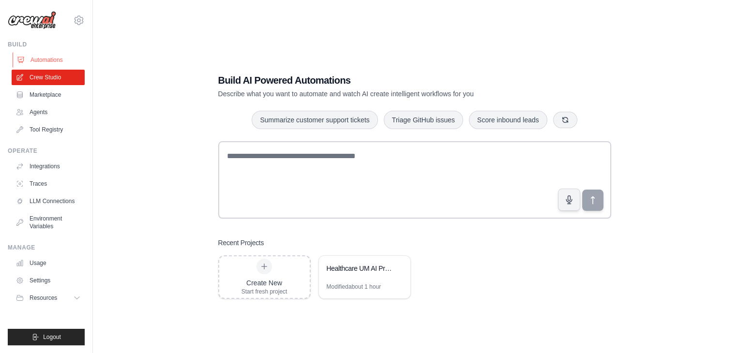
click at [59, 61] on link "Automations" at bounding box center [49, 59] width 73 height 15
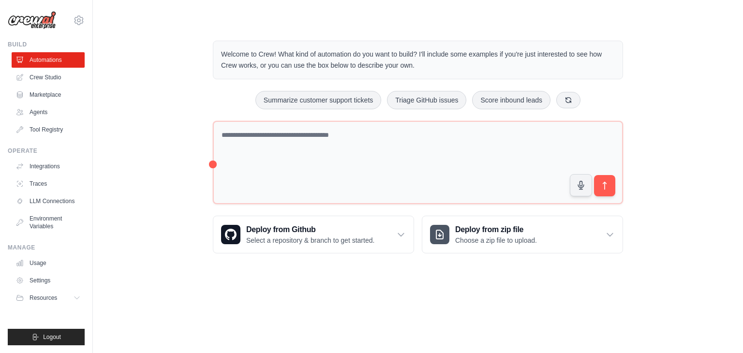
click at [72, 13] on div "[EMAIL_ADDRESS][DOMAIN_NAME] AssureCare Your organization ✓ Settings" at bounding box center [46, 15] width 77 height 31
click at [77, 18] on icon at bounding box center [79, 21] width 12 height 12
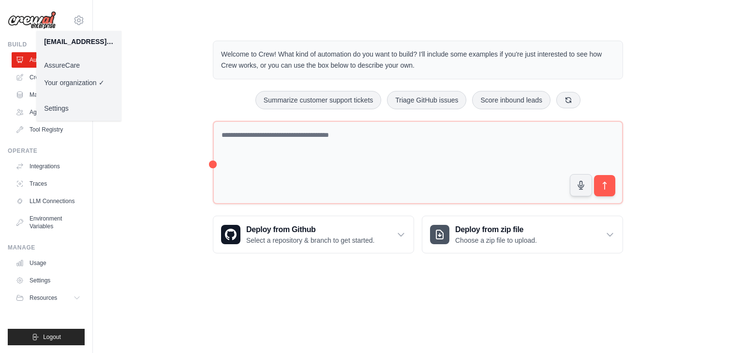
click at [73, 70] on link "AssureCare" at bounding box center [78, 65] width 85 height 17
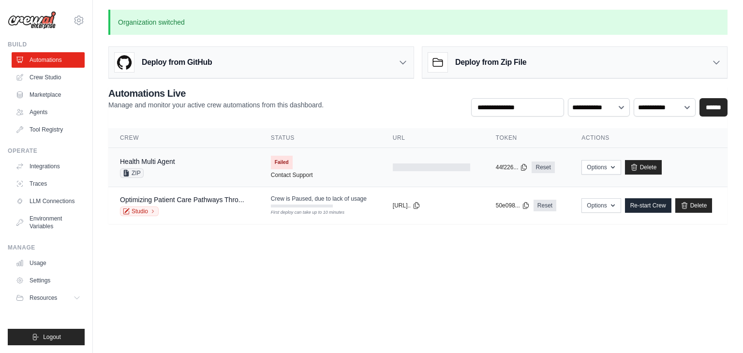
click at [188, 176] on div "Health Multi Agent ZIP" at bounding box center [184, 167] width 128 height 21
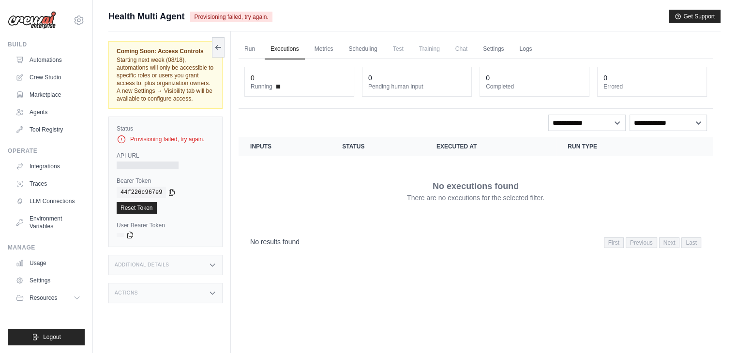
click at [188, 140] on div "Provisioning failed, try again." at bounding box center [166, 139] width 98 height 10
click at [697, 18] on button "Get Support" at bounding box center [695, 16] width 52 height 14
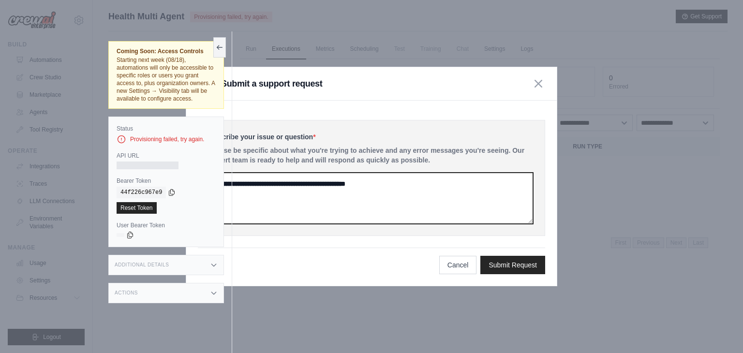
click at [480, 180] on textarea at bounding box center [371, 198] width 323 height 51
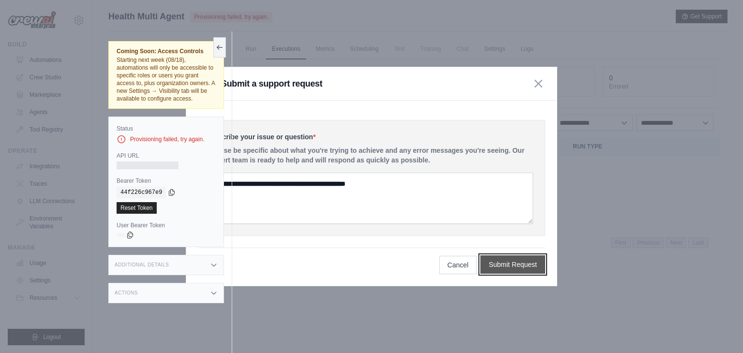
click at [517, 257] on button "Submit Request" at bounding box center [512, 264] width 65 height 18
click at [540, 88] on button "button" at bounding box center [539, 83] width 14 height 14
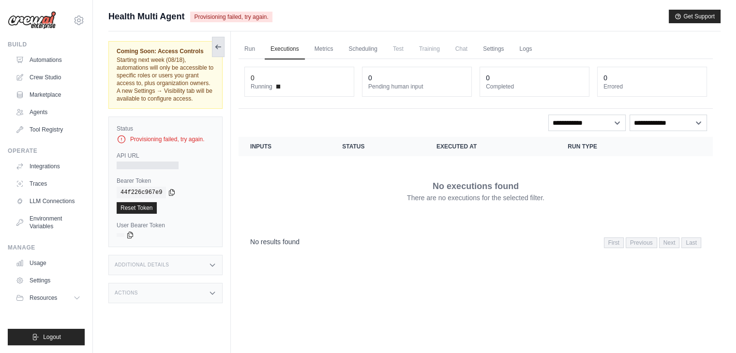
click at [218, 49] on icon at bounding box center [218, 47] width 8 height 8
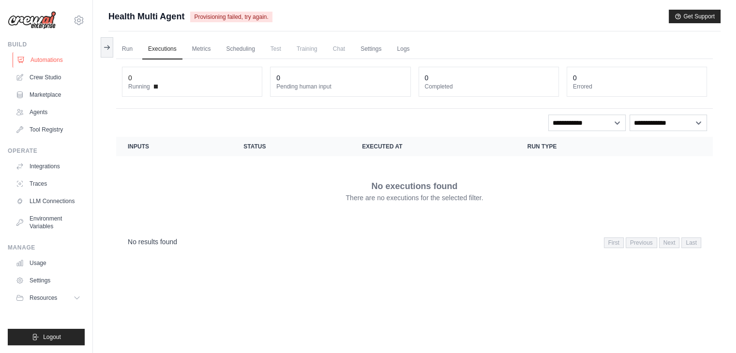
click at [60, 57] on link "Automations" at bounding box center [49, 59] width 73 height 15
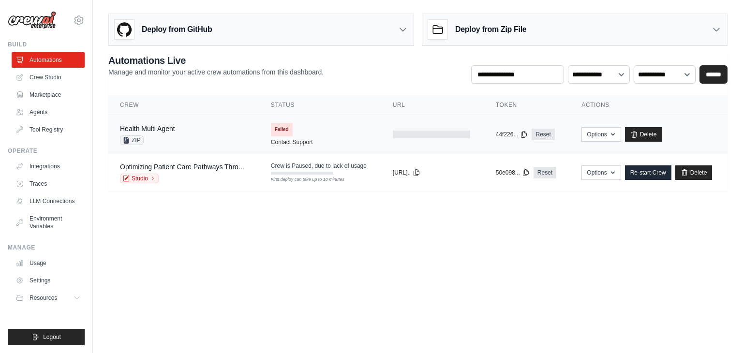
click at [227, 136] on div "Health Multi Agent ZIP" at bounding box center [184, 134] width 128 height 21
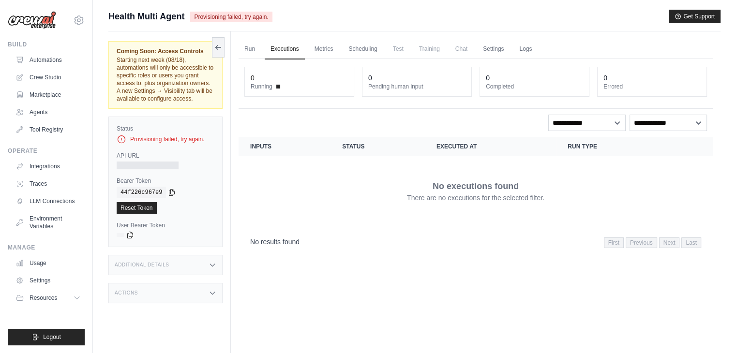
click at [148, 138] on div "Provisioning failed, try again." at bounding box center [166, 139] width 98 height 10
click at [36, 60] on link "Automations" at bounding box center [49, 59] width 73 height 15
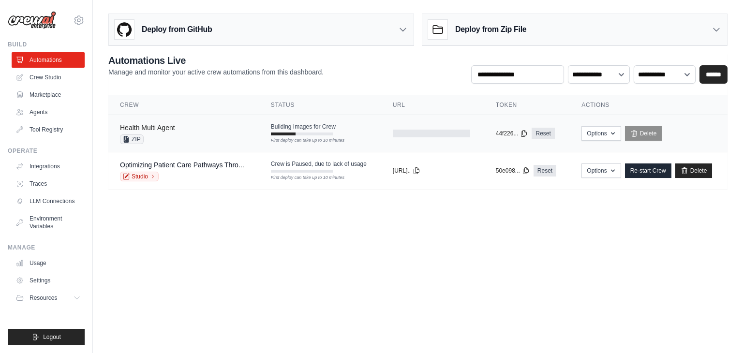
click at [174, 125] on link "Health Multi Agent" at bounding box center [147, 128] width 55 height 8
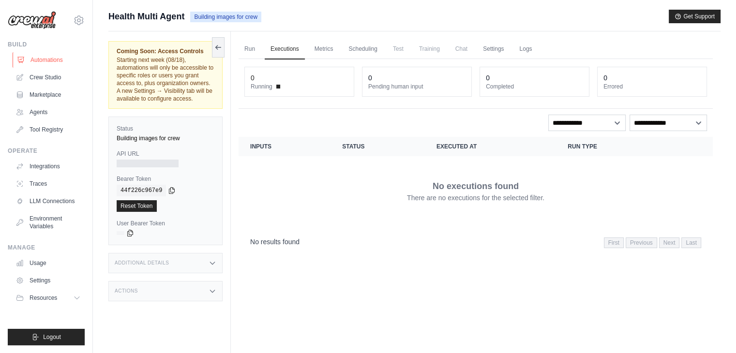
click at [55, 62] on link "Automations" at bounding box center [49, 59] width 73 height 15
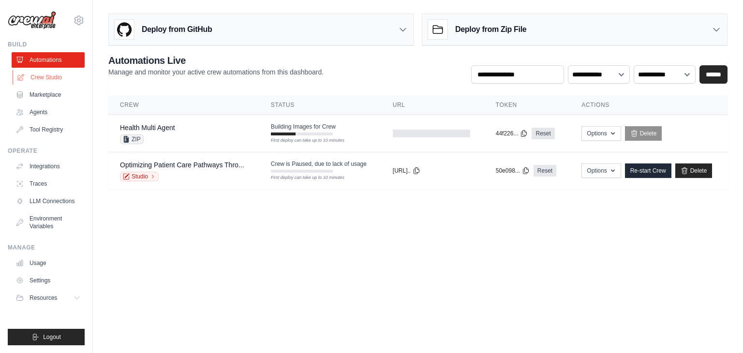
click at [62, 75] on link "Crew Studio" at bounding box center [49, 77] width 73 height 15
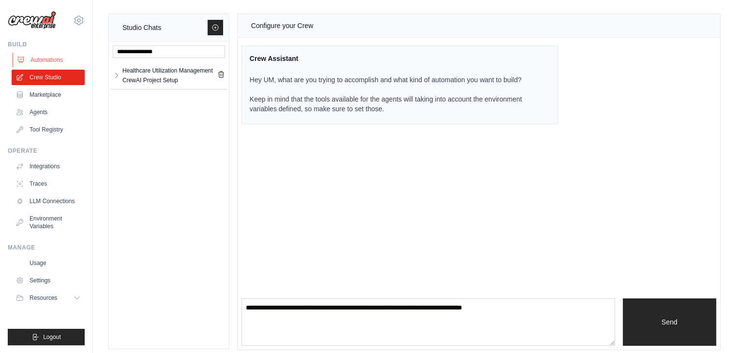
click at [59, 59] on link "Automations" at bounding box center [49, 59] width 73 height 15
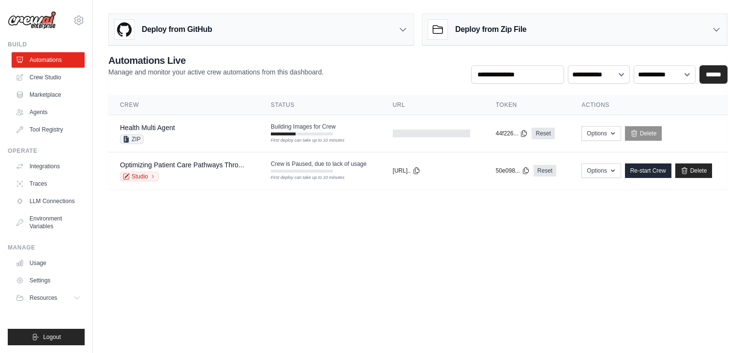
click at [74, 24] on icon at bounding box center [79, 21] width 12 height 12
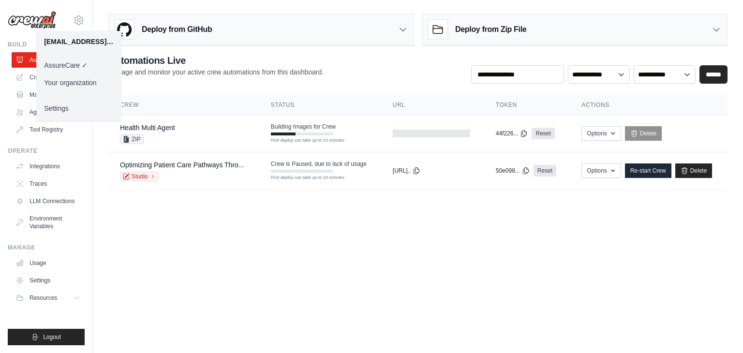
click at [65, 78] on link "Your organization" at bounding box center [78, 82] width 85 height 17
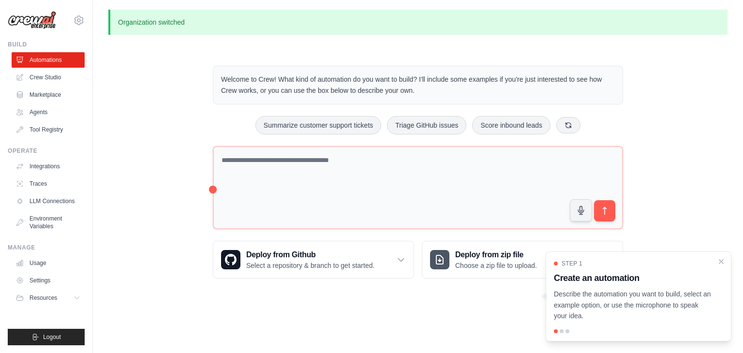
click at [456, 49] on div "Organization switched Welcome to Crew! What kind of automation do you want to b…" at bounding box center [418, 152] width 650 height 284
click at [39, 79] on link "Crew Studio" at bounding box center [49, 77] width 73 height 15
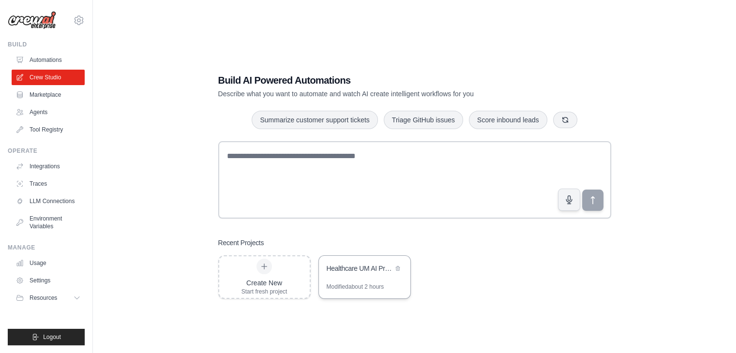
click at [359, 271] on div "Healthcare UM AI Project" at bounding box center [360, 269] width 66 height 10
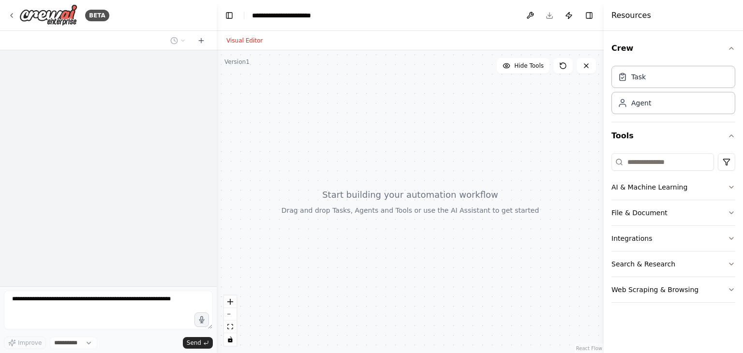
select select "****"
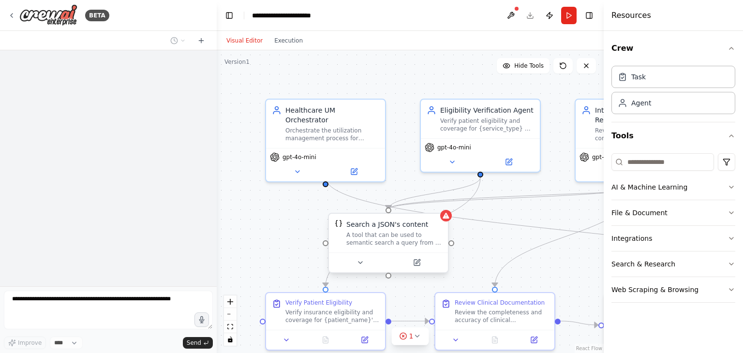
scroll to position [2774, 0]
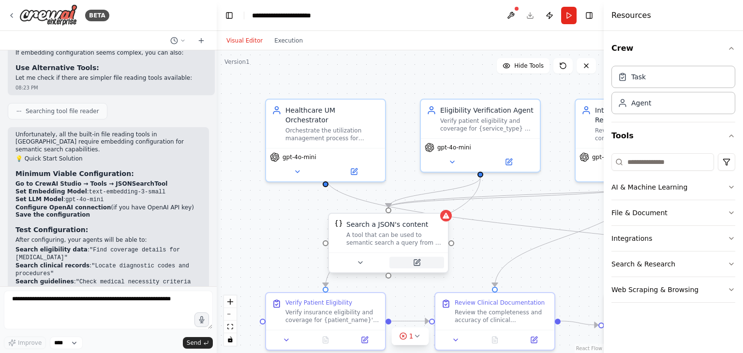
click at [420, 266] on button at bounding box center [416, 263] width 55 height 12
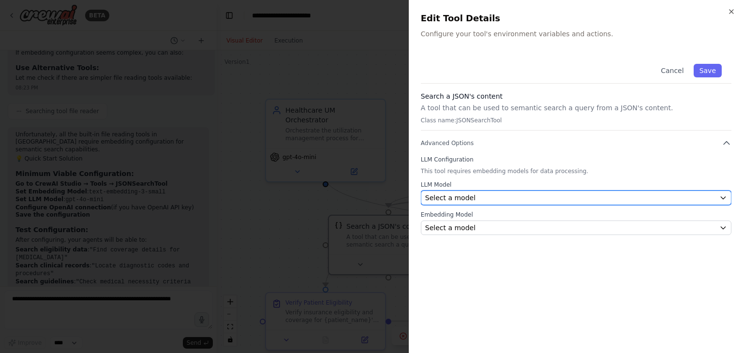
click at [476, 196] on div "Select a model" at bounding box center [570, 198] width 290 height 10
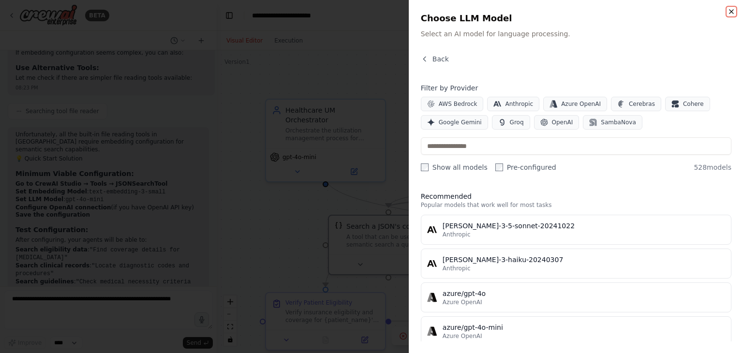
click at [732, 11] on icon "button" at bounding box center [732, 12] width 4 height 4
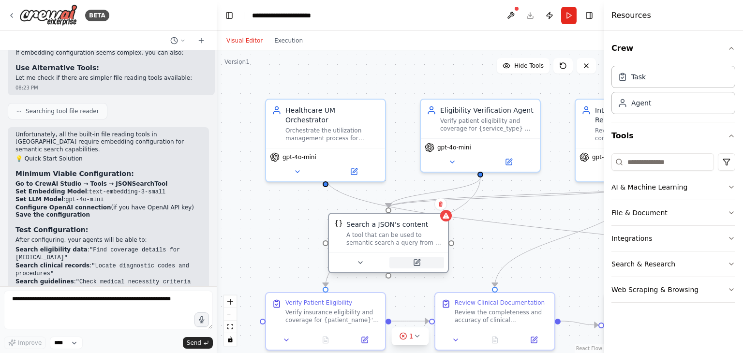
click at [416, 267] on button at bounding box center [416, 263] width 55 height 12
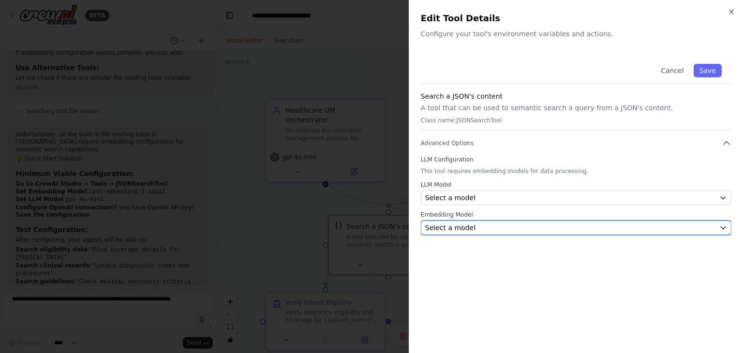
click at [465, 227] on span "Select a model" at bounding box center [450, 228] width 50 height 10
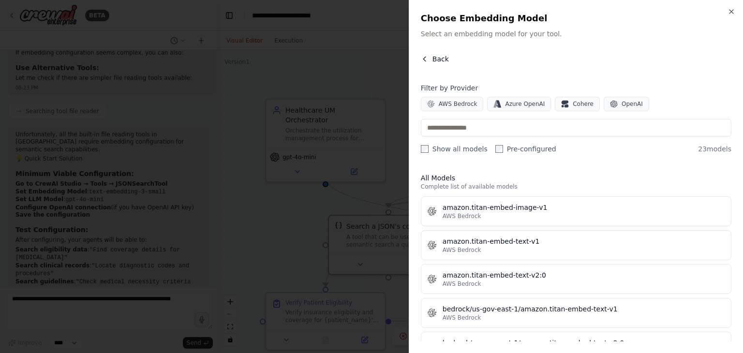
click at [426, 60] on icon "button" at bounding box center [425, 59] width 8 height 8
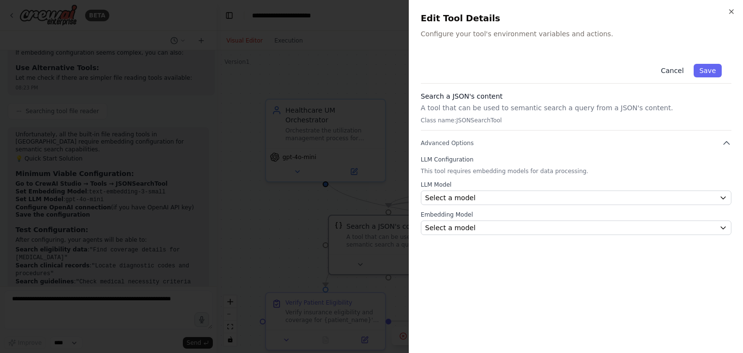
click at [678, 72] on button "Cancel" at bounding box center [672, 71] width 34 height 14
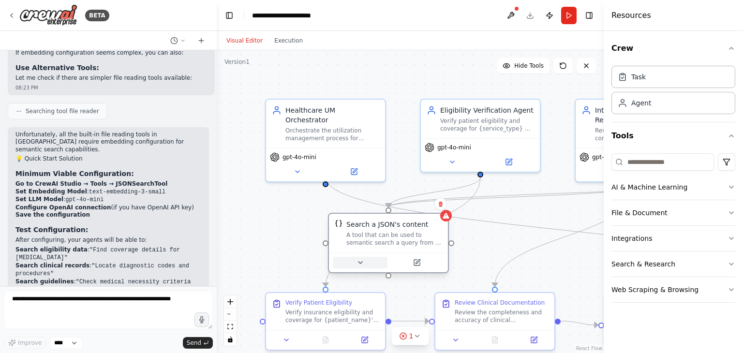
click at [362, 262] on icon at bounding box center [361, 263] width 8 height 8
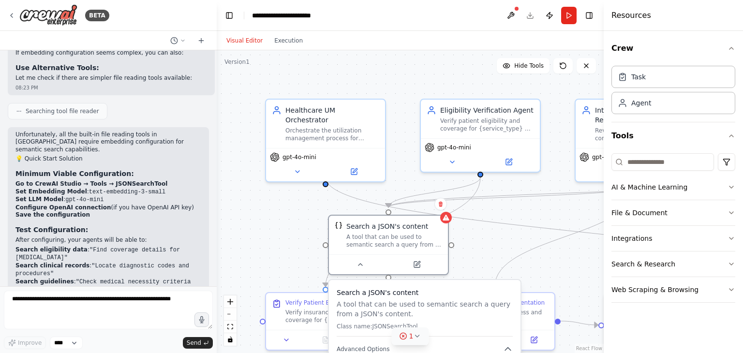
click at [410, 338] on span "1" at bounding box center [411, 336] width 4 height 10
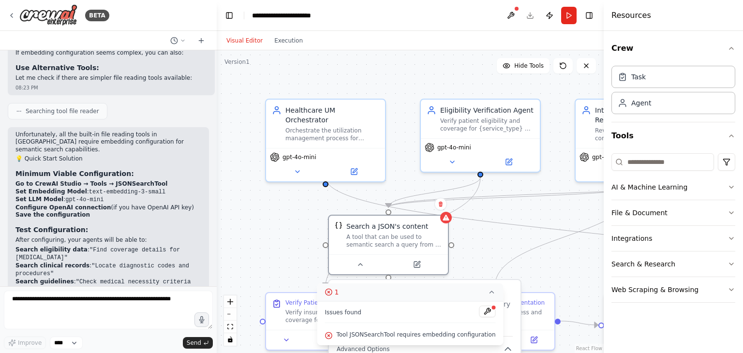
click at [410, 338] on span "Tool JSONSearchTool requires embedding configuration" at bounding box center [415, 335] width 159 height 8
click at [491, 311] on div at bounding box center [494, 308] width 6 height 6
click at [480, 312] on button at bounding box center [487, 312] width 16 height 12
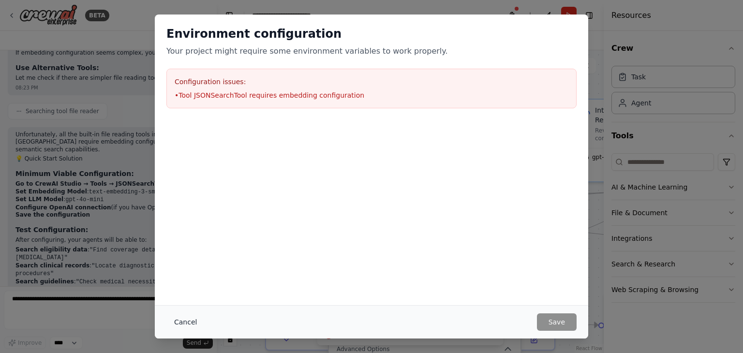
click at [187, 320] on button "Cancel" at bounding box center [185, 322] width 38 height 17
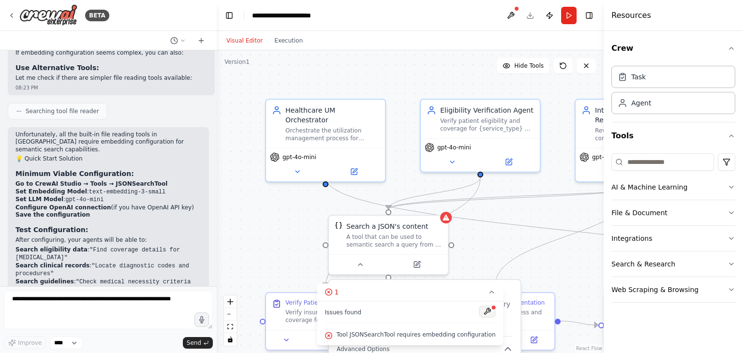
click at [484, 313] on button at bounding box center [487, 312] width 16 height 12
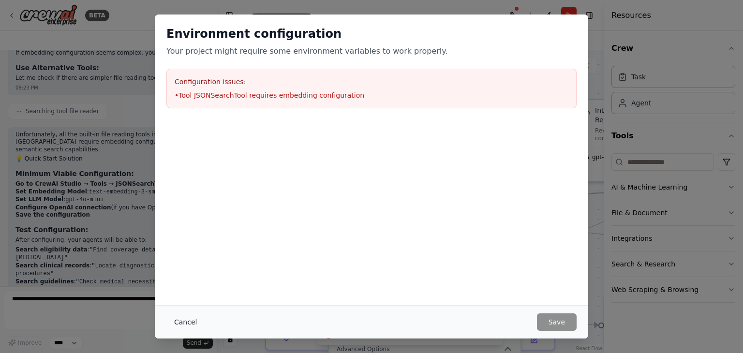
click at [184, 318] on button "Cancel" at bounding box center [185, 322] width 38 height 17
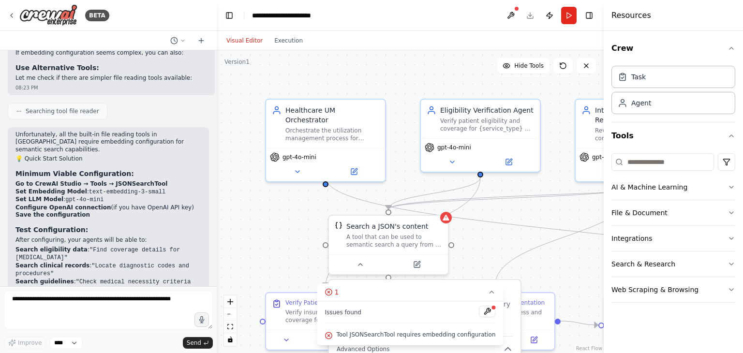
click at [380, 337] on span "Tool JSONSearchTool requires embedding configuration" at bounding box center [415, 335] width 159 height 8
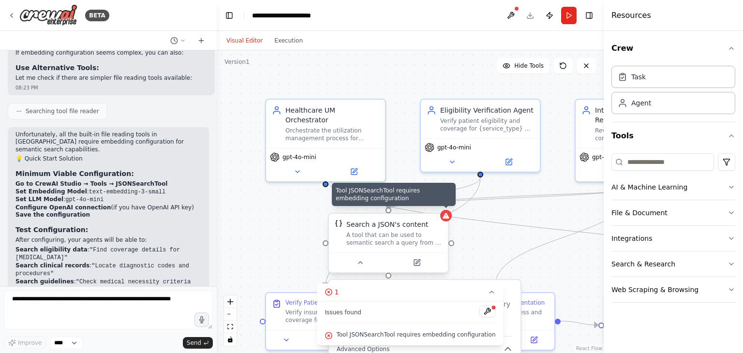
click at [446, 217] on icon at bounding box center [446, 216] width 6 height 6
click at [448, 218] on icon at bounding box center [446, 216] width 6 height 6
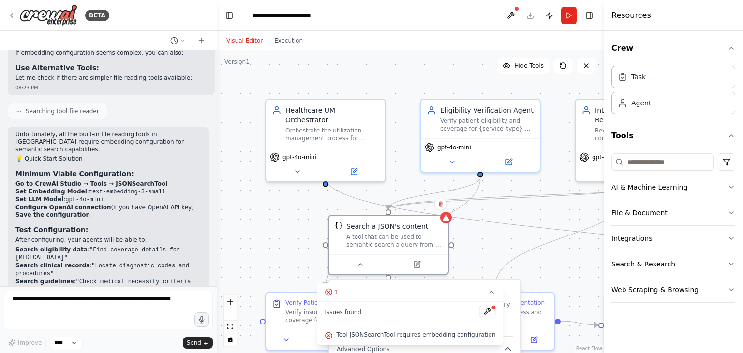
click at [492, 257] on div ".deletable-edge-delete-btn { width: 20px; height: 20px; border: 0px solid #ffff…" at bounding box center [410, 201] width 387 height 303
click at [419, 266] on button at bounding box center [416, 263] width 55 height 12
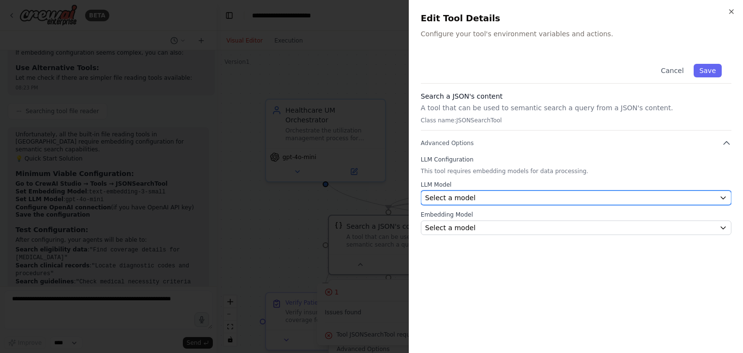
click at [460, 195] on span "Select a model" at bounding box center [450, 198] width 50 height 10
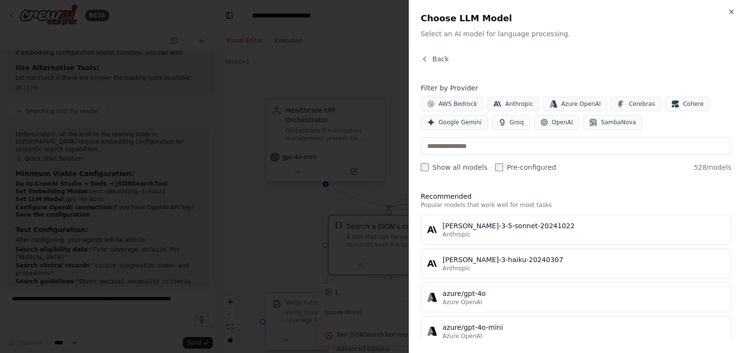
click at [732, 265] on div "Close Choose LLM Model Select an AI model for language processing. Back Filter …" at bounding box center [576, 176] width 334 height 353
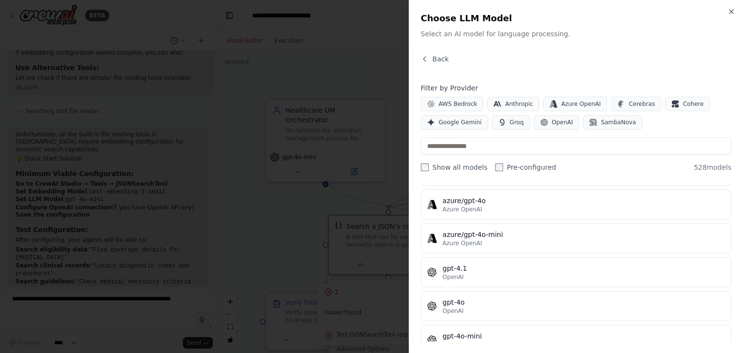
scroll to position [97, 0]
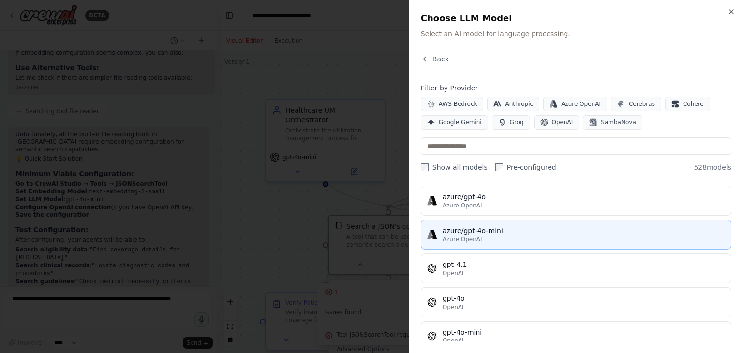
click at [494, 230] on div "azure/gpt-4o-mini" at bounding box center [584, 231] width 283 height 10
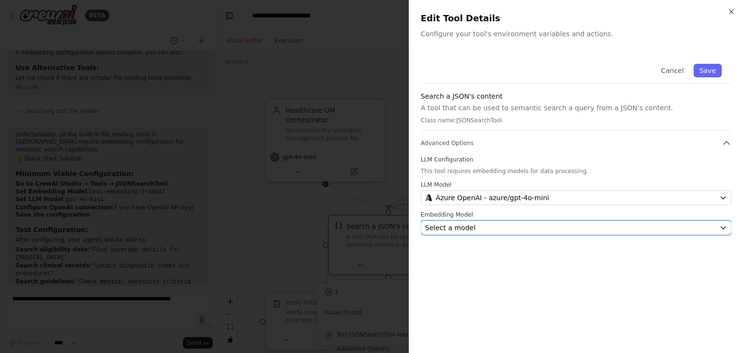
click at [494, 230] on div "Select a model" at bounding box center [570, 228] width 290 height 10
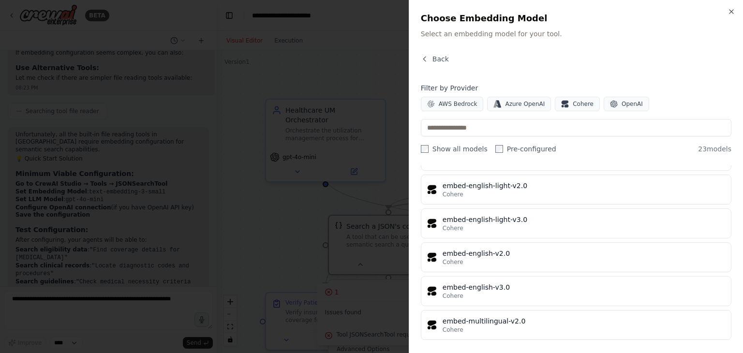
scroll to position [616, 0]
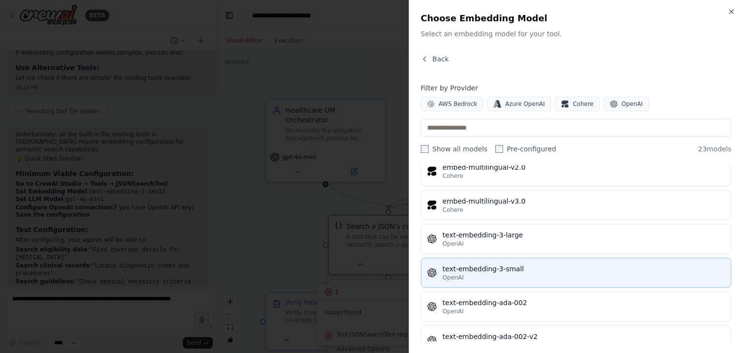
click at [642, 267] on div "text-embedding-3-small" at bounding box center [584, 269] width 283 height 10
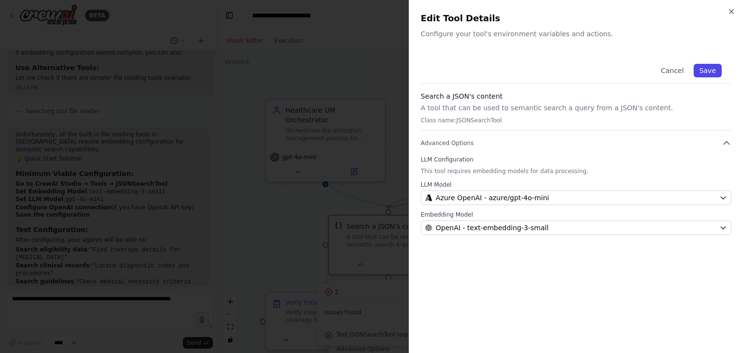
click at [707, 71] on button "Save" at bounding box center [708, 71] width 28 height 14
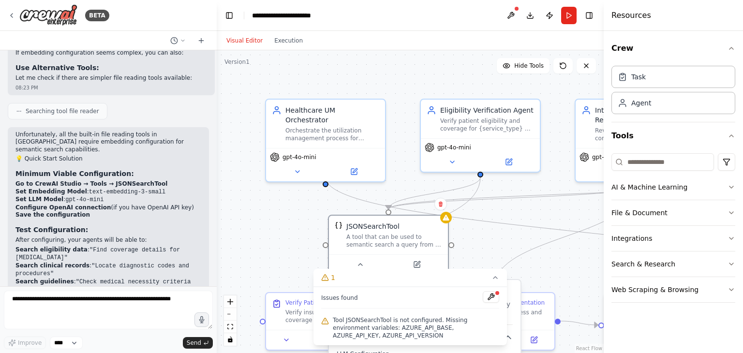
click at [475, 329] on span "Tool JSONSearchTool is not configured. Missing environment variables: AZURE_API…" at bounding box center [416, 327] width 166 height 23
click at [384, 240] on div "A tool that can be used to semantic search a query from a JSON's content." at bounding box center [394, 238] width 96 height 15
click at [418, 267] on button at bounding box center [416, 263] width 55 height 12
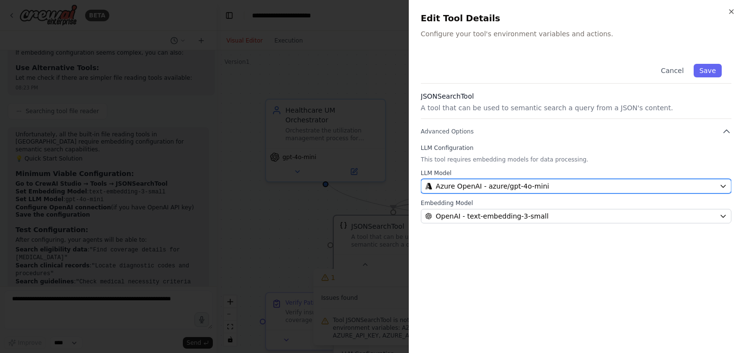
click at [443, 184] on span "Azure OpenAI - azure/gpt-4o-mini" at bounding box center [492, 186] width 113 height 10
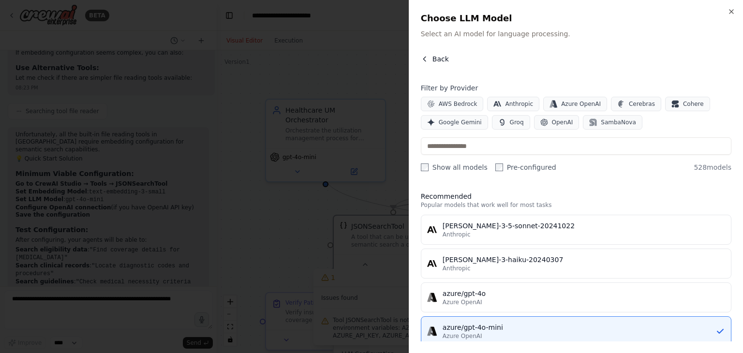
click at [430, 60] on button "Back" at bounding box center [435, 59] width 28 height 10
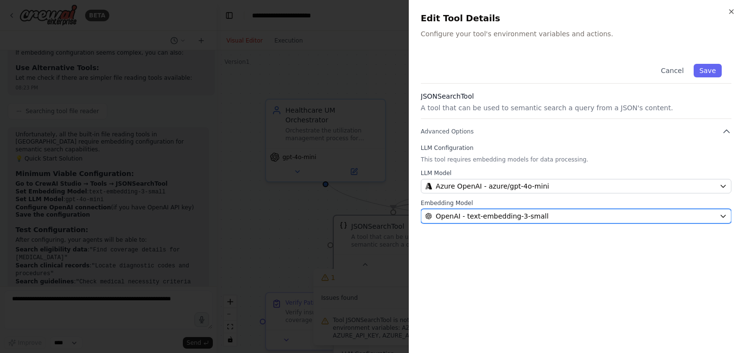
click at [449, 213] on span "OpenAI - text-embedding-3-small" at bounding box center [492, 216] width 113 height 10
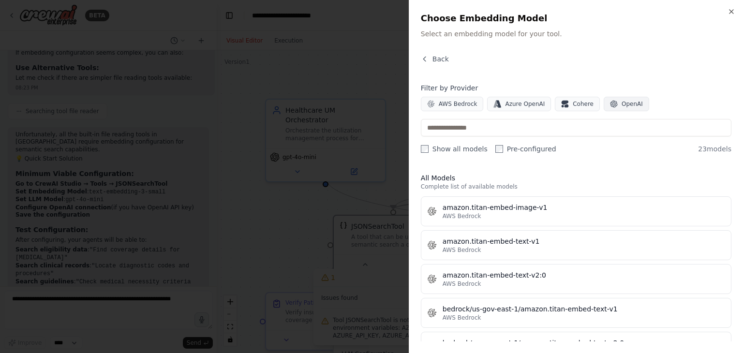
click at [610, 104] on icon "button" at bounding box center [614, 104] width 8 height 8
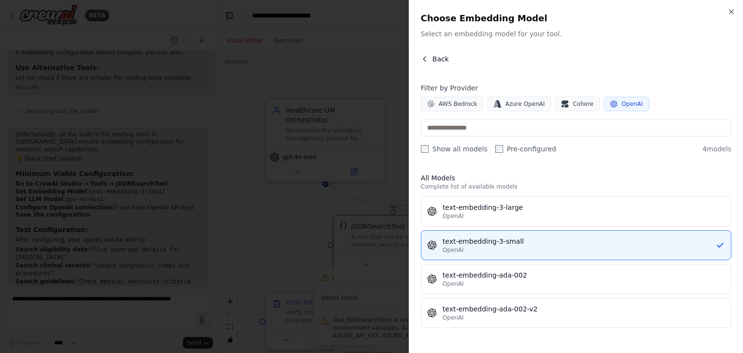
click at [438, 59] on span "Back" at bounding box center [441, 59] width 16 height 10
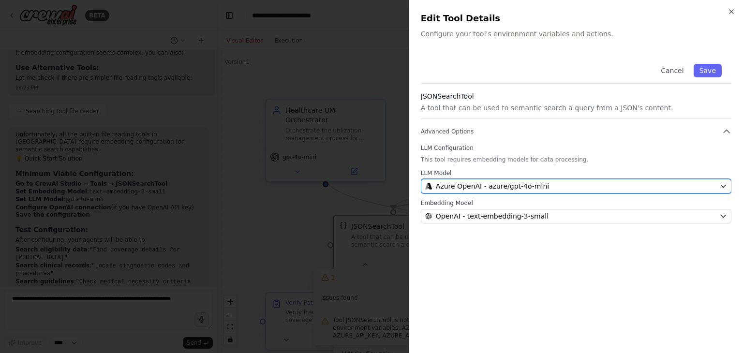
click at [462, 186] on span "Azure OpenAI - azure/gpt-4o-mini" at bounding box center [492, 186] width 113 height 10
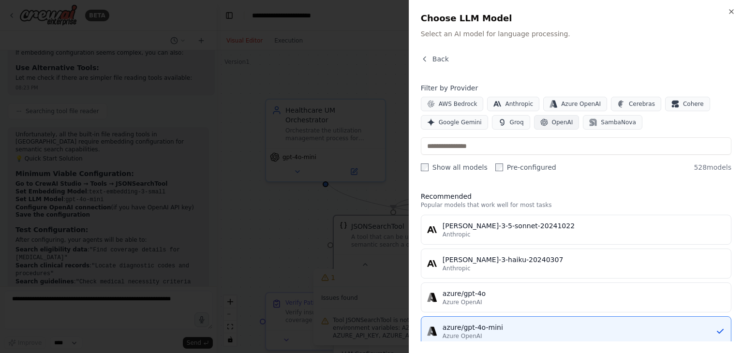
click at [552, 126] on button "OpenAI" at bounding box center [556, 122] width 45 height 15
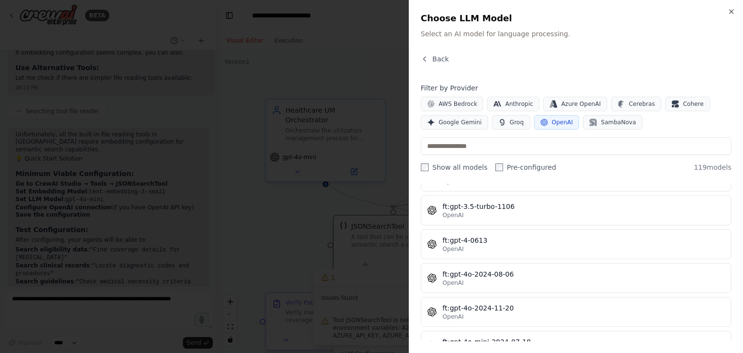
scroll to position [9, 0]
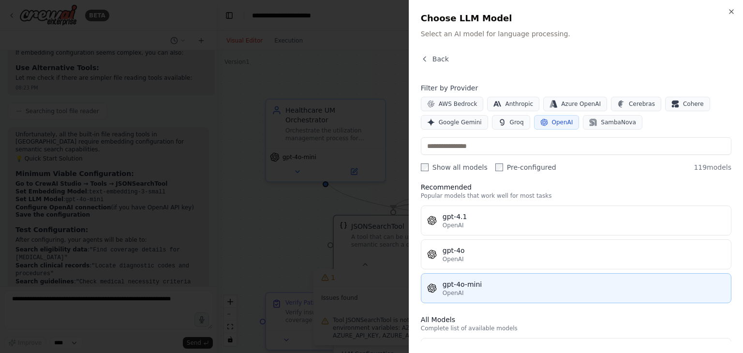
click at [540, 292] on div "OpenAI" at bounding box center [584, 293] width 283 height 8
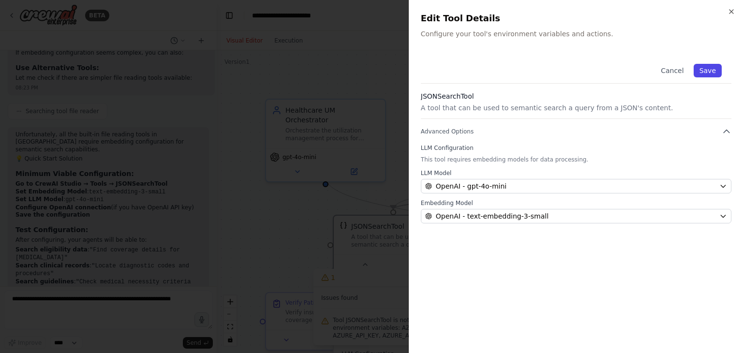
click at [710, 68] on button "Save" at bounding box center [708, 71] width 28 height 14
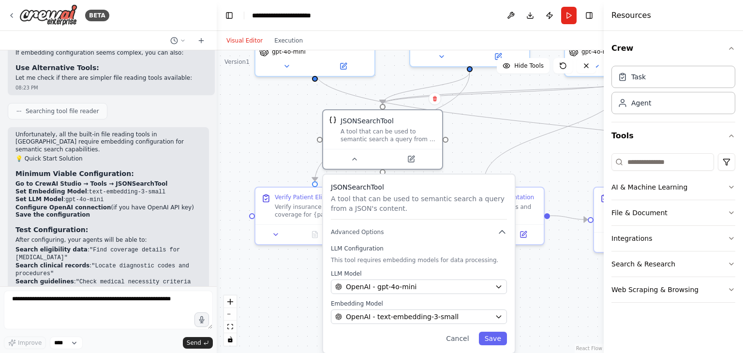
drag, startPoint x: 492, startPoint y: 255, endPoint x: 481, endPoint y: 150, distance: 106.0
click at [481, 150] on div ".deletable-edge-delete-btn { width: 20px; height: 20px; border: 0px solid #ffff…" at bounding box center [410, 201] width 387 height 303
click at [495, 339] on button "Save" at bounding box center [493, 339] width 28 height 14
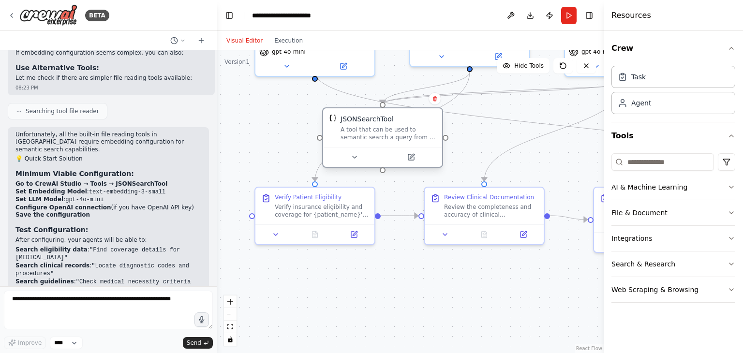
click at [375, 134] on div "A tool that can be used to semantic search a query from a JSON's content." at bounding box center [389, 133] width 96 height 15
click at [10, 14] on icon at bounding box center [12, 16] width 8 height 8
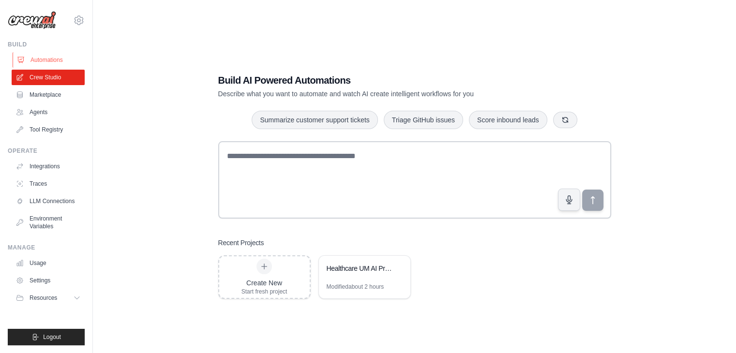
click at [41, 62] on link "Automations" at bounding box center [49, 59] width 73 height 15
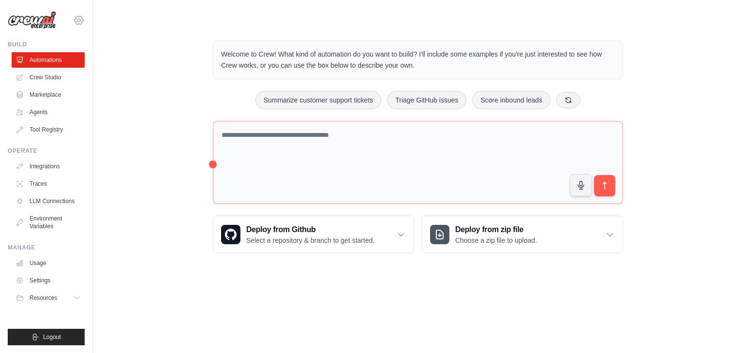
click at [79, 21] on icon at bounding box center [79, 21] width 12 height 12
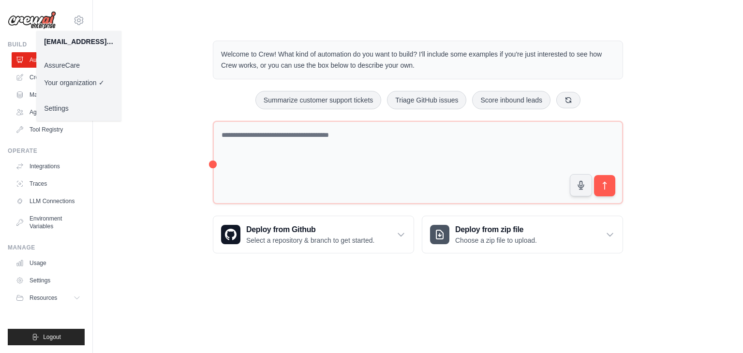
click at [74, 63] on link "AssureCare" at bounding box center [78, 65] width 85 height 17
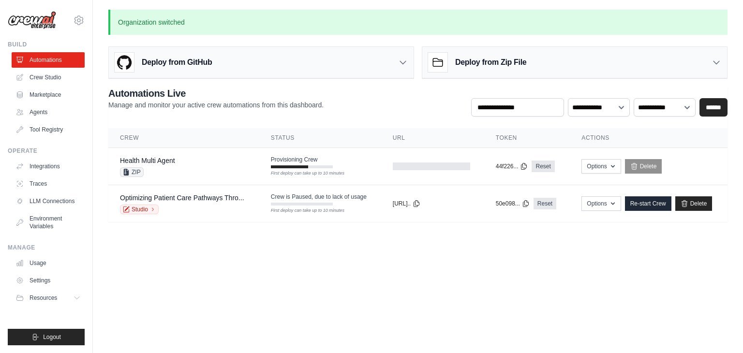
click at [365, 318] on body "[EMAIL_ADDRESS][DOMAIN_NAME] AssureCare ✓ Your organization Settings Build Auto…" at bounding box center [371, 176] width 743 height 353
click at [155, 160] on link "Health Multi Agent" at bounding box center [147, 161] width 55 height 8
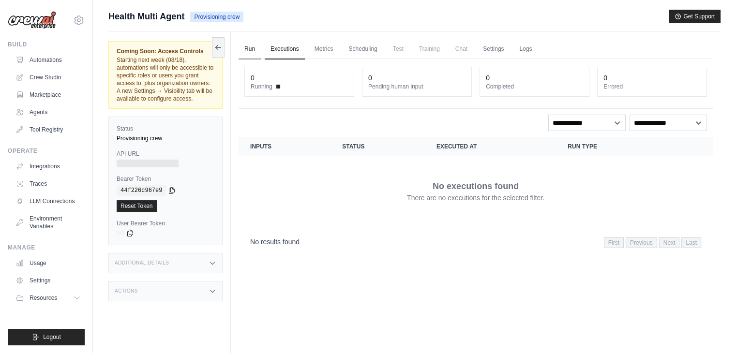
click at [253, 51] on link "Run" at bounding box center [250, 49] width 22 height 20
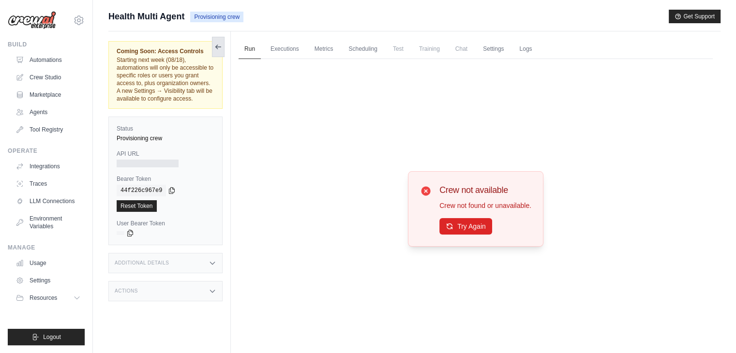
click at [221, 47] on icon at bounding box center [218, 47] width 5 height 0
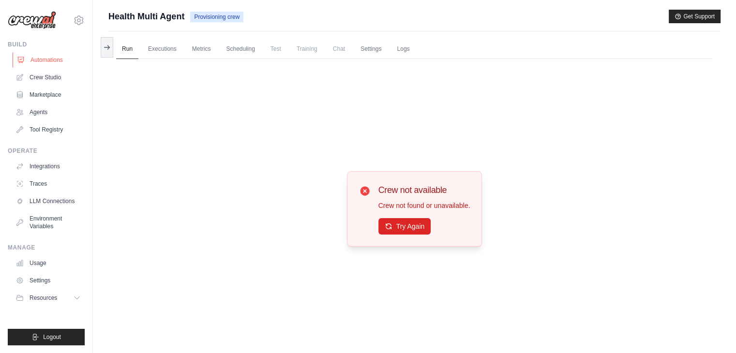
click at [64, 56] on link "Automations" at bounding box center [49, 59] width 73 height 15
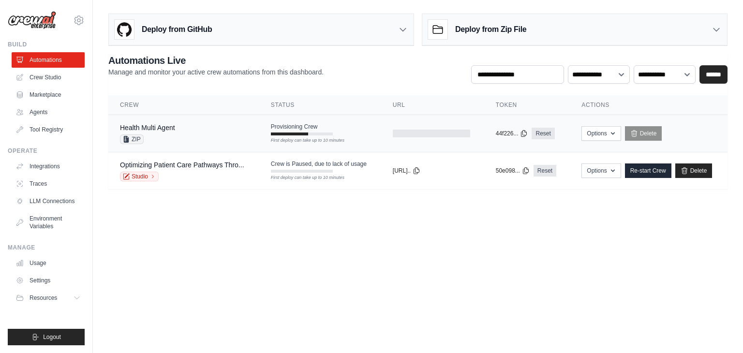
click at [249, 122] on td "Health Multi Agent ZIP" at bounding box center [183, 133] width 151 height 37
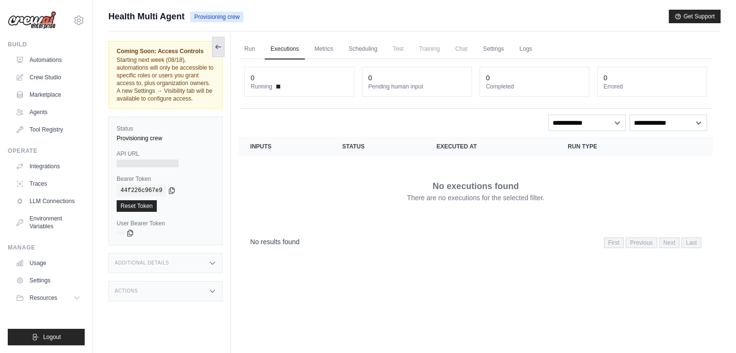
click at [221, 44] on icon at bounding box center [218, 47] width 8 height 8
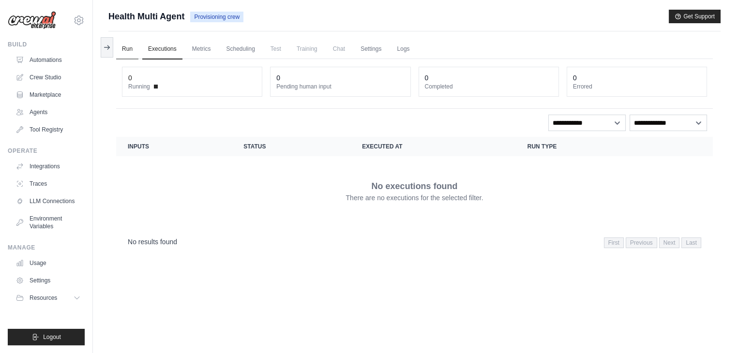
click at [128, 46] on link "Run" at bounding box center [127, 49] width 22 height 20
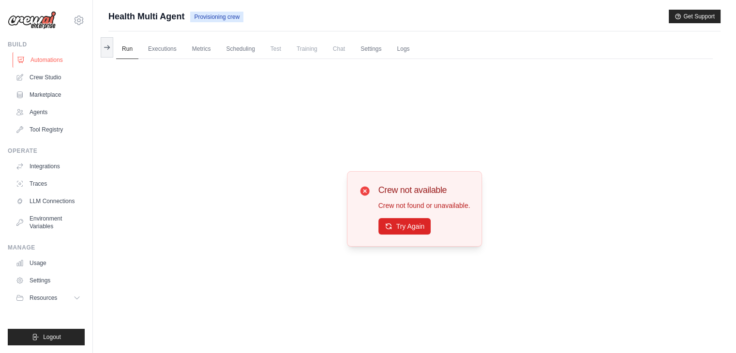
click at [51, 61] on link "Automations" at bounding box center [49, 59] width 73 height 15
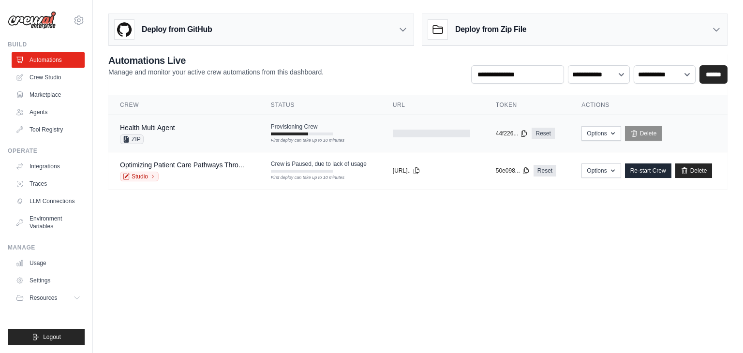
click at [224, 130] on div "Health Multi Agent ZIP" at bounding box center [184, 133] width 128 height 21
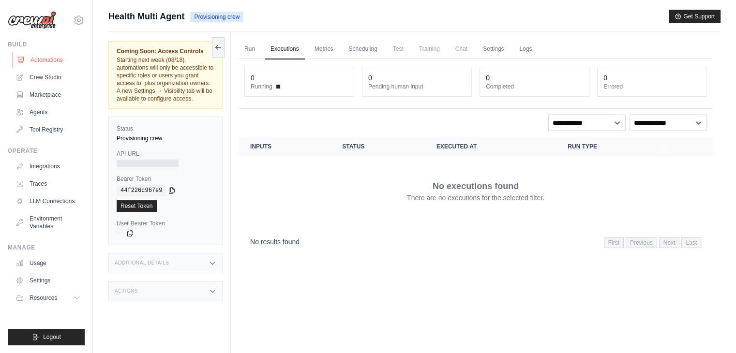
click at [35, 59] on link "Automations" at bounding box center [49, 59] width 73 height 15
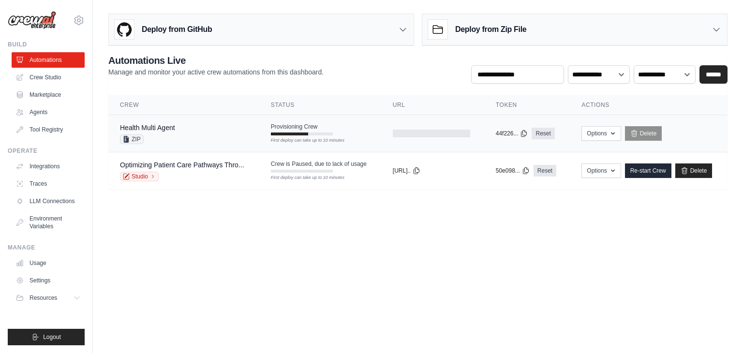
click at [203, 129] on div "Health Multi Agent ZIP" at bounding box center [184, 133] width 128 height 21
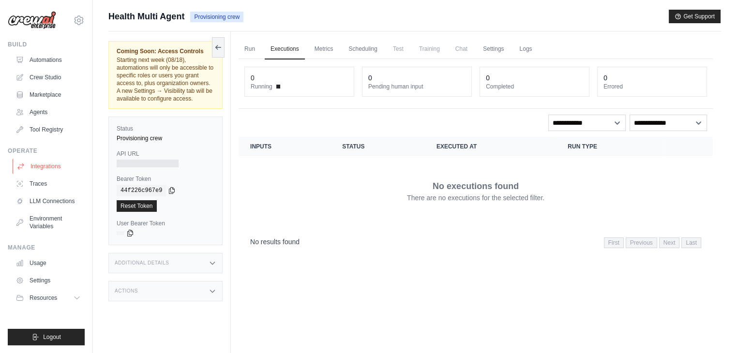
click at [41, 165] on link "Integrations" at bounding box center [49, 166] width 73 height 15
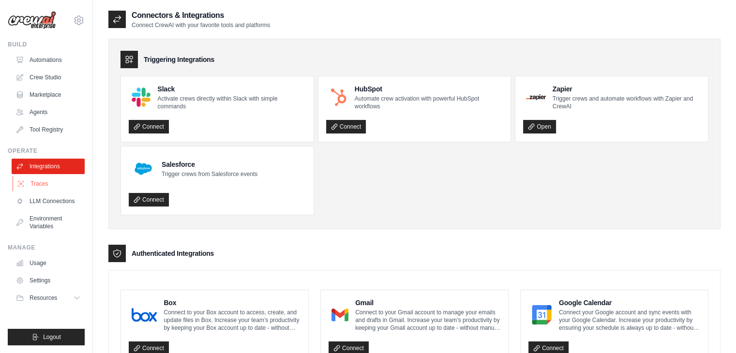
click at [35, 185] on link "Traces" at bounding box center [49, 183] width 73 height 15
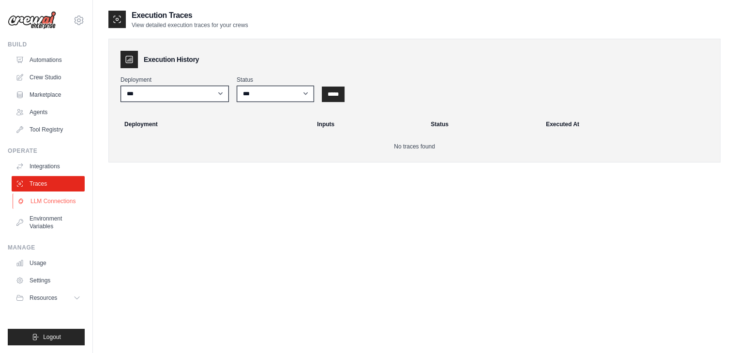
click at [45, 204] on link "LLM Connections" at bounding box center [49, 201] width 73 height 15
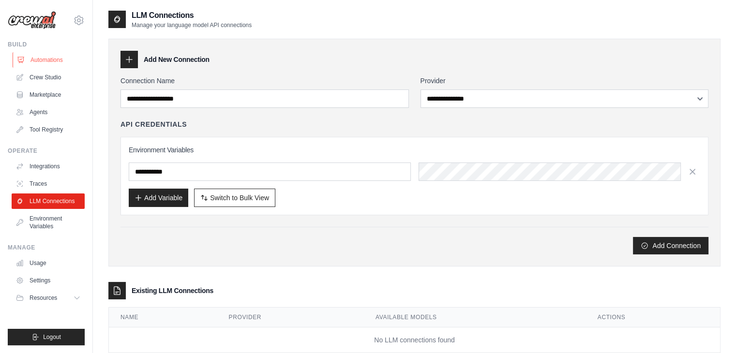
click at [58, 59] on link "Automations" at bounding box center [49, 59] width 73 height 15
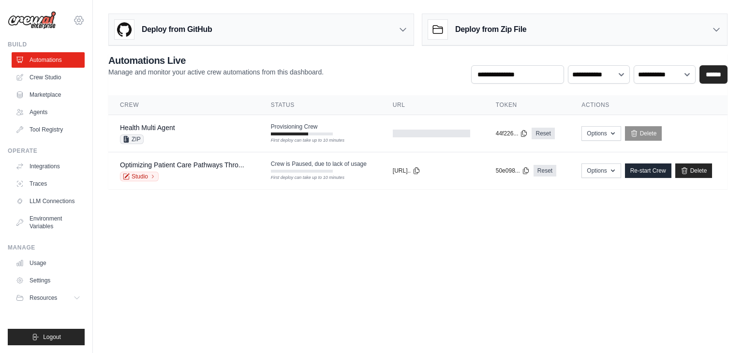
click at [79, 19] on icon at bounding box center [78, 20] width 3 height 3
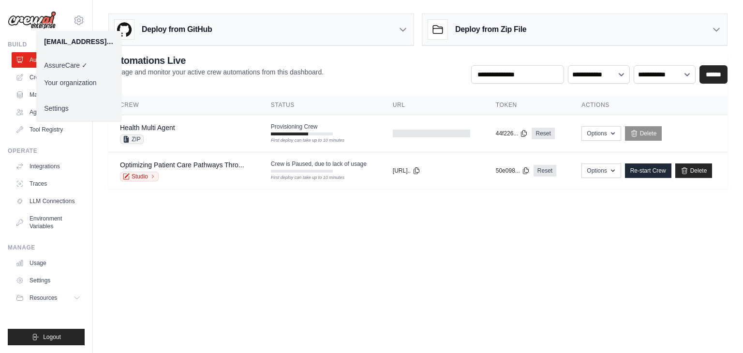
click at [78, 81] on link "Your organization" at bounding box center [78, 82] width 85 height 17
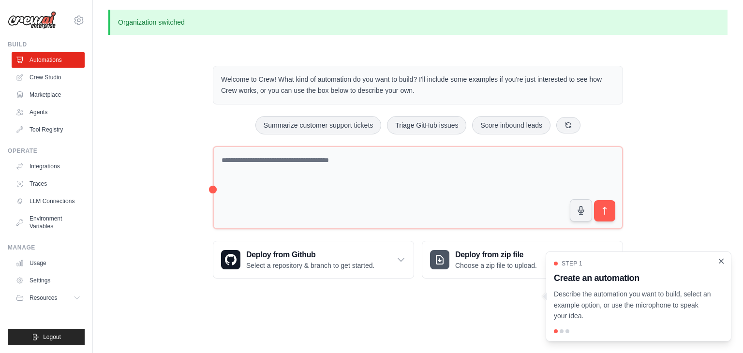
click at [722, 262] on icon "Close walkthrough" at bounding box center [721, 261] width 4 height 4
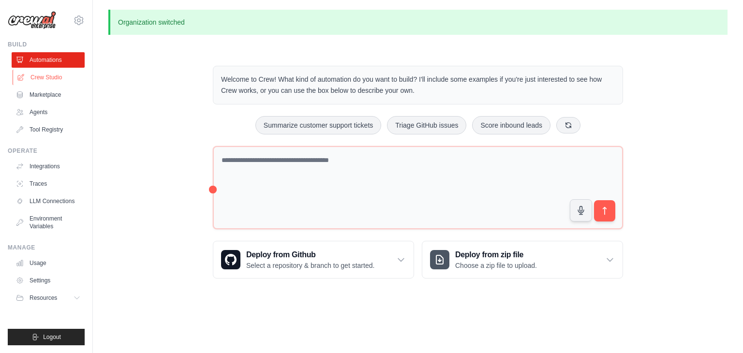
click at [37, 75] on link "Crew Studio" at bounding box center [49, 77] width 73 height 15
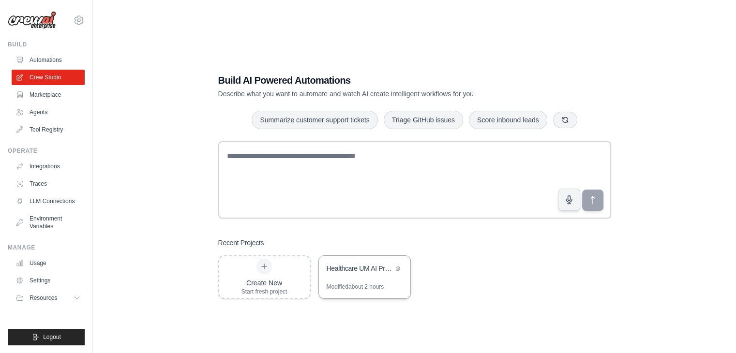
click at [357, 278] on div "Healthcare UM AI Project" at bounding box center [364, 269] width 91 height 27
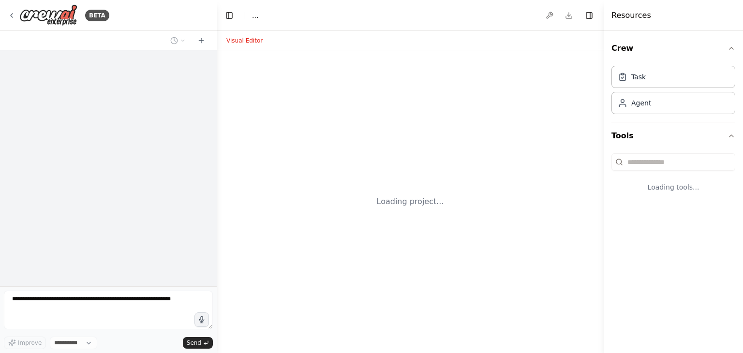
select select "****"
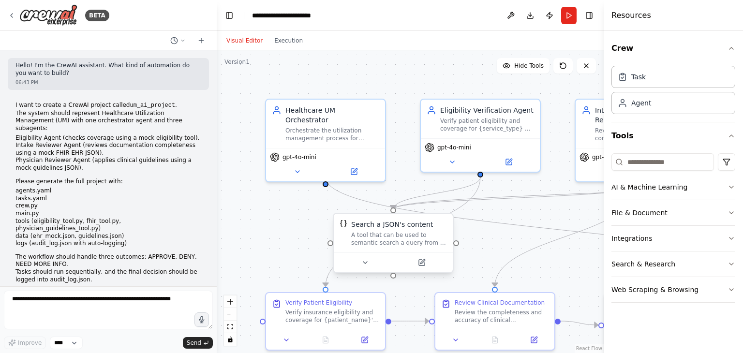
scroll to position [2774, 0]
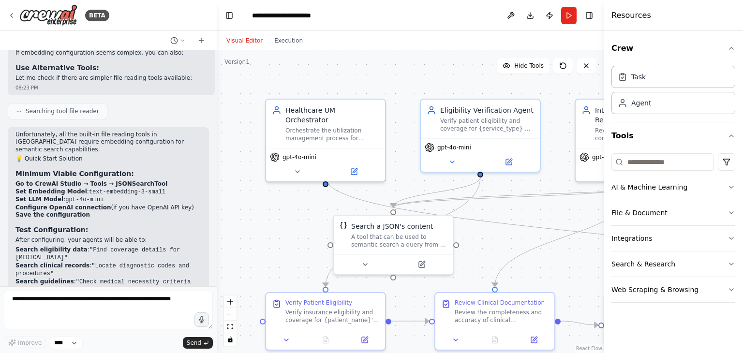
click at [60, 188] on strong "Set Embedding Model" at bounding box center [51, 191] width 72 height 7
click at [85, 211] on li "Save the configuration" at bounding box center [108, 215] width 186 height 8
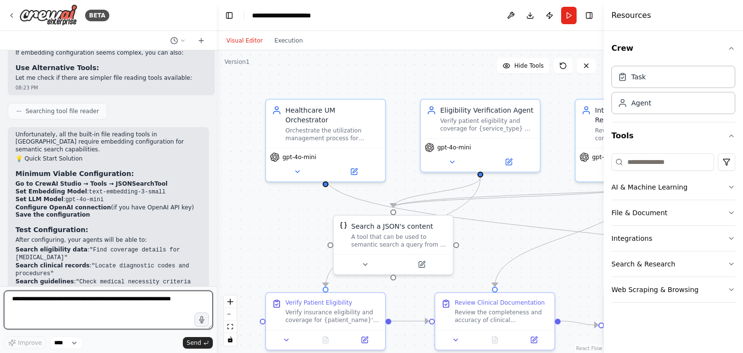
click at [69, 302] on textarea at bounding box center [108, 310] width 209 height 39
type textarea "**********"
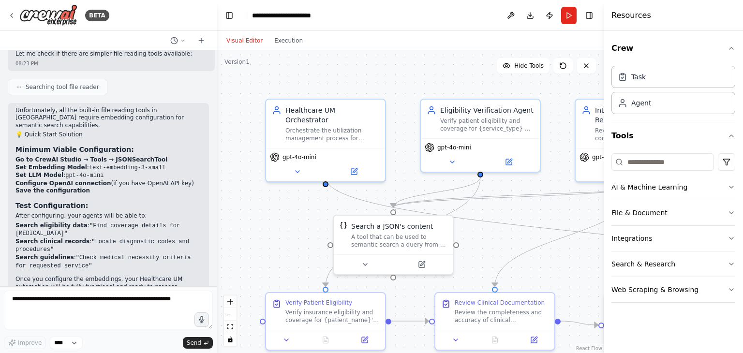
scroll to position [2831, 0]
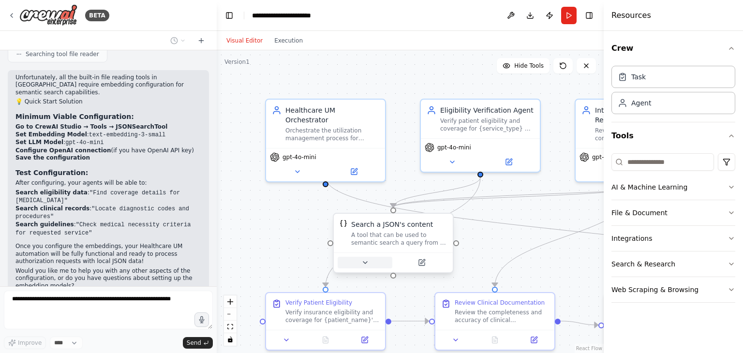
click at [364, 268] on button at bounding box center [365, 263] width 55 height 12
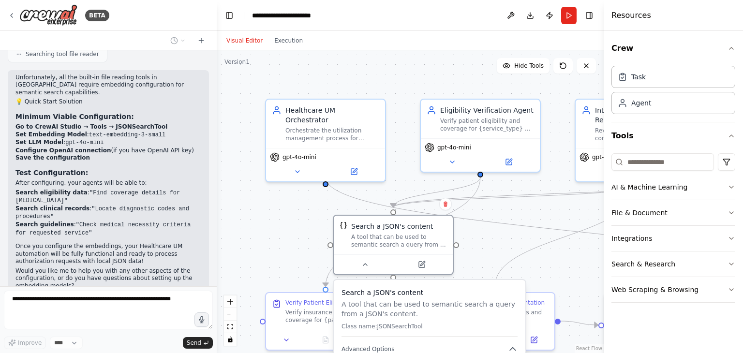
click at [482, 256] on div ".deletable-edge-delete-btn { width: 20px; height: 20px; border: 0px solid #ffff…" at bounding box center [410, 201] width 387 height 303
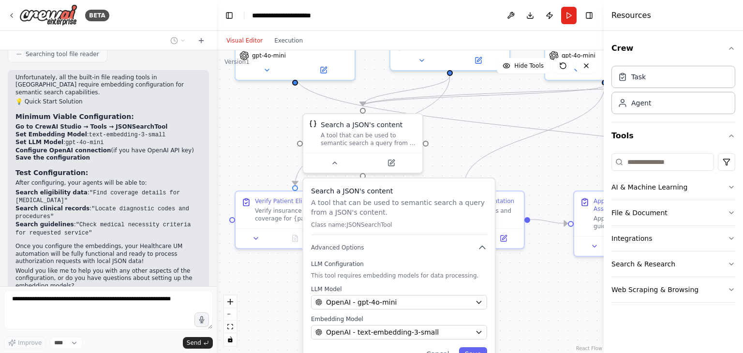
drag, startPoint x: 482, startPoint y: 256, endPoint x: 450, endPoint y: 152, distance: 108.3
click at [450, 152] on div ".deletable-edge-delete-btn { width: 20px; height: 20px; border: 0px solid #ffff…" at bounding box center [410, 201] width 387 height 303
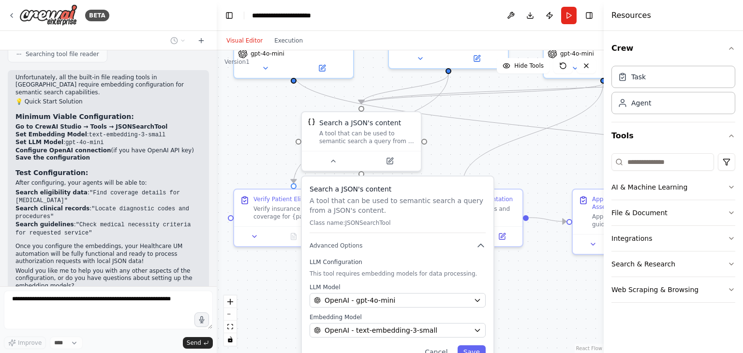
click at [450, 152] on div ".deletable-edge-delete-btn { width: 20px; height: 20px; border: 0px solid #ffff…" at bounding box center [410, 201] width 387 height 303
click at [392, 158] on icon at bounding box center [390, 158] width 4 height 4
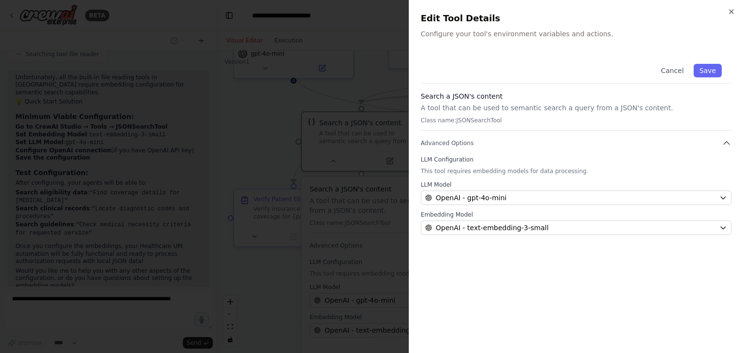
click at [737, 15] on div "Close Edit Tool Details Configure your tool's environment variables and actions…" at bounding box center [576, 176] width 334 height 353
click at [734, 11] on icon "button" at bounding box center [732, 12] width 8 height 8
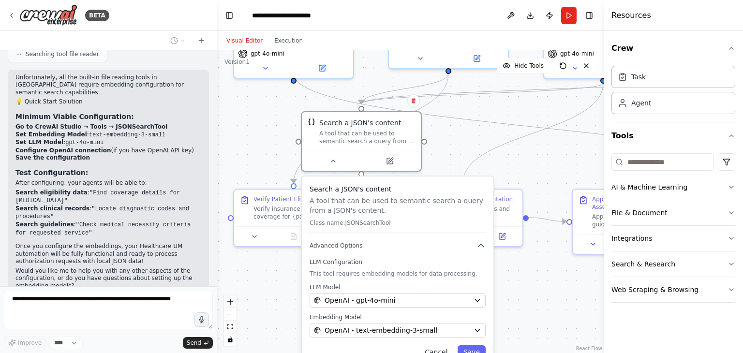
click at [443, 351] on button "Cancel" at bounding box center [436, 352] width 34 height 14
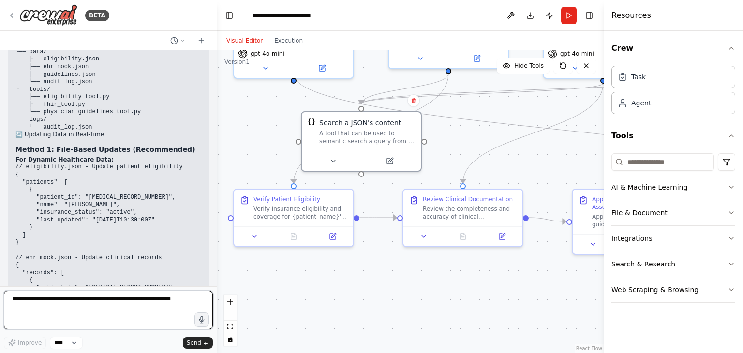
click at [213, 218] on div at bounding box center [215, 176] width 4 height 353
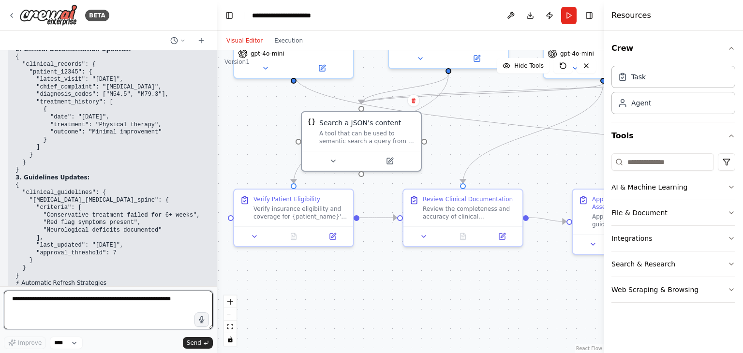
scroll to position [3892, 0]
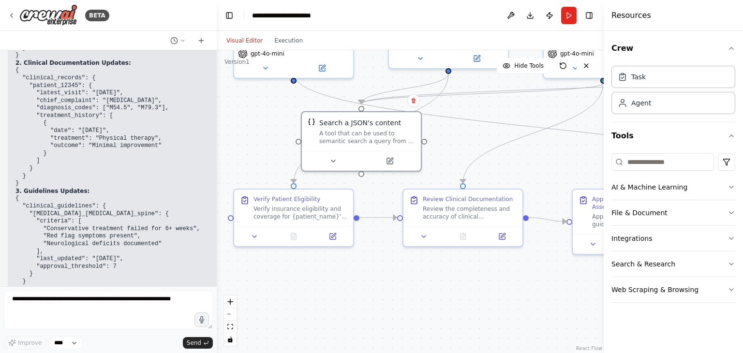
click at [75, 293] on h2 "⚡ Automatic Refresh Strategies" at bounding box center [116, 297] width 202 height 8
click at [213, 65] on div at bounding box center [215, 176] width 4 height 353
click at [214, 63] on div at bounding box center [215, 176] width 4 height 353
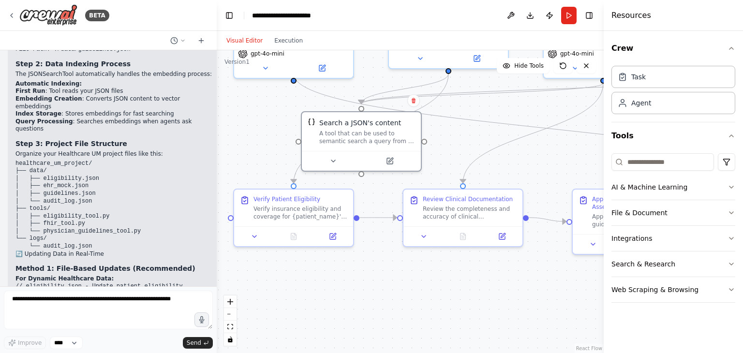
scroll to position [3257, 0]
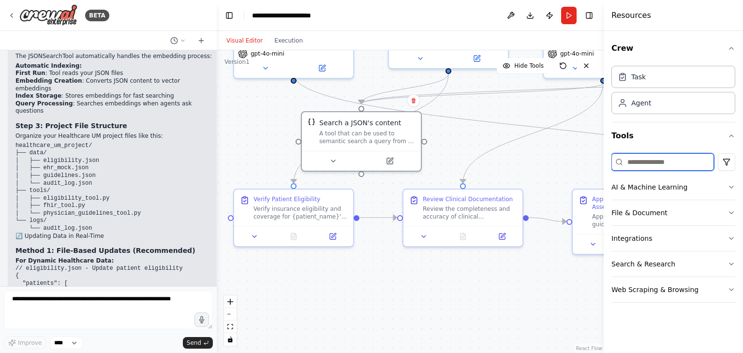
click at [662, 165] on input at bounding box center [663, 161] width 103 height 17
click at [668, 211] on button "File & Document" at bounding box center [674, 212] width 124 height 25
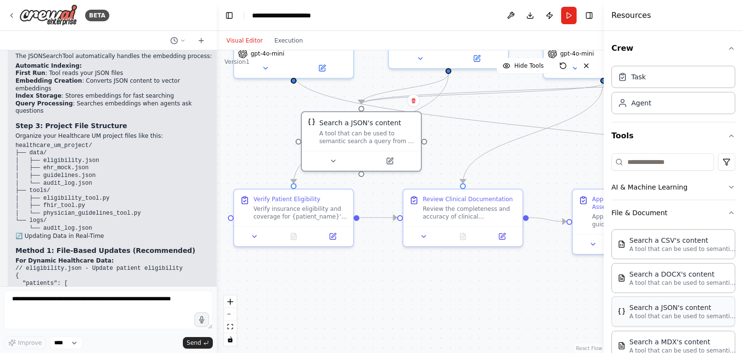
click at [701, 318] on p "A tool that can be used to semantic search a query from a JSON's content." at bounding box center [682, 317] width 106 height 8
click at [689, 316] on p "A tool that can be used to semantic search a query from a JSON's content." at bounding box center [682, 317] width 106 height 8
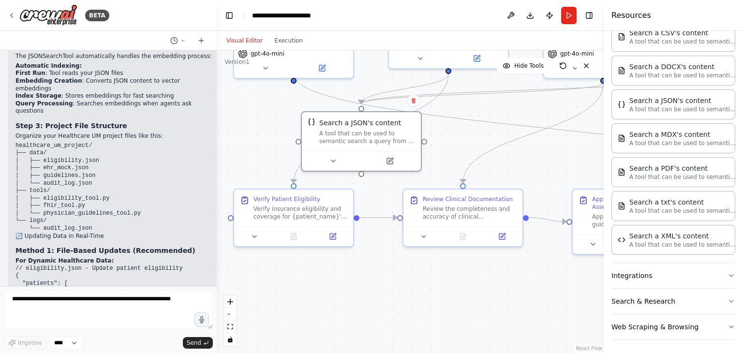
scroll to position [0, 0]
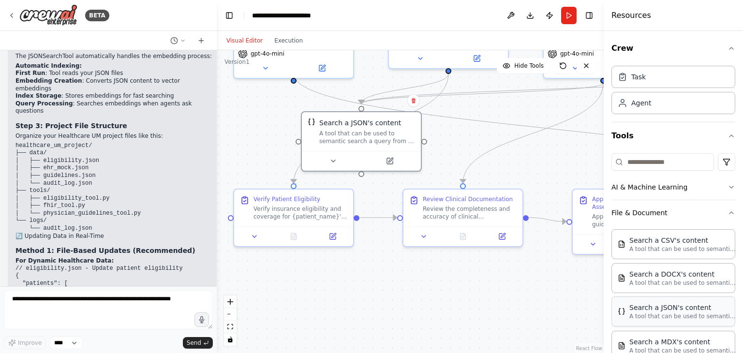
click at [665, 313] on p "A tool that can be used to semantic search a query from a JSON's content." at bounding box center [682, 317] width 106 height 8
click at [730, 212] on icon "button" at bounding box center [732, 213] width 4 height 2
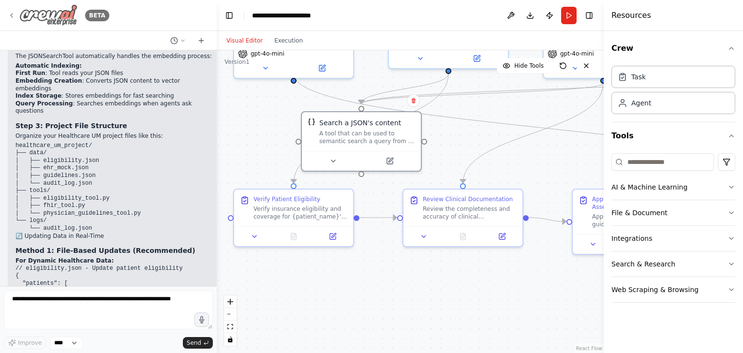
click at [12, 16] on icon at bounding box center [12, 16] width 8 height 8
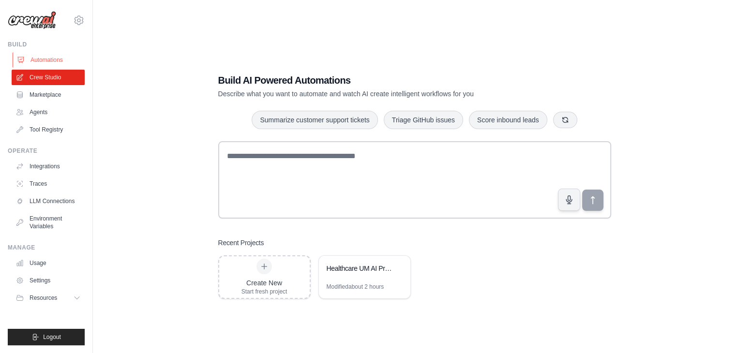
click at [58, 60] on link "Automations" at bounding box center [49, 59] width 73 height 15
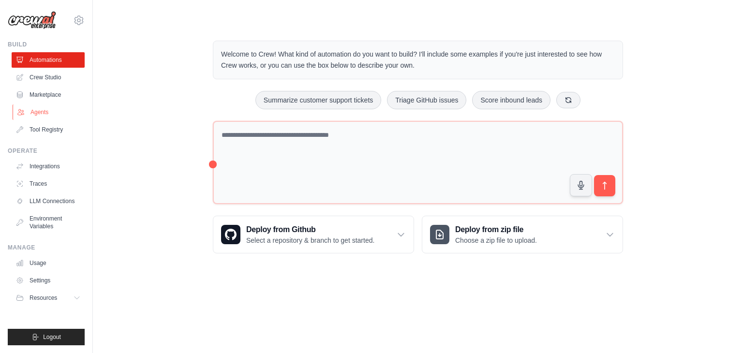
click at [43, 107] on link "Agents" at bounding box center [49, 112] width 73 height 15
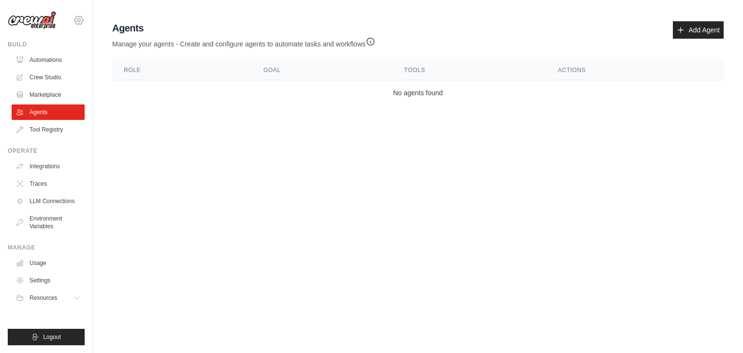
click at [82, 20] on icon at bounding box center [79, 21] width 12 height 12
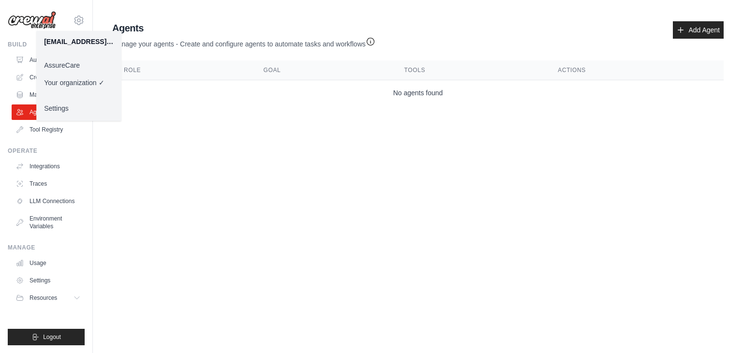
click at [74, 68] on link "AssureCare" at bounding box center [78, 65] width 85 height 17
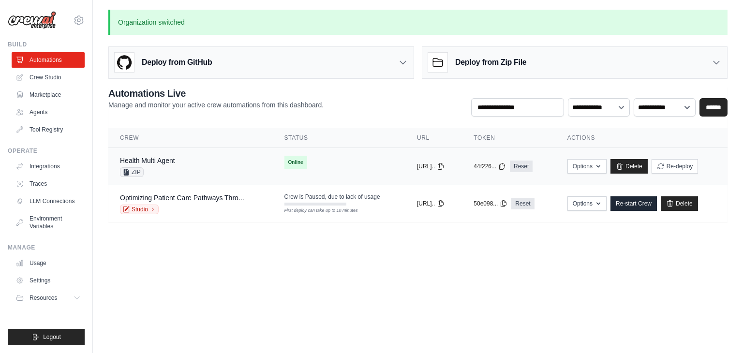
click at [179, 161] on div "Health Multi Agent ZIP" at bounding box center [190, 166] width 141 height 21
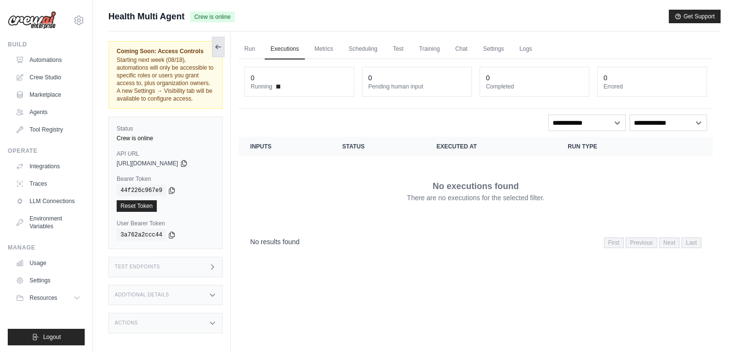
click at [219, 49] on icon at bounding box center [218, 47] width 8 height 8
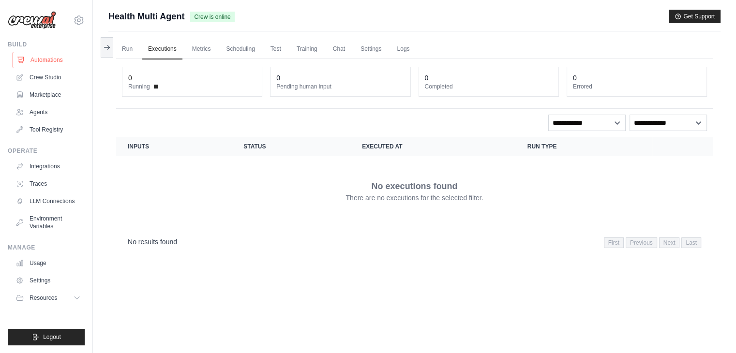
click at [60, 64] on link "Automations" at bounding box center [49, 59] width 73 height 15
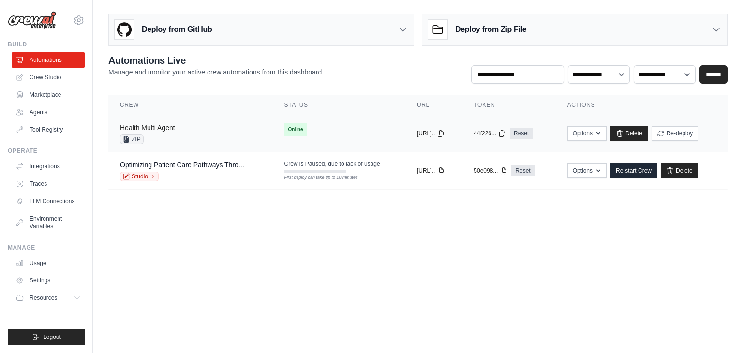
click at [164, 129] on link "Health Multi Agent" at bounding box center [147, 128] width 55 height 8
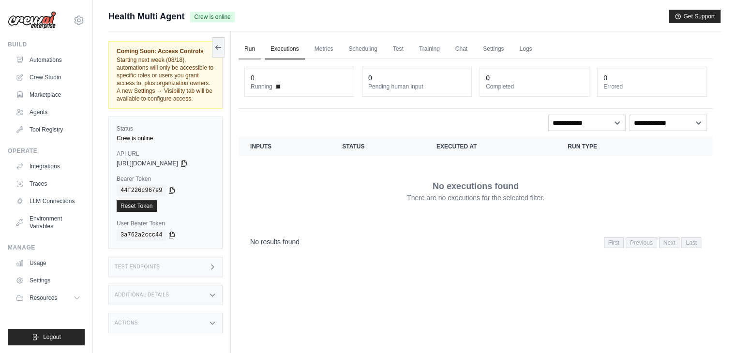
click at [252, 55] on link "Run" at bounding box center [250, 49] width 22 height 20
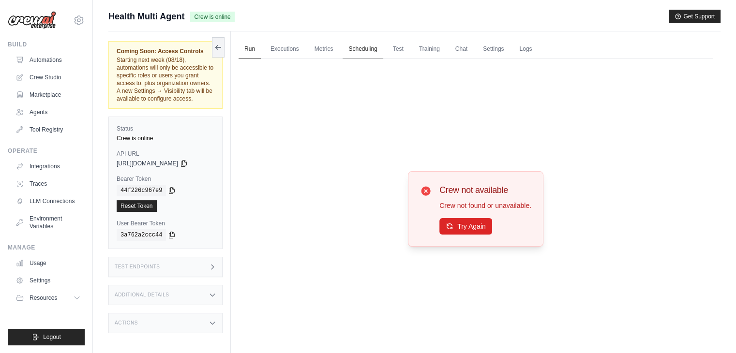
click at [359, 53] on link "Scheduling" at bounding box center [363, 49] width 40 height 20
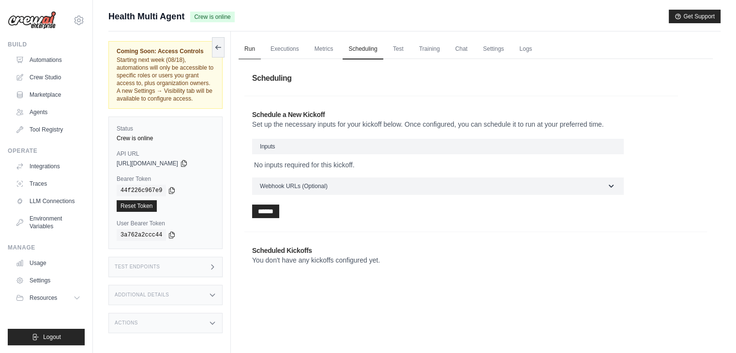
click at [243, 50] on link "Run" at bounding box center [250, 49] width 22 height 20
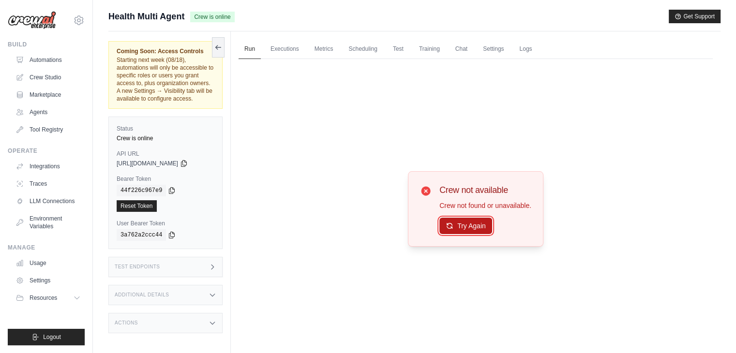
click at [457, 223] on button "Try Again" at bounding box center [465, 226] width 53 height 16
click at [403, 50] on link "Test" at bounding box center [398, 49] width 22 height 20
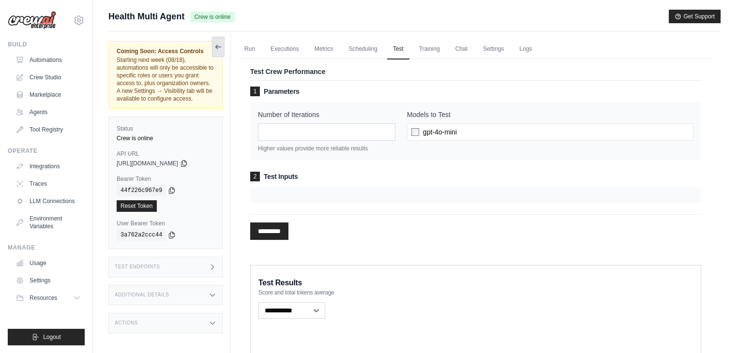
click at [216, 43] on icon at bounding box center [218, 47] width 8 height 8
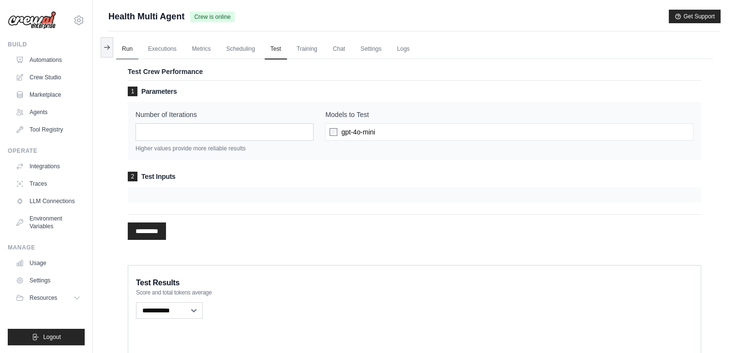
click at [125, 50] on link "Run" at bounding box center [127, 49] width 22 height 20
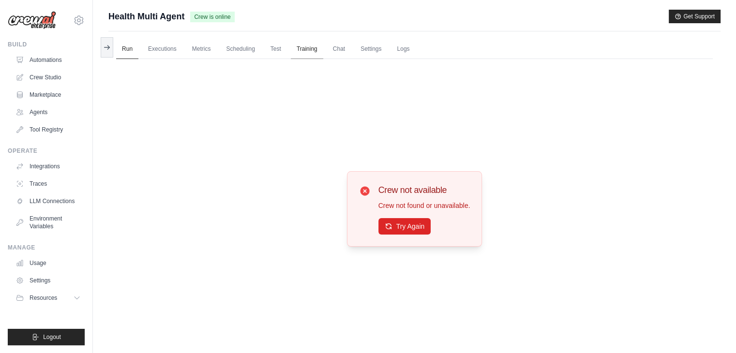
click at [315, 53] on link "Training" at bounding box center [307, 49] width 32 height 20
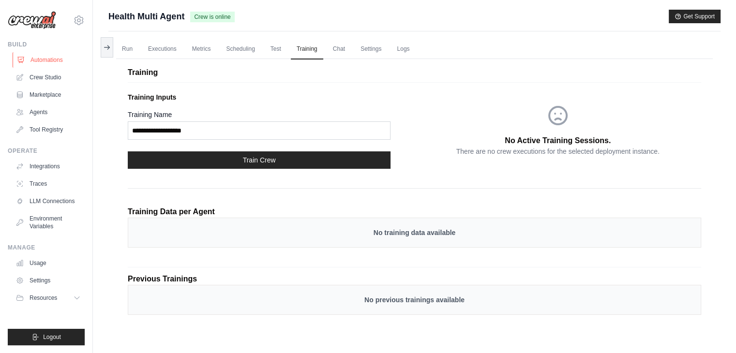
click at [43, 62] on link "Automations" at bounding box center [49, 59] width 73 height 15
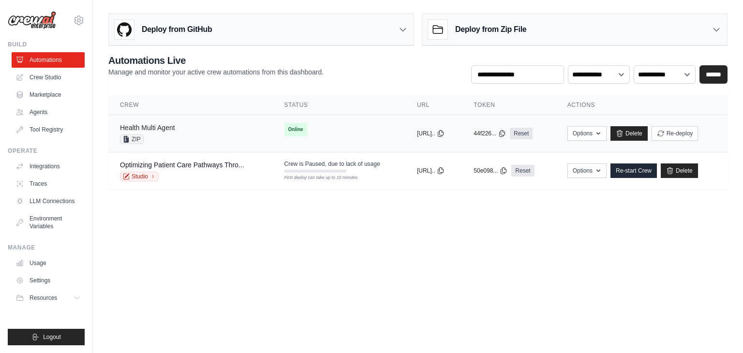
click at [143, 124] on link "Health Multi Agent" at bounding box center [147, 128] width 55 height 8
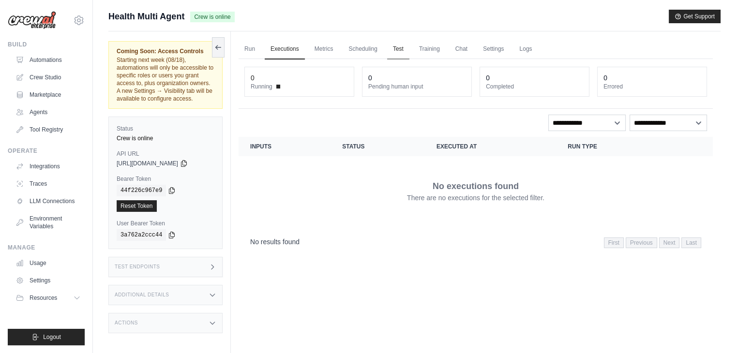
click at [399, 55] on link "Test" at bounding box center [398, 49] width 22 height 20
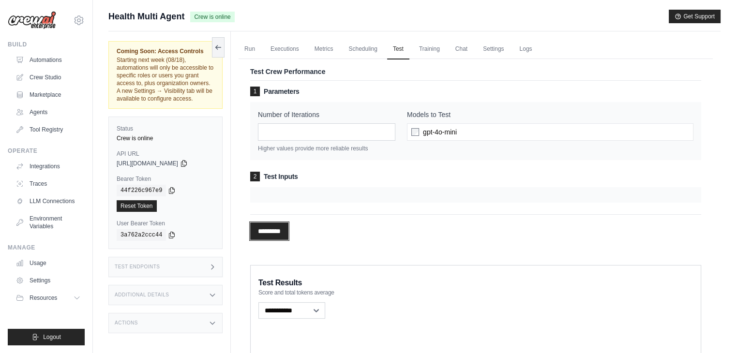
click at [275, 231] on input "*********" at bounding box center [269, 231] width 38 height 17
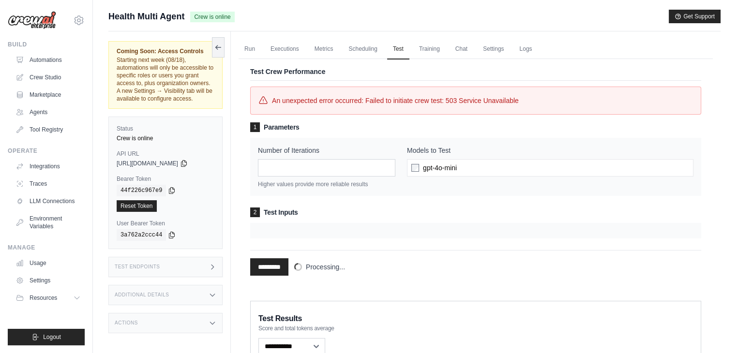
click at [286, 209] on h3 "2 Test Inputs" at bounding box center [475, 213] width 451 height 10
click at [342, 211] on h3 "2 Test Inputs" at bounding box center [475, 213] width 451 height 10
click at [81, 20] on icon at bounding box center [79, 21] width 12 height 12
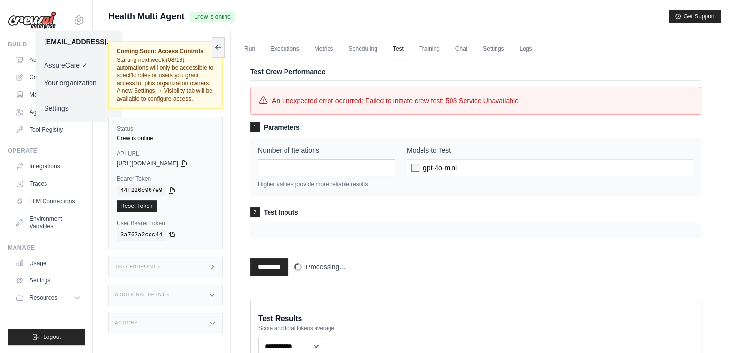
click at [81, 82] on link "Your organization" at bounding box center [78, 82] width 85 height 17
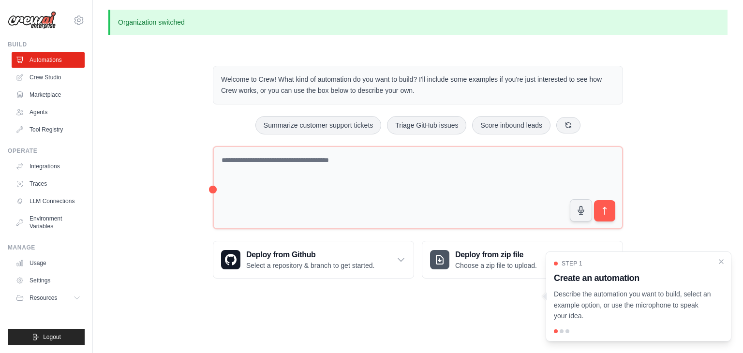
click at [143, 160] on div "Welcome to Crew! What kind of automation do you want to build? I'll include som…" at bounding box center [417, 172] width 619 height 244
click at [67, 76] on link "Crew Studio" at bounding box center [49, 77] width 73 height 15
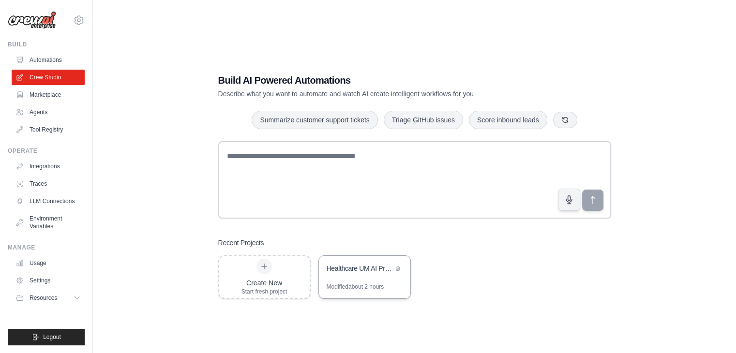
click at [366, 275] on div "Healthcare UM AI Project" at bounding box center [360, 270] width 66 height 12
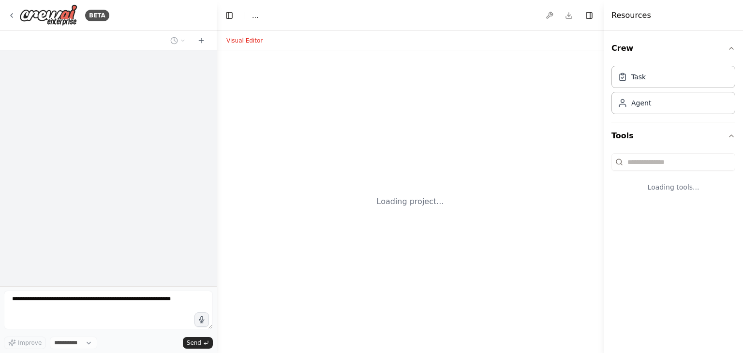
select select "****"
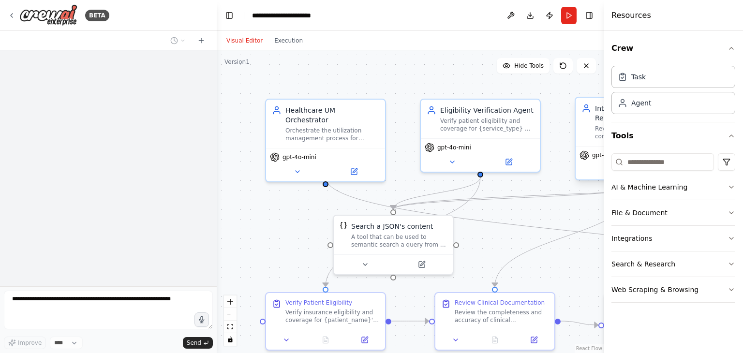
scroll to position [4105, 0]
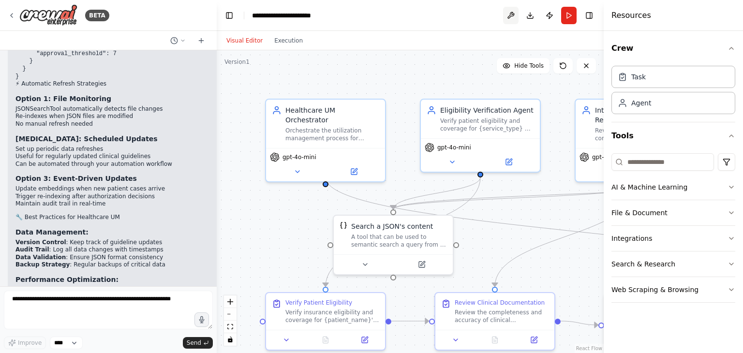
click at [513, 15] on button at bounding box center [510, 15] width 15 height 17
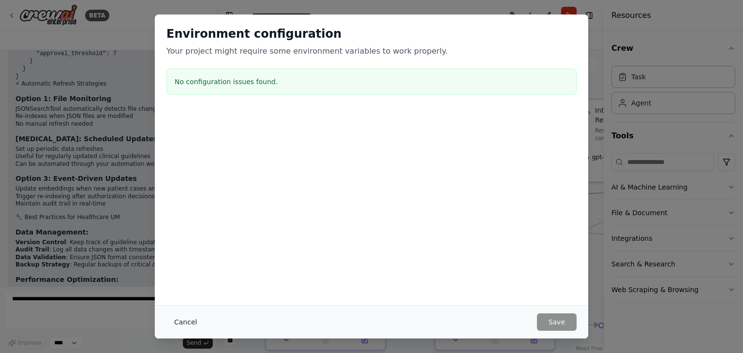
click at [185, 320] on button "Cancel" at bounding box center [185, 322] width 38 height 17
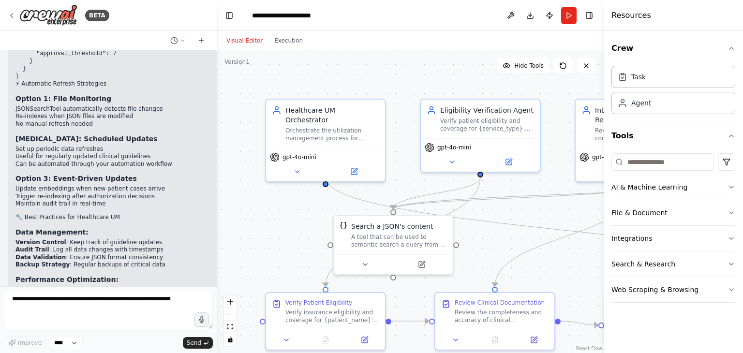
click at [215, 72] on div at bounding box center [215, 176] width 4 height 353
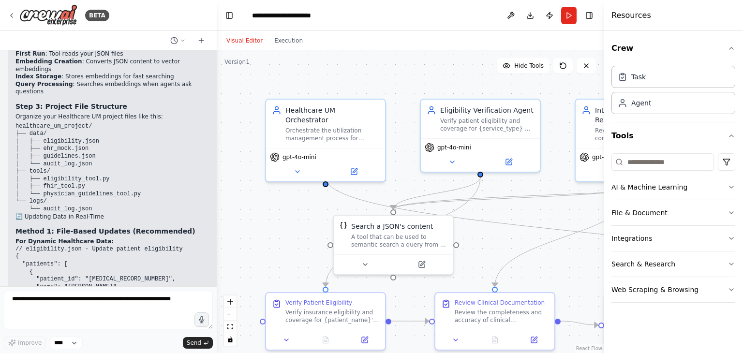
scroll to position [3069, 0]
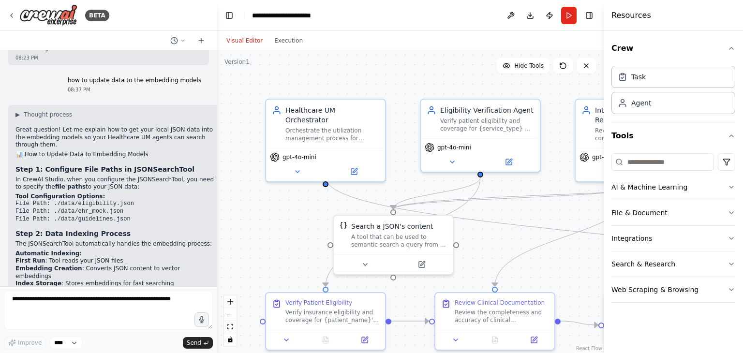
click at [213, 166] on div at bounding box center [215, 176] width 4 height 353
click at [213, 285] on div at bounding box center [215, 176] width 4 height 353
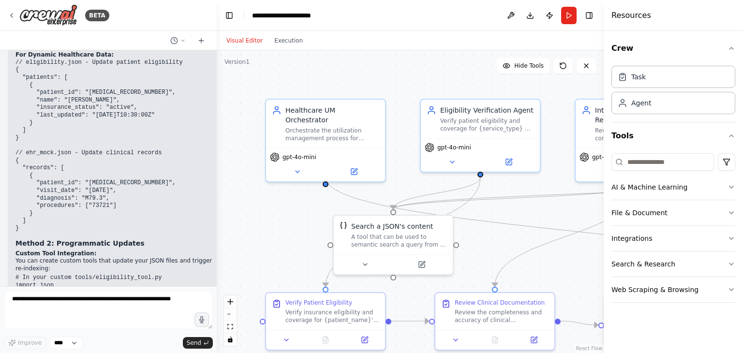
scroll to position [3256, 0]
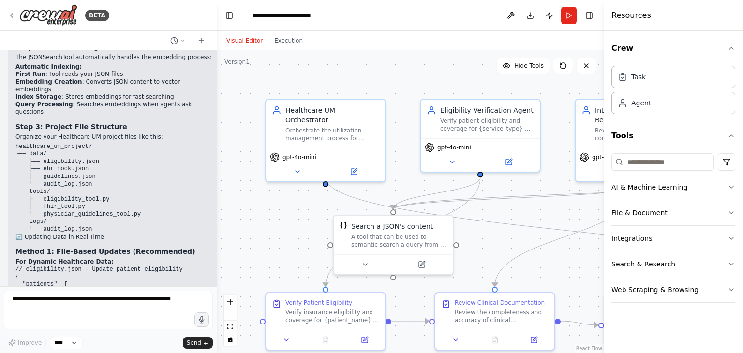
click at [126, 248] on strong "Method 1: File-Based Updates (Recommended)" at bounding box center [105, 252] width 180 height 8
copy div "Method 1: File-Based Updates (Recommended)"
click at [110, 266] on pre "// eligibility.json - Update patient eligibility { "patients": [ { "patient_id"…" at bounding box center [116, 353] width 202 height 174
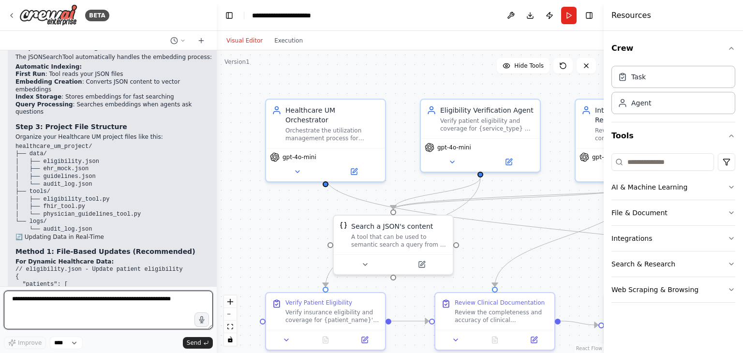
click at [93, 302] on textarea at bounding box center [108, 310] width 209 height 39
paste textarea "**********"
type textarea "**********"
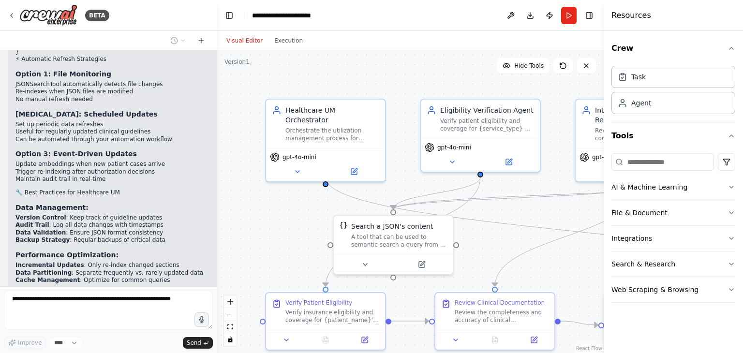
scroll to position [4162, 0]
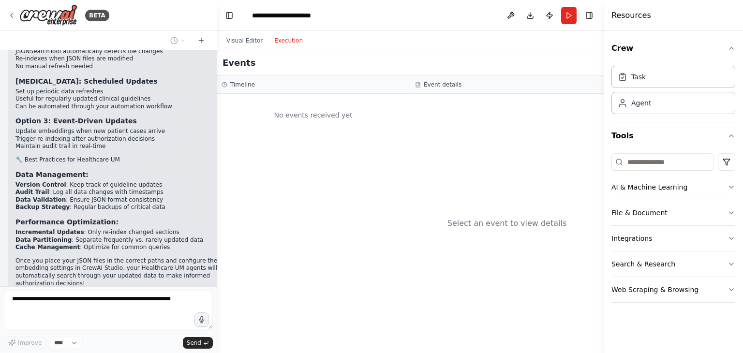
click at [279, 45] on button "Execution" at bounding box center [289, 41] width 40 height 12
click at [253, 37] on button "Visual Editor" at bounding box center [245, 41] width 48 height 12
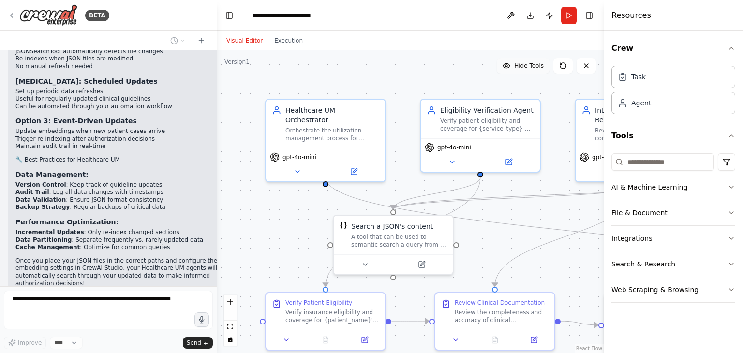
click at [527, 65] on span "Hide Tools" at bounding box center [529, 66] width 30 height 8
click at [527, 65] on span "Show Tools" at bounding box center [528, 66] width 32 height 8
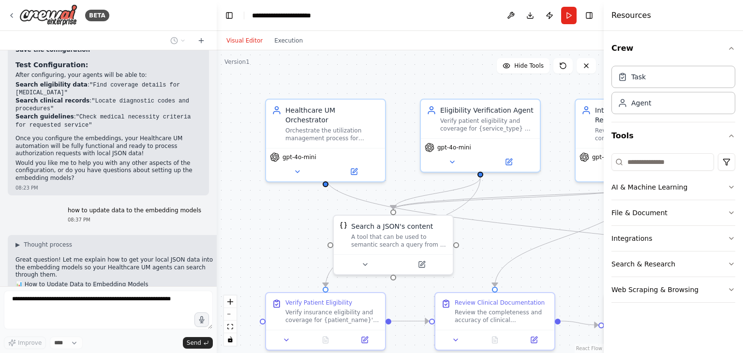
scroll to position [2958, 0]
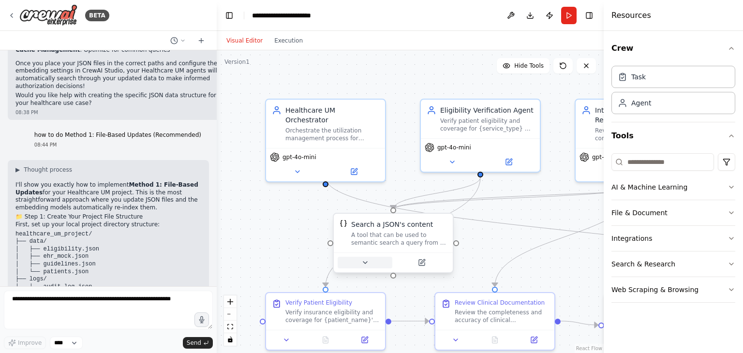
click at [365, 262] on icon at bounding box center [365, 263] width 4 height 2
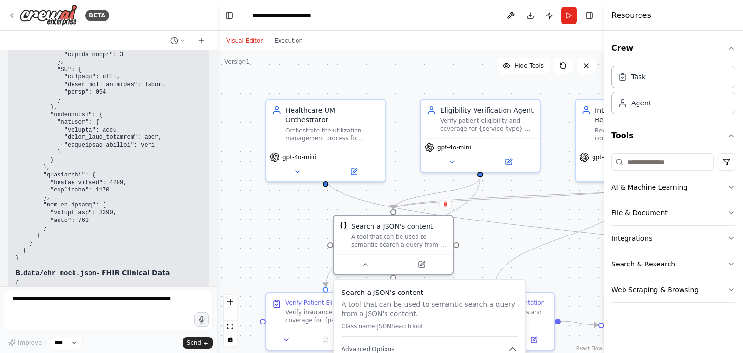
click at [579, 279] on div ".deletable-edge-delete-btn { width: 20px; height: 20px; border: 0px solid #ffff…" at bounding box center [410, 201] width 387 height 303
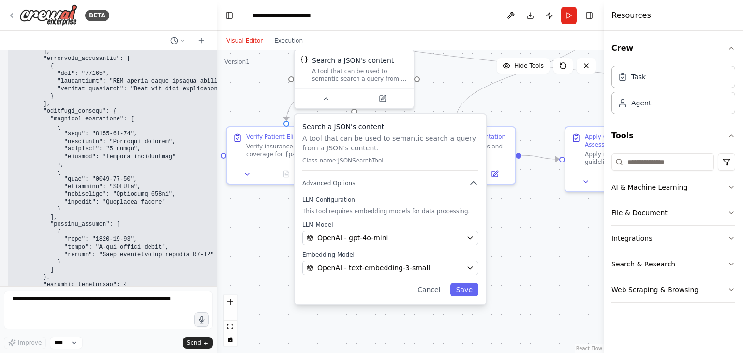
drag, startPoint x: 491, startPoint y: 254, endPoint x: 452, endPoint y: 88, distance: 170.5
click at [452, 88] on div ".deletable-edge-delete-btn { width: 20px; height: 20px; border: 0px solid #ffff…" at bounding box center [410, 201] width 387 height 303
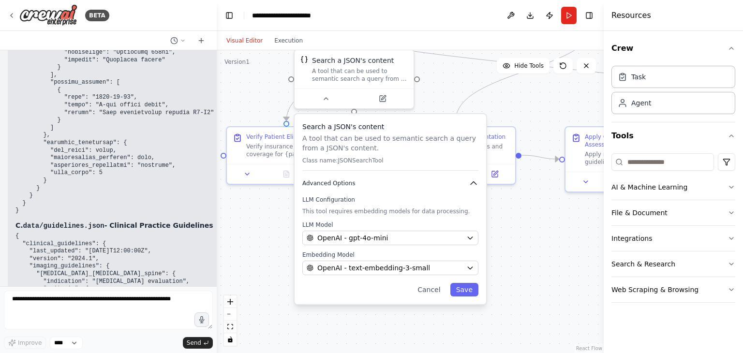
click at [397, 184] on button "Advanced Options" at bounding box center [390, 184] width 176 height 10
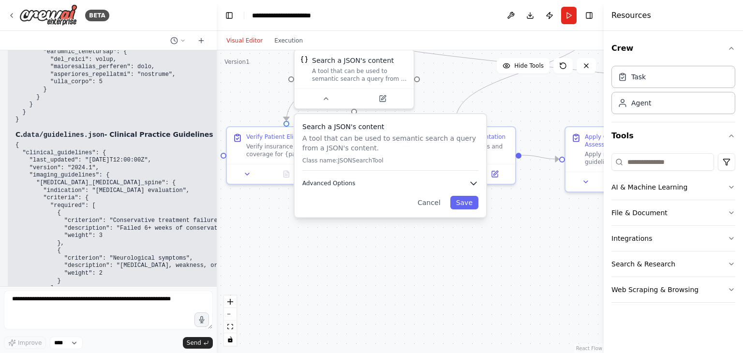
click at [397, 184] on button "Advanced Options" at bounding box center [390, 184] width 176 height 10
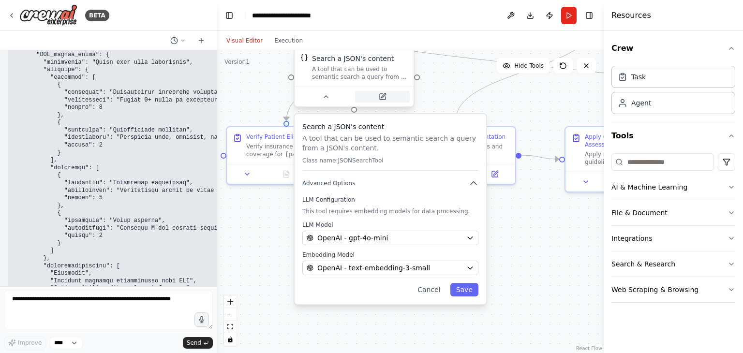
click at [386, 95] on icon at bounding box center [383, 97] width 8 height 8
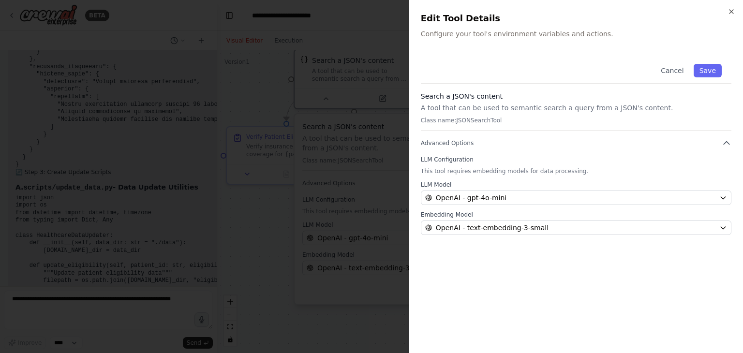
click at [469, 120] on p "Class name: JSONSearchTool" at bounding box center [576, 121] width 311 height 8
click at [501, 144] on button "Advanced Options" at bounding box center [576, 143] width 311 height 10
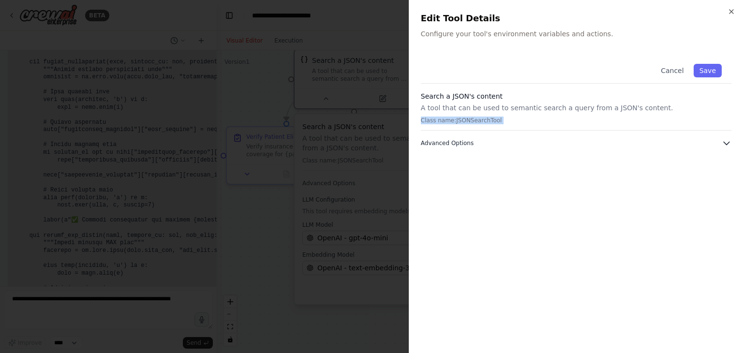
click at [501, 144] on button "Advanced Options" at bounding box center [576, 143] width 311 height 10
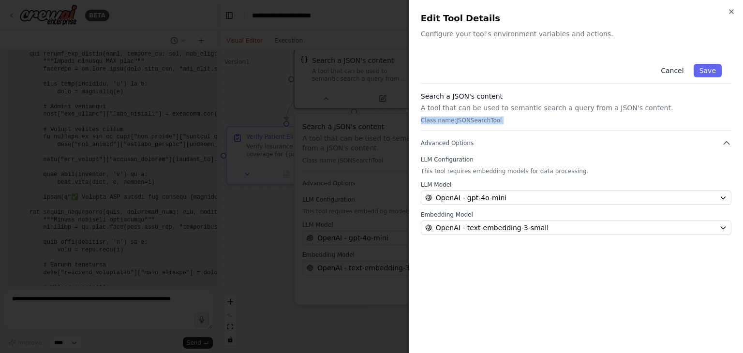
click at [672, 70] on button "Cancel" at bounding box center [672, 71] width 34 height 14
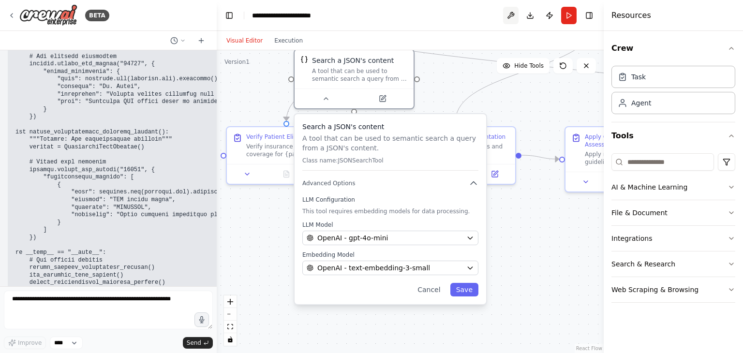
click at [512, 15] on button at bounding box center [510, 15] width 15 height 17
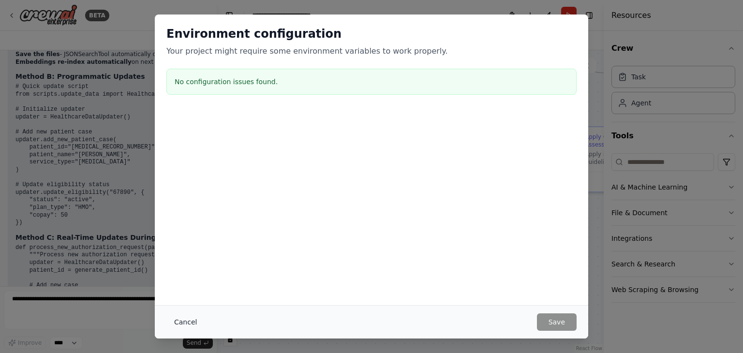
click at [190, 324] on button "Cancel" at bounding box center [185, 322] width 38 height 17
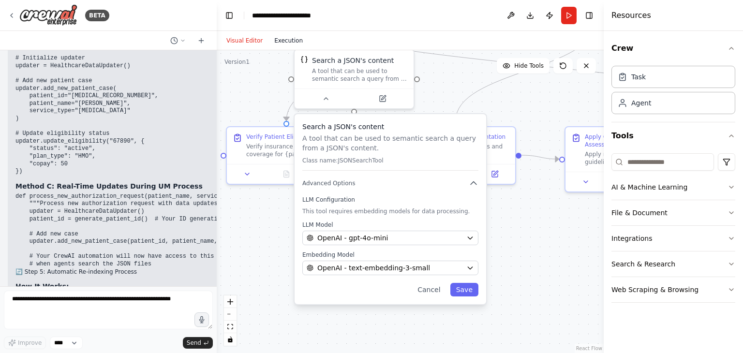
click at [281, 41] on button "Execution" at bounding box center [289, 41] width 40 height 12
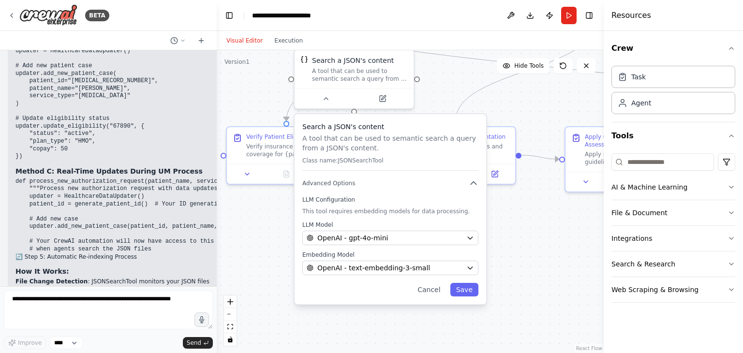
click at [247, 39] on button "Visual Editor" at bounding box center [245, 41] width 48 height 12
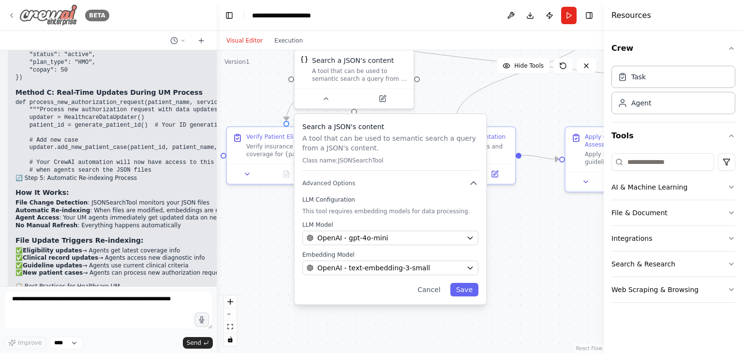
scroll to position [7293, 0]
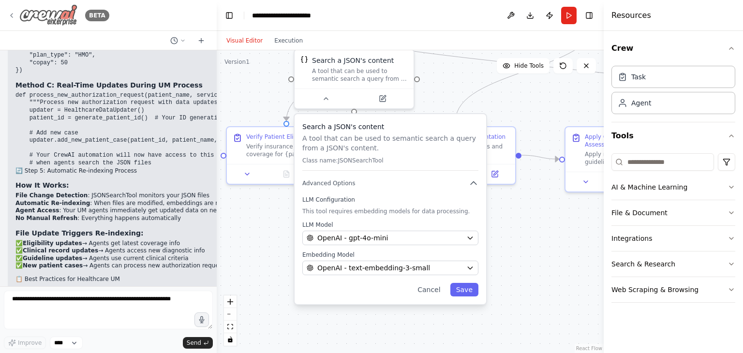
click at [13, 16] on icon at bounding box center [12, 16] width 8 height 8
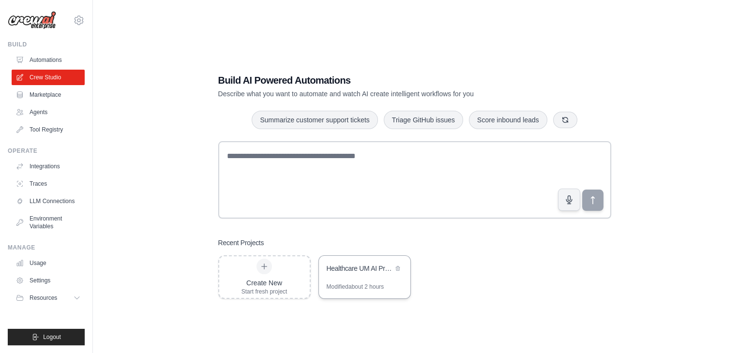
click at [363, 287] on div "Modified about 2 hours" at bounding box center [356, 287] width 58 height 8
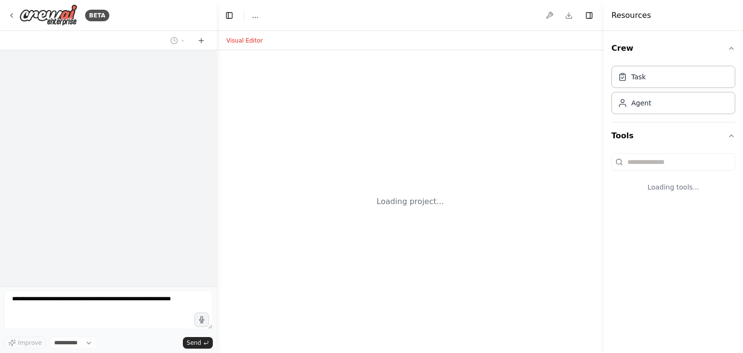
select select "****"
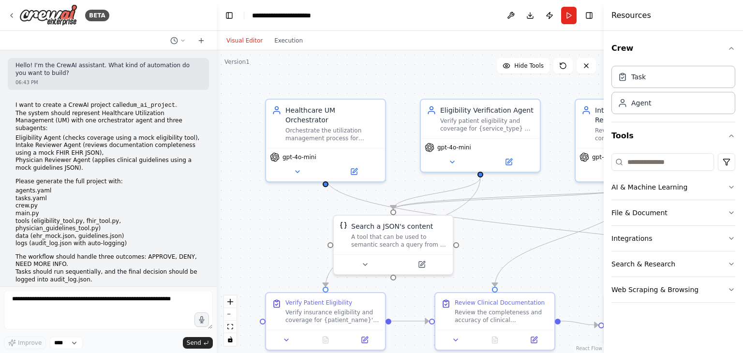
scroll to position [7327, 0]
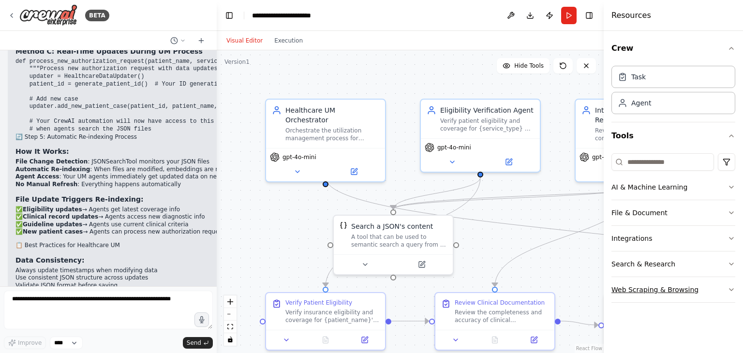
click at [732, 292] on icon "button" at bounding box center [732, 290] width 8 height 8
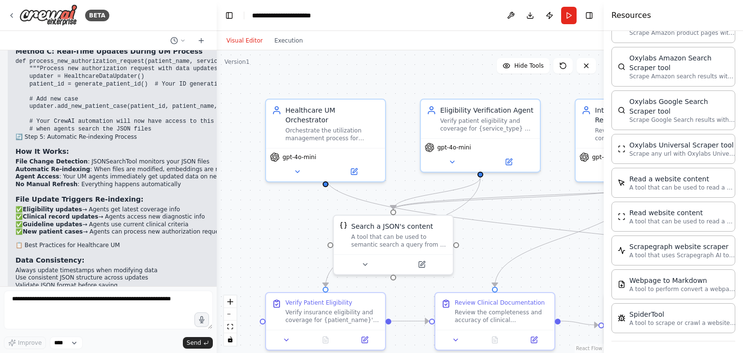
scroll to position [191, 0]
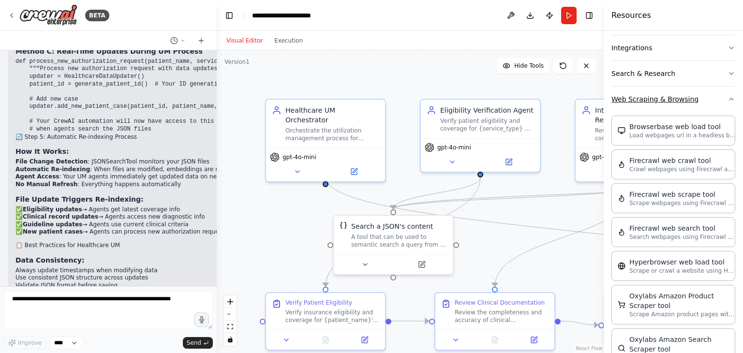
click at [728, 100] on icon "button" at bounding box center [732, 99] width 8 height 8
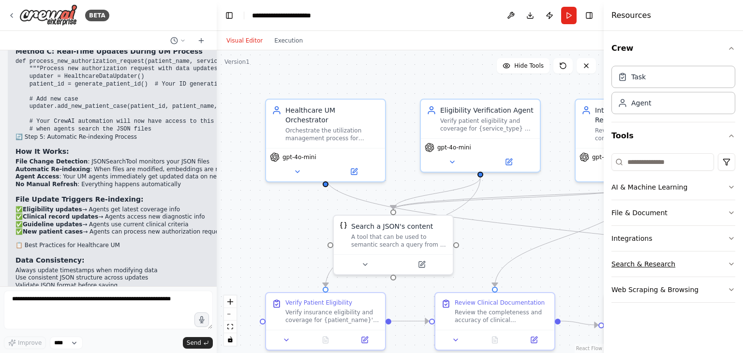
click at [687, 263] on button "Search & Research" at bounding box center [674, 264] width 124 height 25
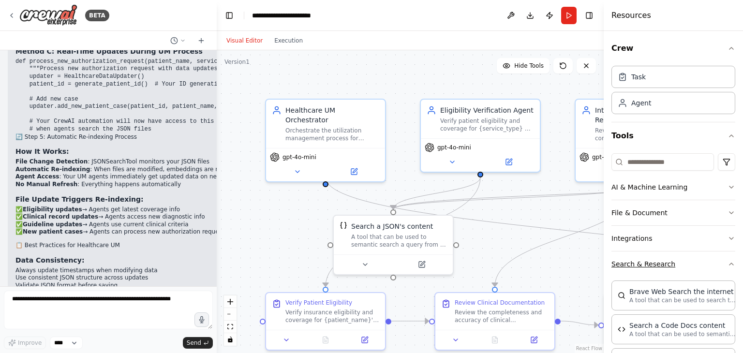
click at [714, 269] on button "Search & Research" at bounding box center [674, 264] width 124 height 25
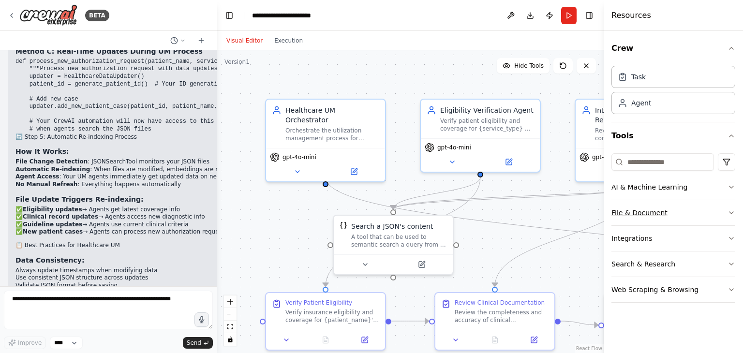
click at [695, 215] on button "File & Document" at bounding box center [674, 212] width 124 height 25
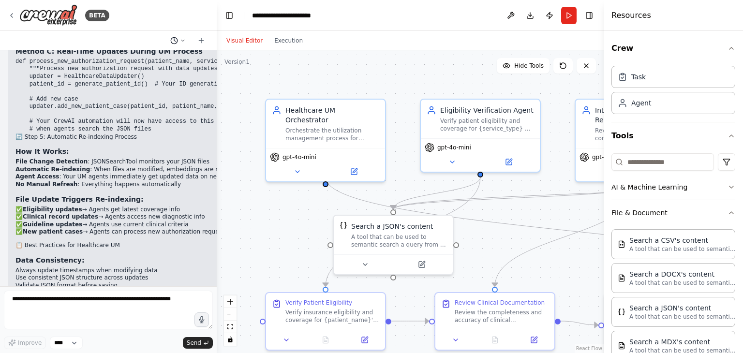
click at [184, 40] on icon at bounding box center [182, 40] width 3 height 1
click at [239, 114] on div ".deletable-edge-delete-btn { width: 20px; height: 20px; border: 0px solid #ffff…" at bounding box center [410, 201] width 387 height 303
click at [12, 10] on div at bounding box center [108, 176] width 217 height 353
click at [12, 12] on icon at bounding box center [12, 16] width 8 height 8
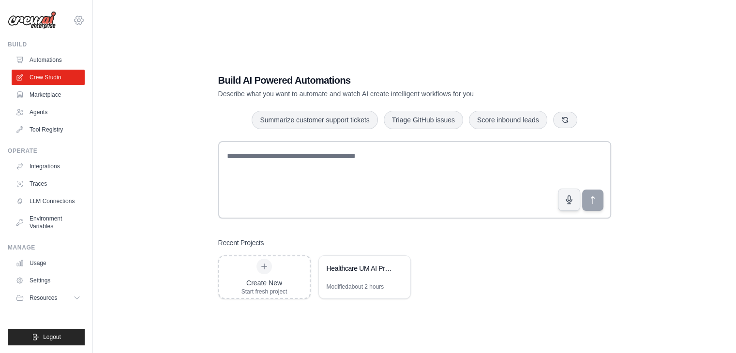
click at [80, 19] on icon at bounding box center [79, 21] width 12 height 12
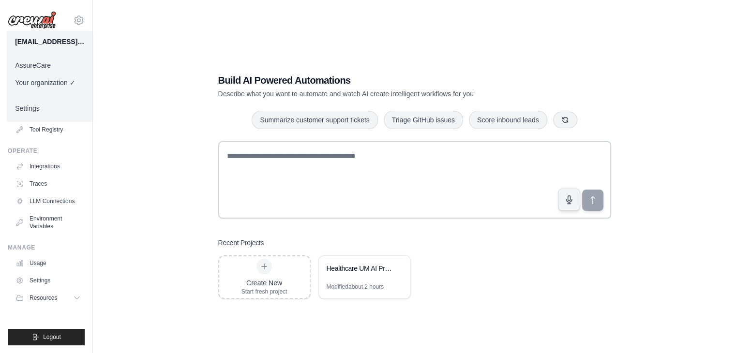
click at [42, 62] on link "AssureCare" at bounding box center [49, 65] width 85 height 17
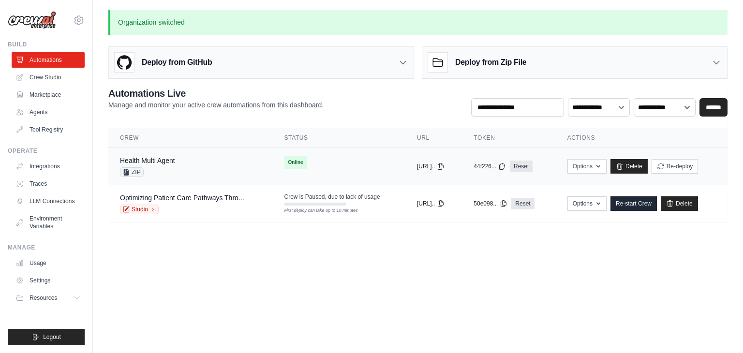
click at [183, 165] on div "Health Multi Agent ZIP" at bounding box center [190, 166] width 141 height 21
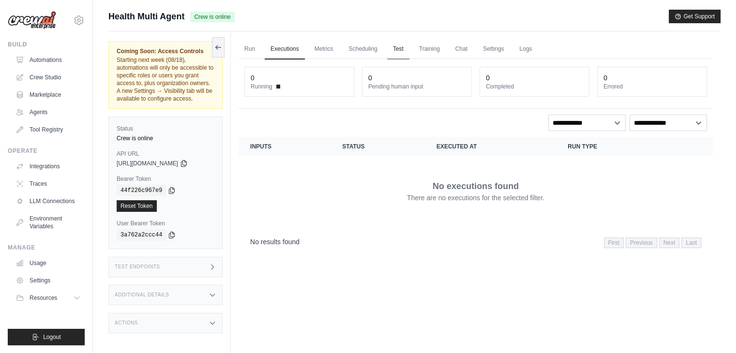
click at [400, 47] on link "Test" at bounding box center [398, 49] width 22 height 20
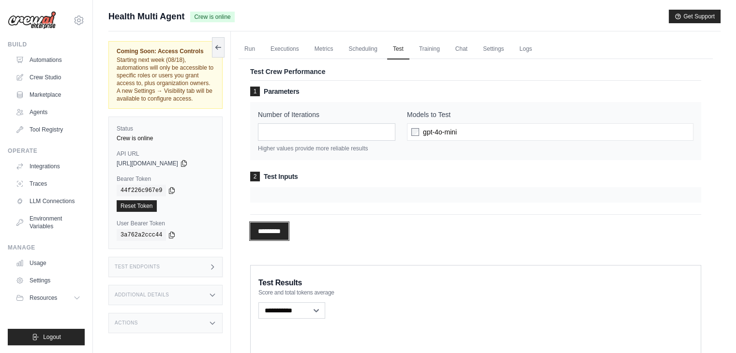
click at [271, 231] on input "*********" at bounding box center [269, 231] width 38 height 17
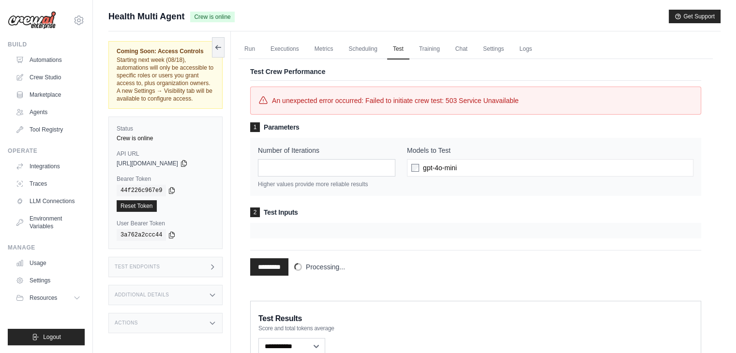
click at [403, 102] on span "An unexpected error occurred: Failed to initiate crew test: 503 Service Unavail…" at bounding box center [395, 101] width 247 height 12
copy form "An unexpected error occurred: Failed to initiate crew test: 503 Service Unavail…"
click at [441, 206] on div "1 Parameters Number of Iterations * Higher values provide more reliable results…" at bounding box center [475, 180] width 451 height 116
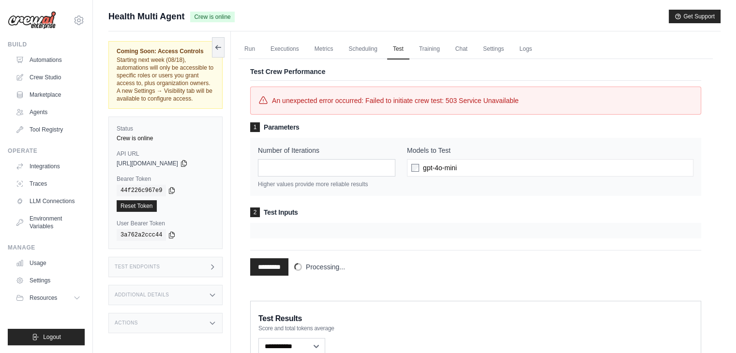
click at [433, 271] on div "********* Processing..." at bounding box center [475, 263] width 451 height 26
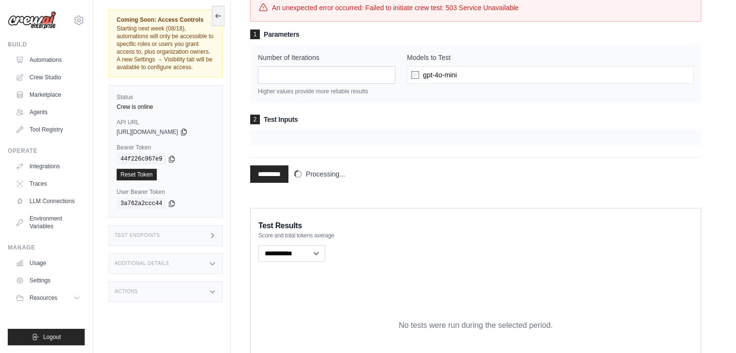
scroll to position [164, 0]
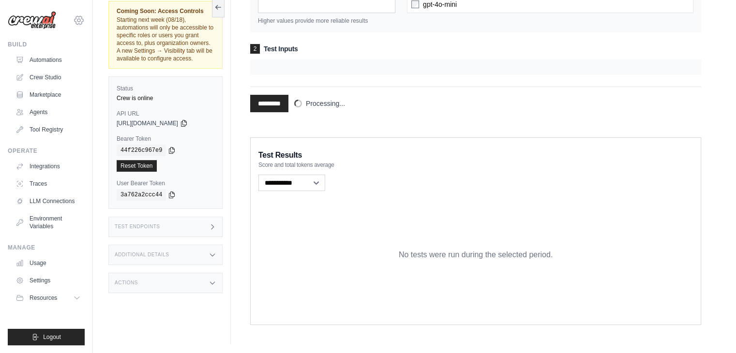
click at [79, 24] on icon at bounding box center [79, 20] width 9 height 8
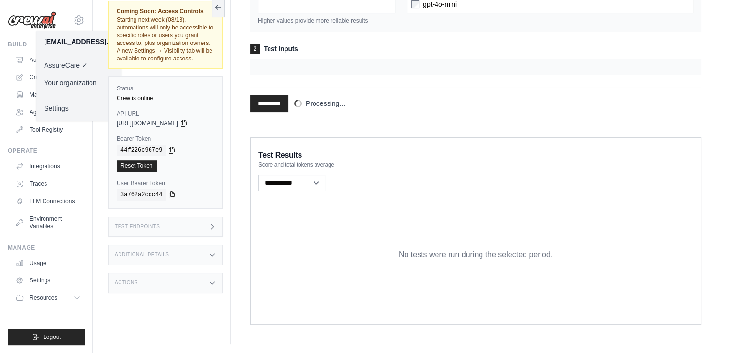
click at [68, 79] on link "Your organization" at bounding box center [78, 82] width 85 height 17
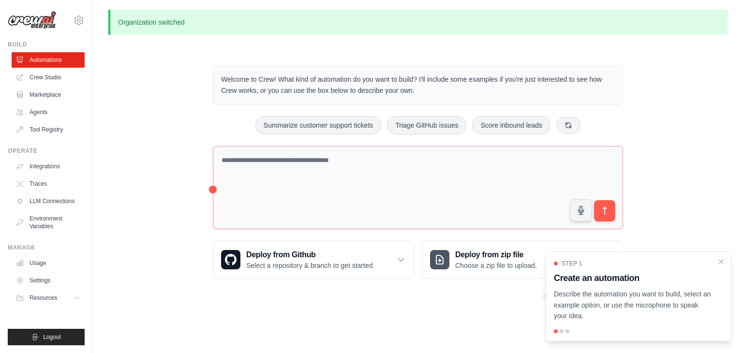
click at [77, 20] on icon at bounding box center [79, 21] width 12 height 12
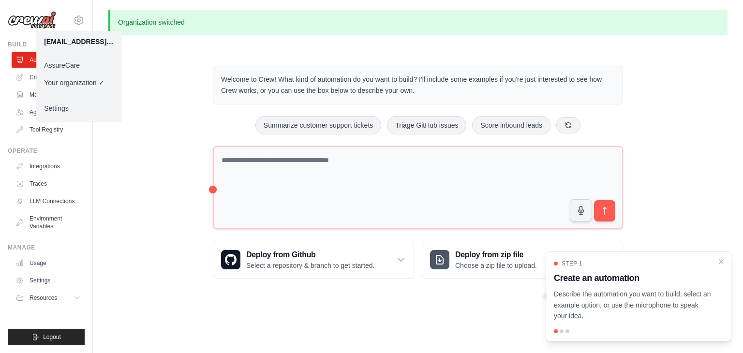
click at [64, 63] on link "AssureCare" at bounding box center [78, 65] width 85 height 17
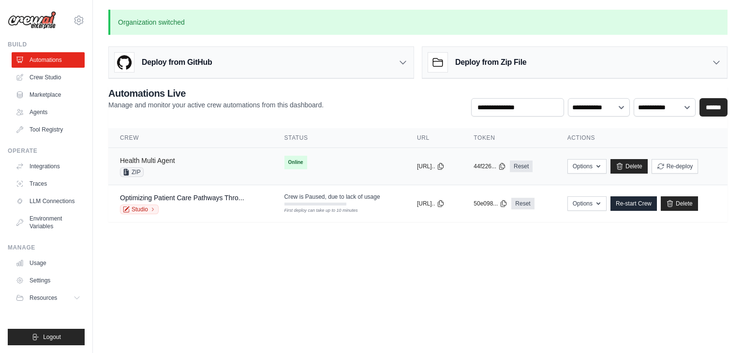
click at [159, 159] on link "Health Multi Agent" at bounding box center [147, 161] width 55 height 8
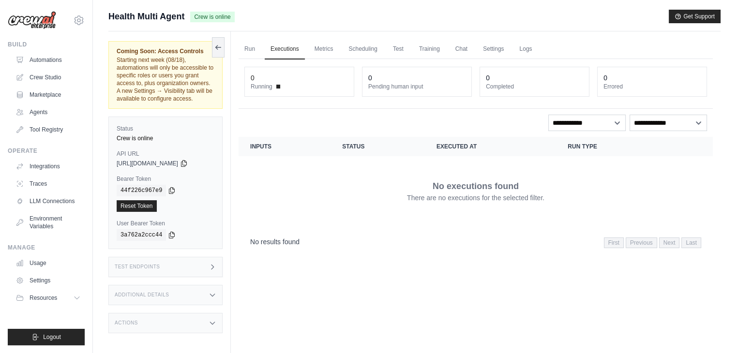
click at [35, 20] on img at bounding box center [32, 20] width 48 height 18
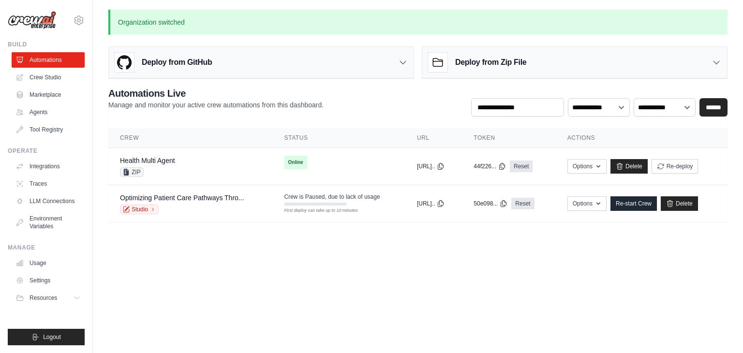
click at [416, 280] on body "[EMAIL_ADDRESS][DOMAIN_NAME] AssureCare ✓ Your organization Settings Build Auto…" at bounding box center [371, 176] width 743 height 353
click at [74, 300] on icon at bounding box center [78, 298] width 8 height 8
click at [84, 329] on div "[EMAIL_ADDRESS][DOMAIN_NAME] AssureCare ✓ Your organization Settings Build Auto…" at bounding box center [46, 176] width 93 height 353
click at [30, 280] on link "Settings" at bounding box center [49, 280] width 73 height 15
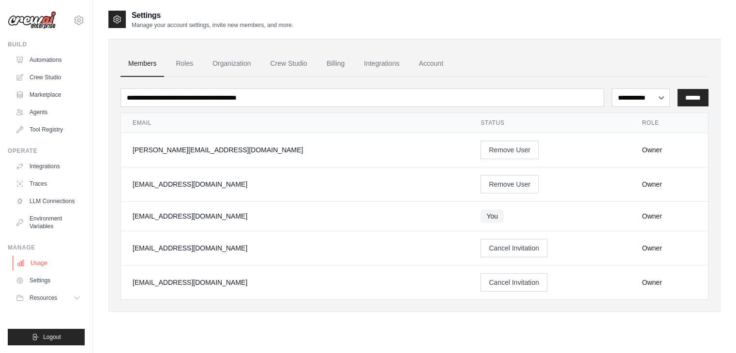
click at [39, 262] on link "Usage" at bounding box center [49, 262] width 73 height 15
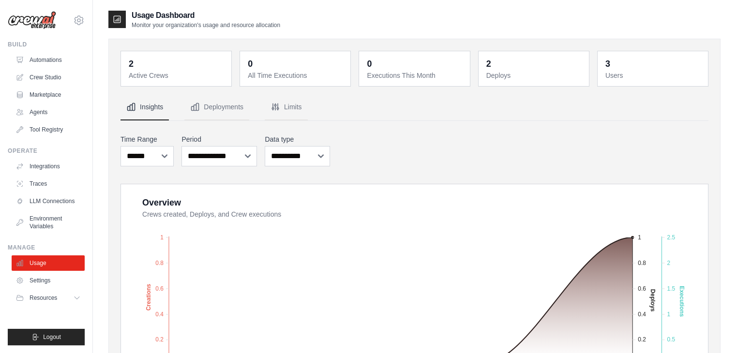
click at [154, 71] on dt "Active Crews" at bounding box center [177, 76] width 97 height 10
click at [221, 110] on button "Deployments" at bounding box center [216, 107] width 65 height 26
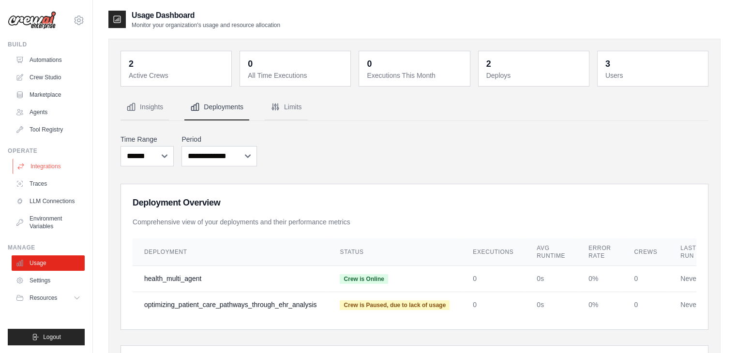
click at [43, 165] on link "Integrations" at bounding box center [49, 166] width 73 height 15
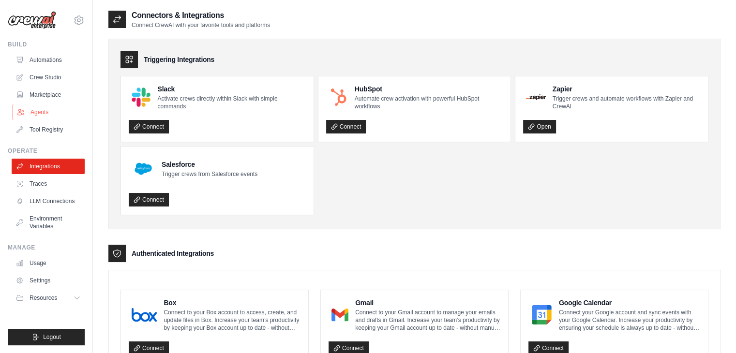
click at [47, 113] on link "Agents" at bounding box center [49, 112] width 73 height 15
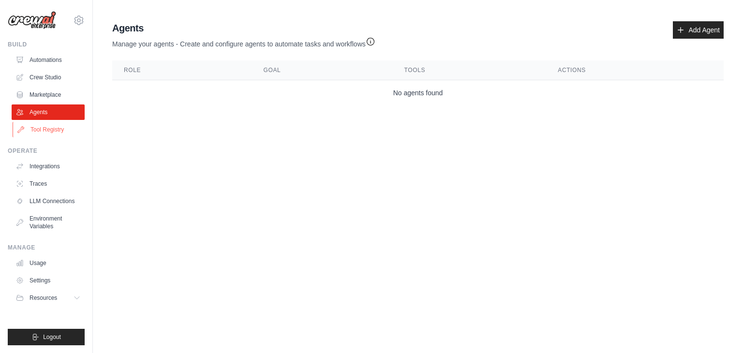
click at [41, 133] on link "Tool Registry" at bounding box center [49, 129] width 73 height 15
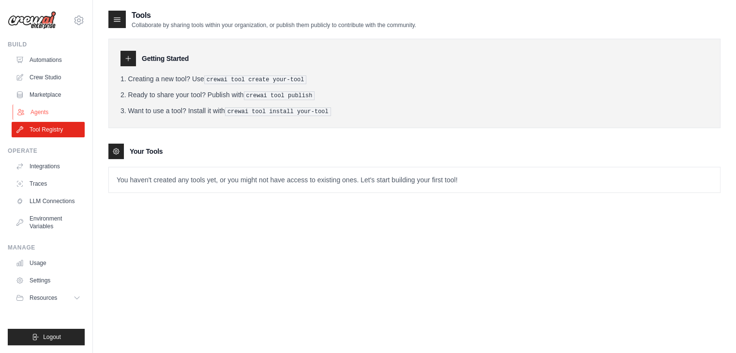
click at [34, 113] on link "Agents" at bounding box center [49, 112] width 73 height 15
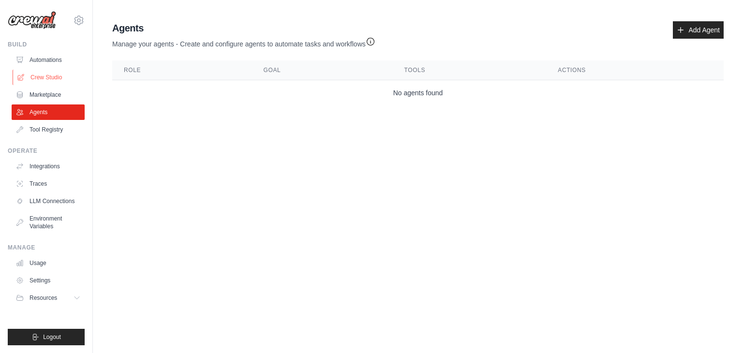
click at [51, 78] on link "Crew Studio" at bounding box center [49, 77] width 73 height 15
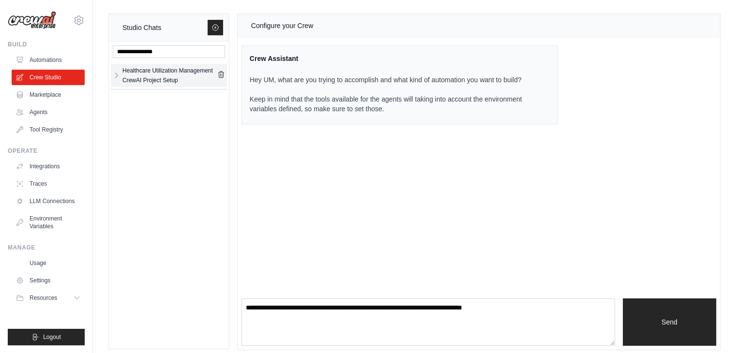
click at [170, 73] on div "Healthcare Utilization Management CrewAI Project Setup" at bounding box center [169, 75] width 95 height 19
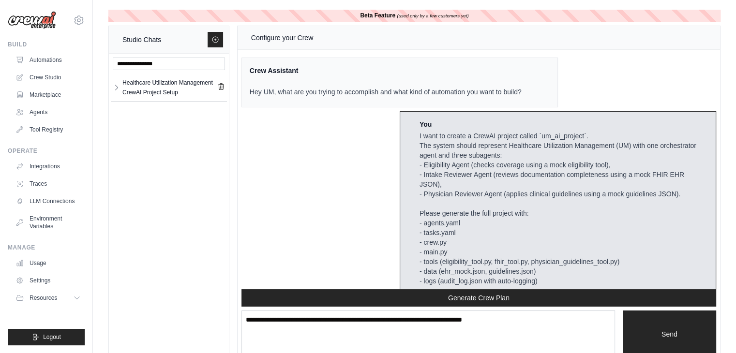
scroll to position [2279, 0]
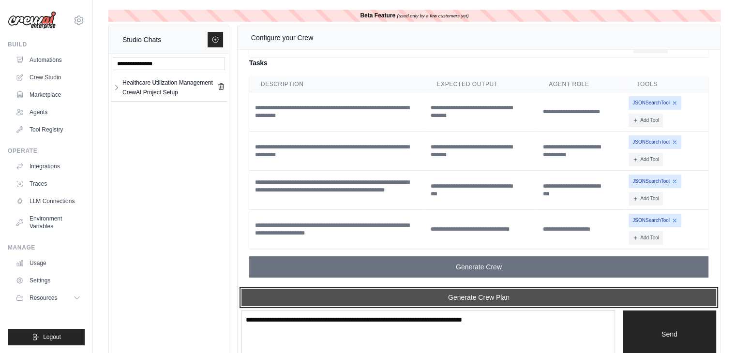
click at [426, 296] on button "Generate Crew Plan" at bounding box center [478, 297] width 475 height 17
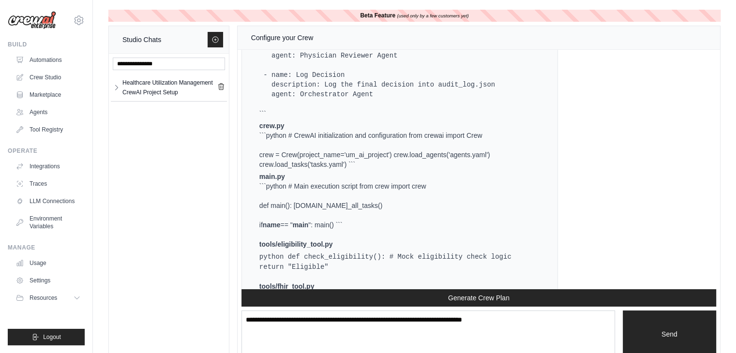
scroll to position [134, 0]
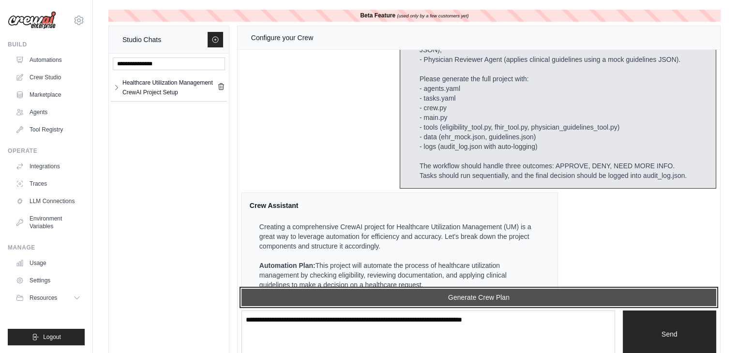
click at [477, 293] on button "Generate Crew Plan" at bounding box center [478, 297] width 475 height 17
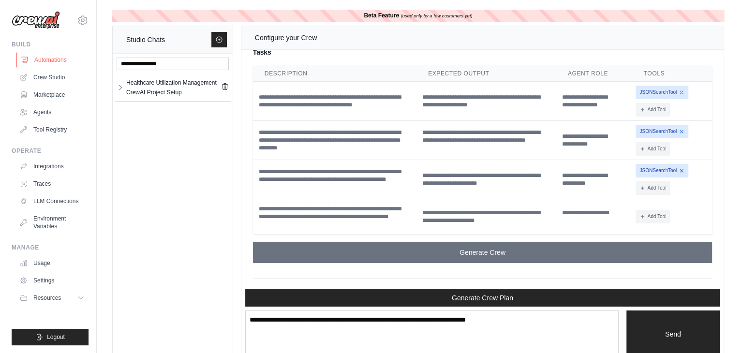
scroll to position [3283, 0]
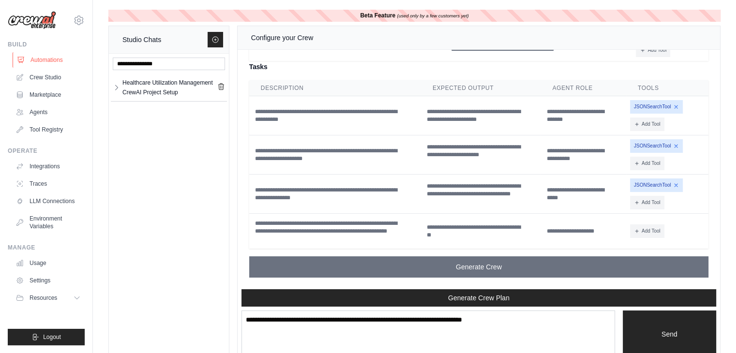
click at [60, 55] on link "Automations" at bounding box center [49, 59] width 73 height 15
